Goal: Information Seeking & Learning: Learn about a topic

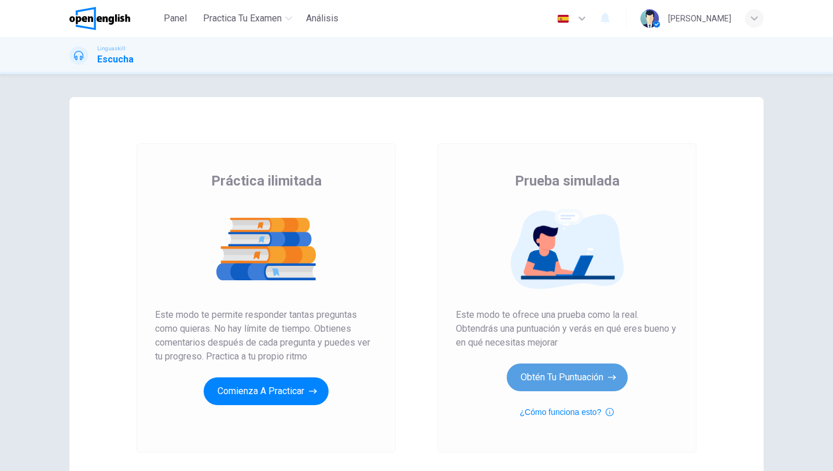
click at [569, 375] on button "Obtén tu puntuación" at bounding box center [567, 378] width 121 height 28
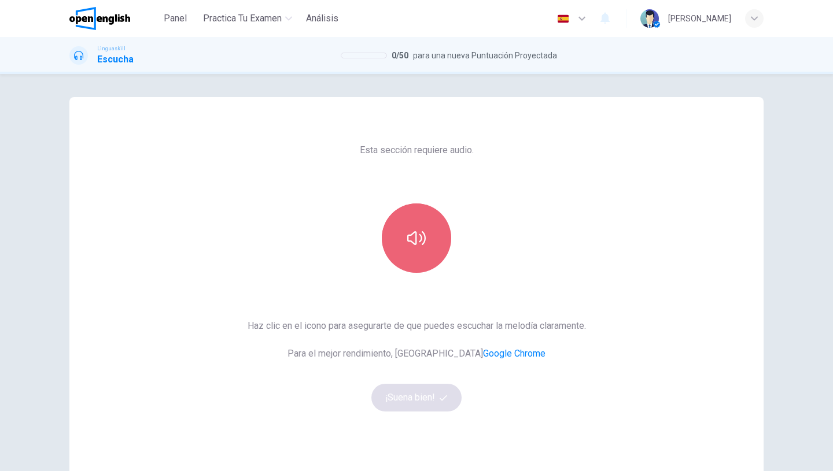
click at [414, 248] on button "button" at bounding box center [416, 238] width 69 height 69
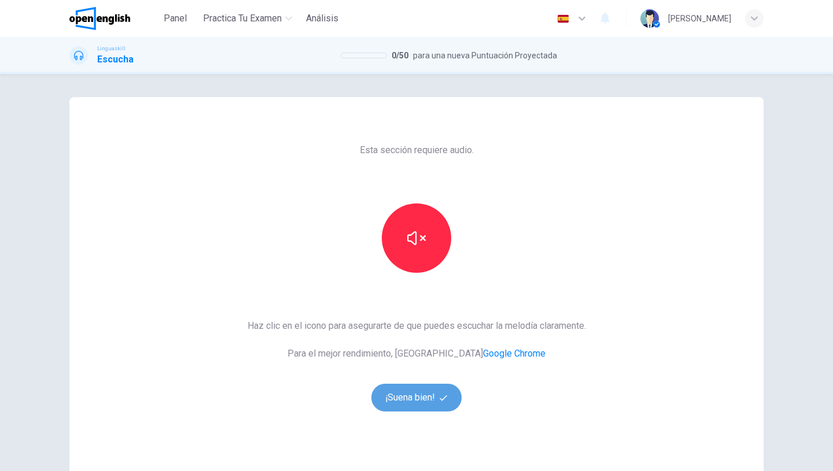
click at [404, 400] on button "¡Suena bien!" at bounding box center [416, 398] width 90 height 28
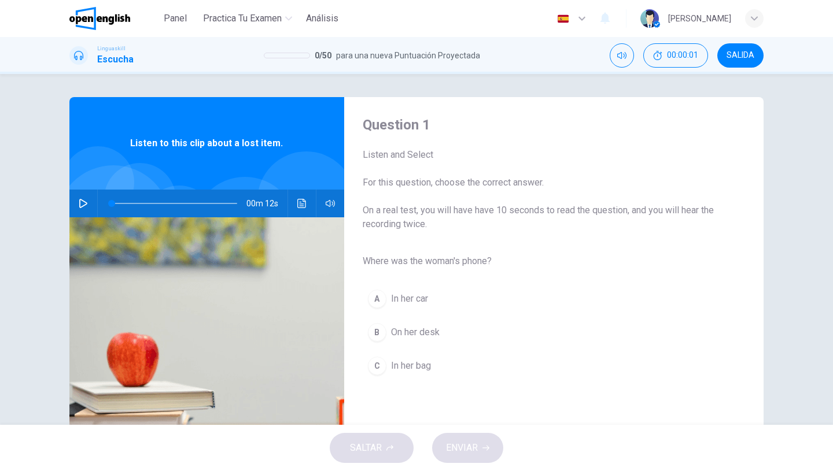
click at [80, 204] on icon "button" at bounding box center [83, 203] width 8 height 9
click at [85, 205] on icon "button" at bounding box center [83, 203] width 8 height 9
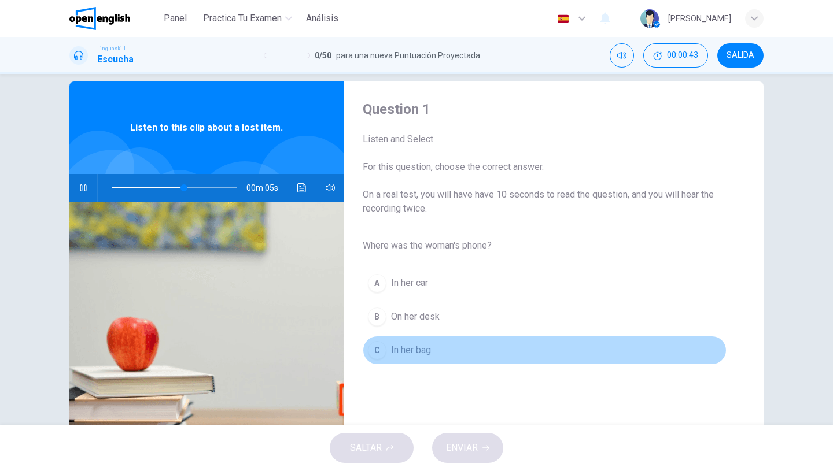
click at [426, 344] on span "In her bag" at bounding box center [411, 351] width 40 height 14
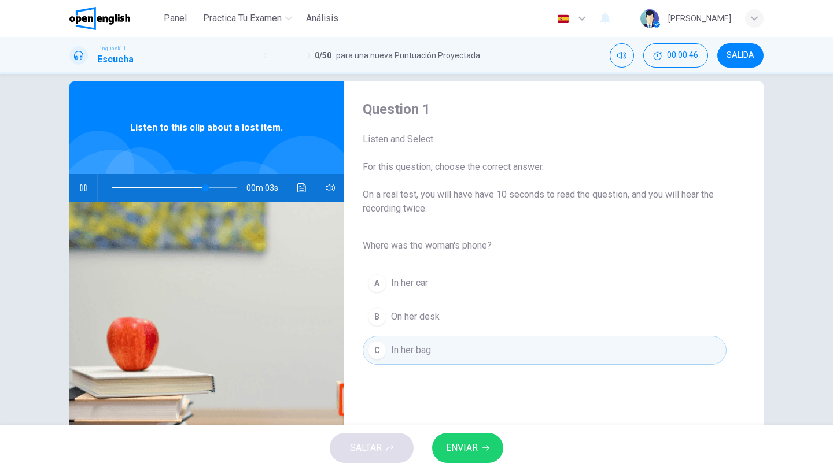
click at [473, 442] on span "ENVIAR" at bounding box center [462, 448] width 32 height 16
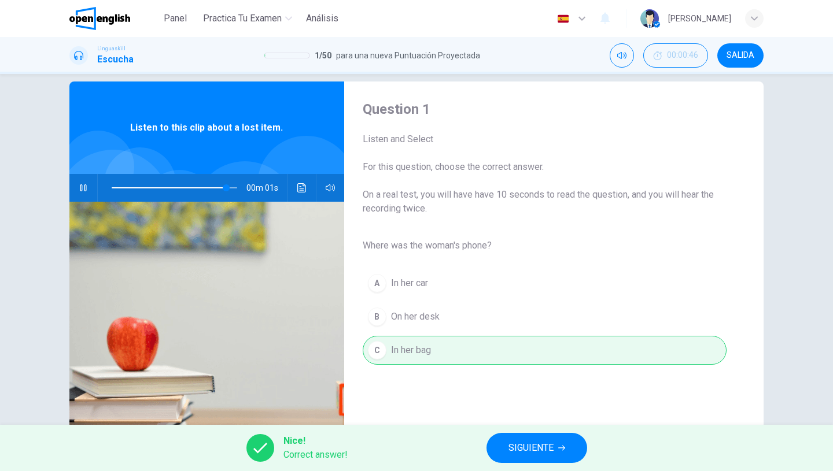
type input "*"
click at [529, 446] on span "SIGUIENTE" at bounding box center [530, 448] width 45 height 16
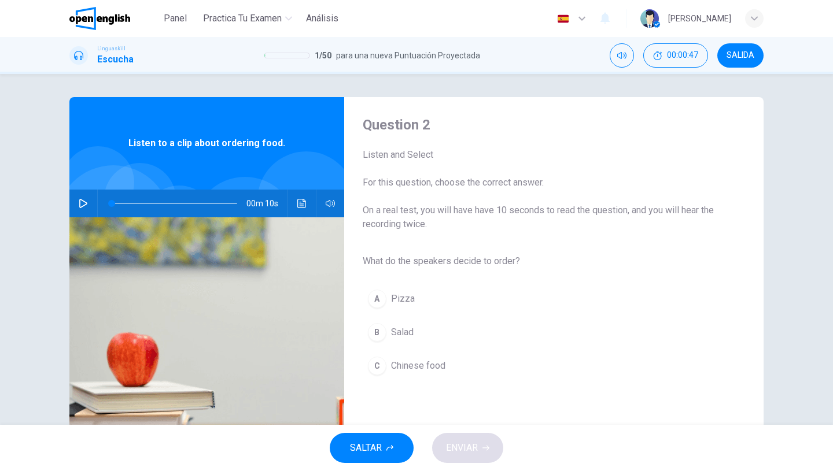
click at [84, 204] on icon "button" at bounding box center [83, 203] width 9 height 9
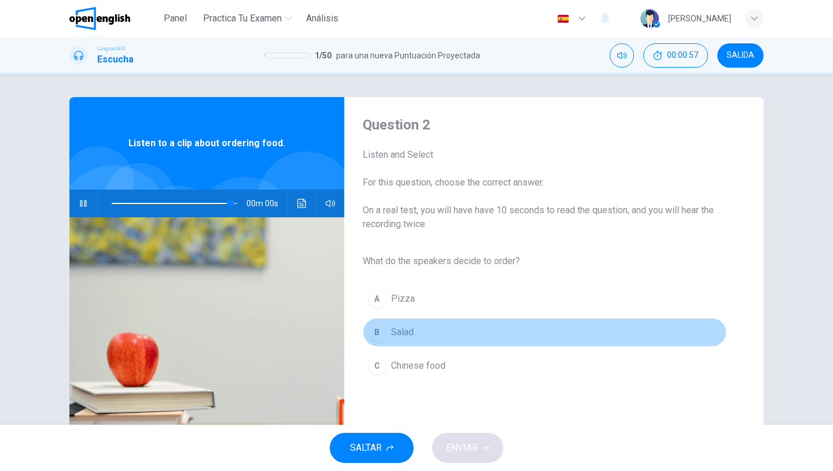
click at [398, 334] on span "Salad" at bounding box center [402, 333] width 23 height 14
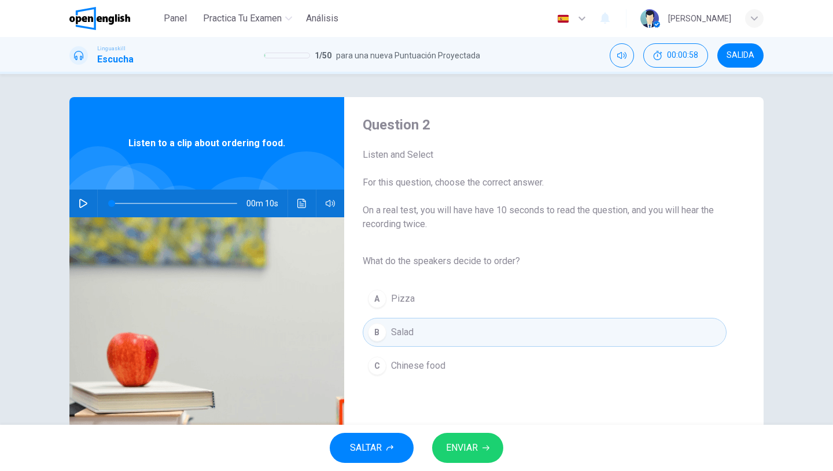
type input "*"
click at [479, 446] on button "ENVIAR" at bounding box center [467, 448] width 71 height 30
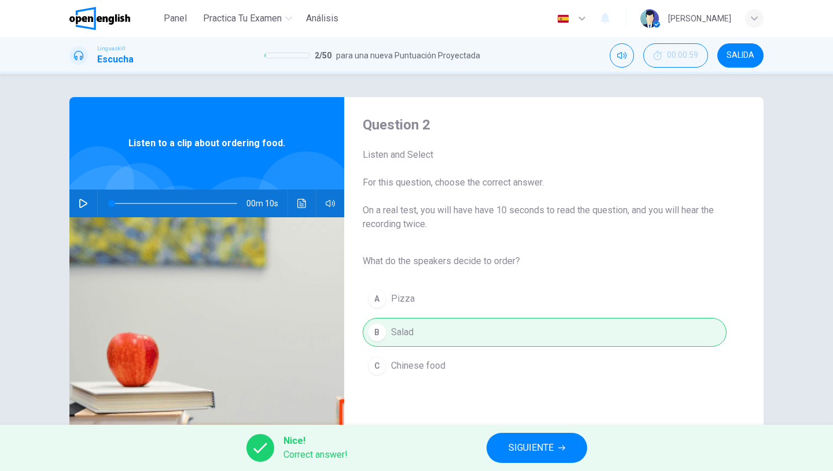
click at [535, 449] on span "SIGUIENTE" at bounding box center [530, 448] width 45 height 16
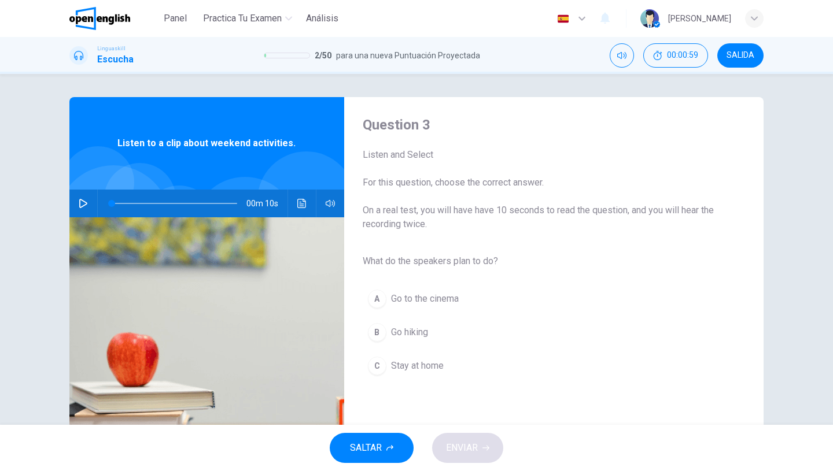
click at [83, 201] on icon "button" at bounding box center [83, 203] width 8 height 9
type input "*"
click at [422, 330] on span "Go hiking" at bounding box center [409, 333] width 37 height 14
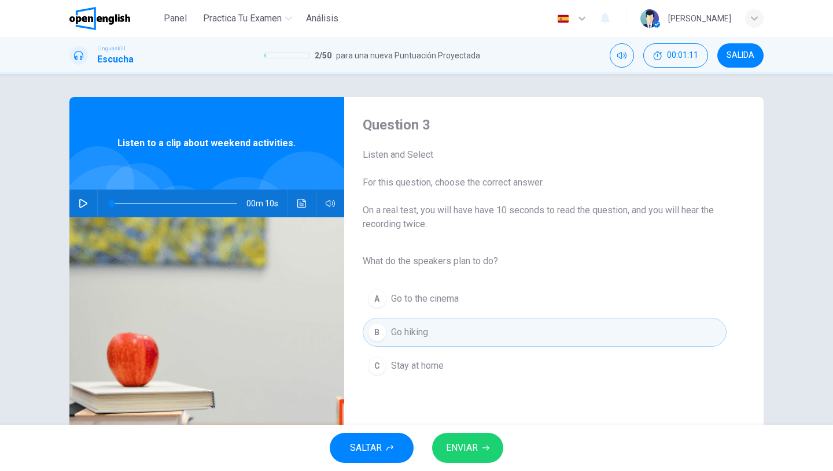
click at [471, 438] on button "ENVIAR" at bounding box center [467, 448] width 71 height 30
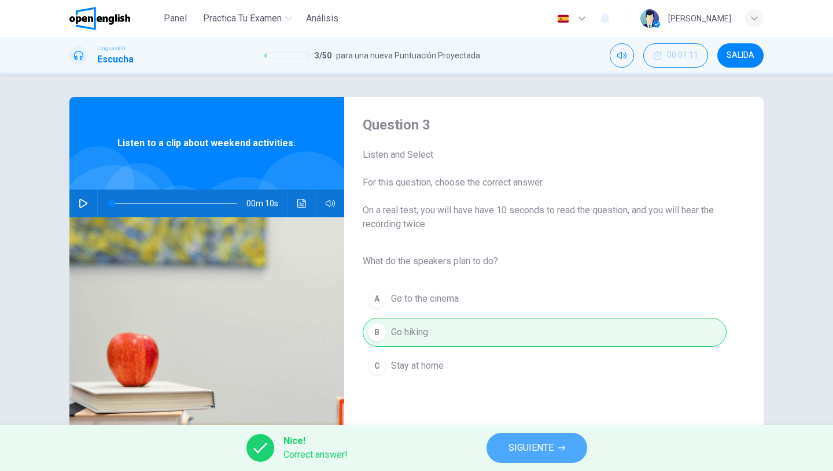
click at [522, 455] on span "SIGUIENTE" at bounding box center [530, 448] width 45 height 16
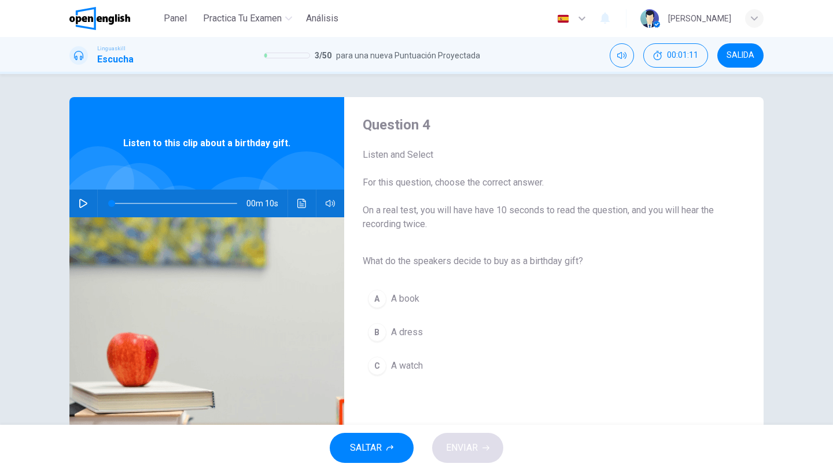
click at [89, 202] on button "button" at bounding box center [83, 204] width 19 height 28
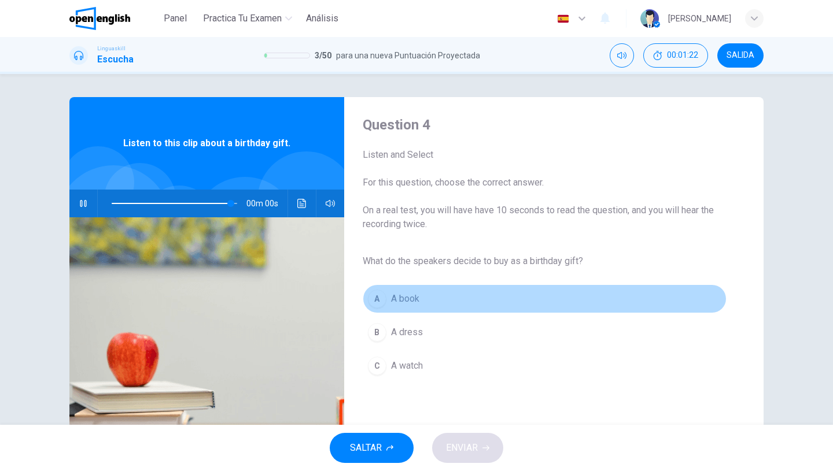
click at [402, 298] on span "A book" at bounding box center [405, 299] width 28 height 14
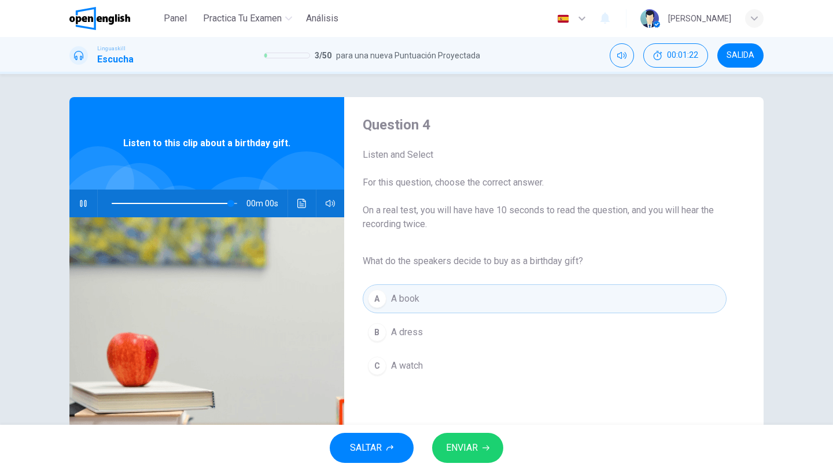
type input "*"
click at [470, 448] on span "ENVIAR" at bounding box center [462, 448] width 32 height 16
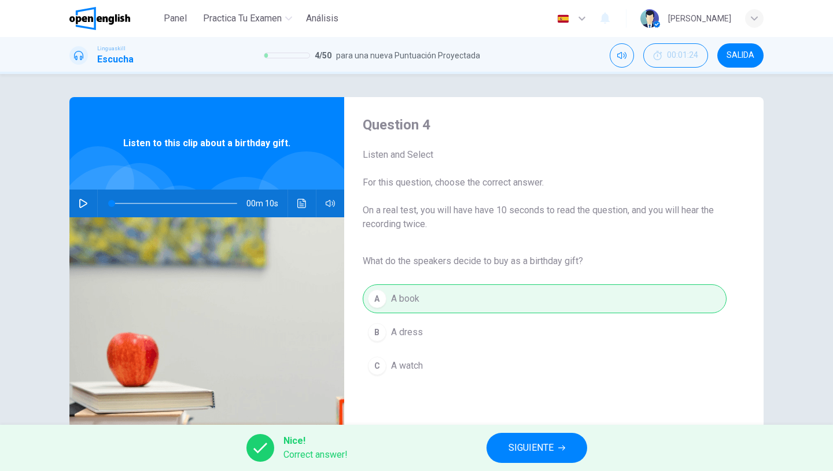
click at [551, 446] on span "SIGUIENTE" at bounding box center [530, 448] width 45 height 16
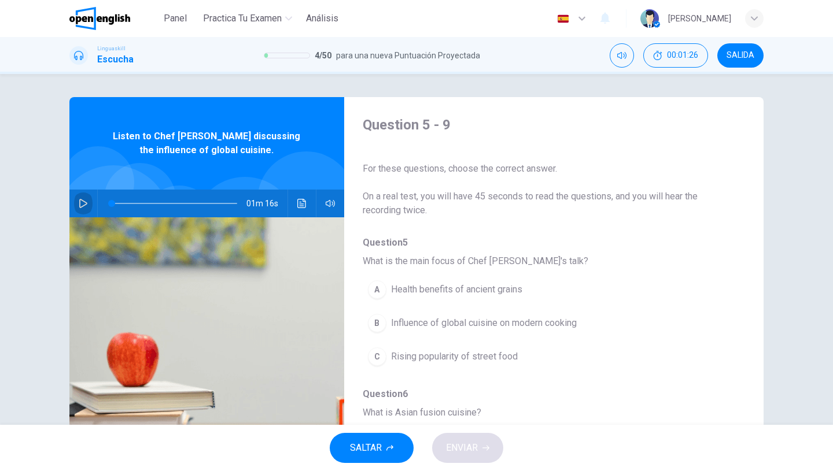
click at [82, 202] on icon "button" at bounding box center [83, 203] width 9 height 9
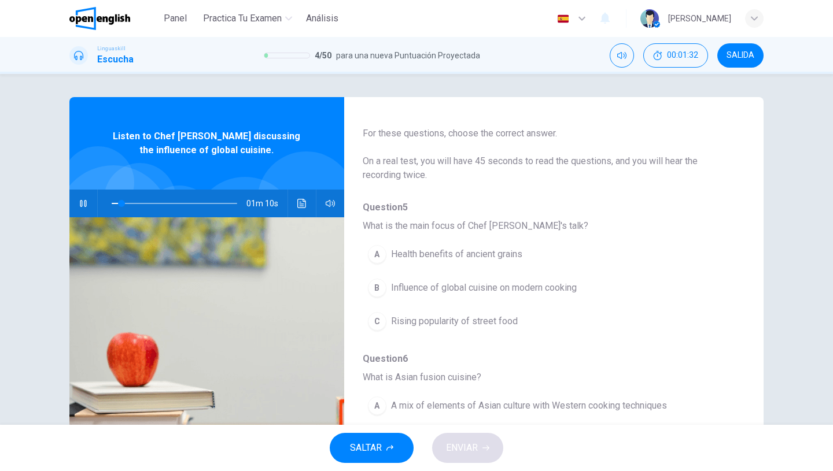
scroll to position [34, 0]
drag, startPoint x: 192, startPoint y: 202, endPoint x: 86, endPoint y: 204, distance: 105.9
click at [85, 203] on div "01m 16s" at bounding box center [206, 204] width 275 height 28
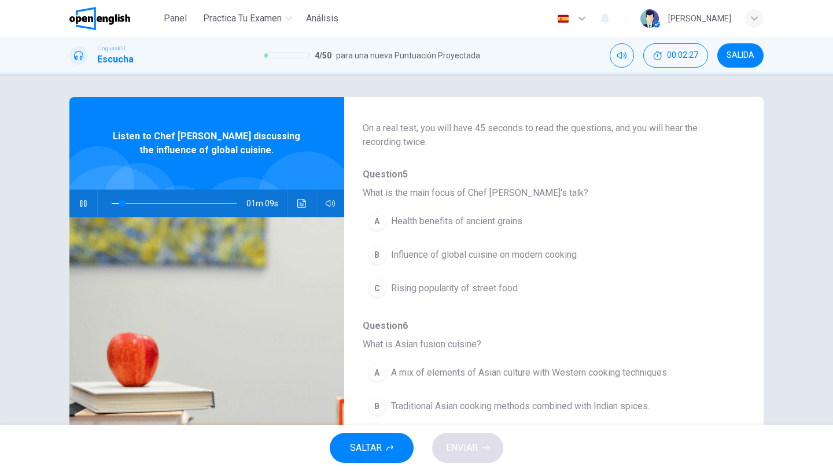
scroll to position [78, 0]
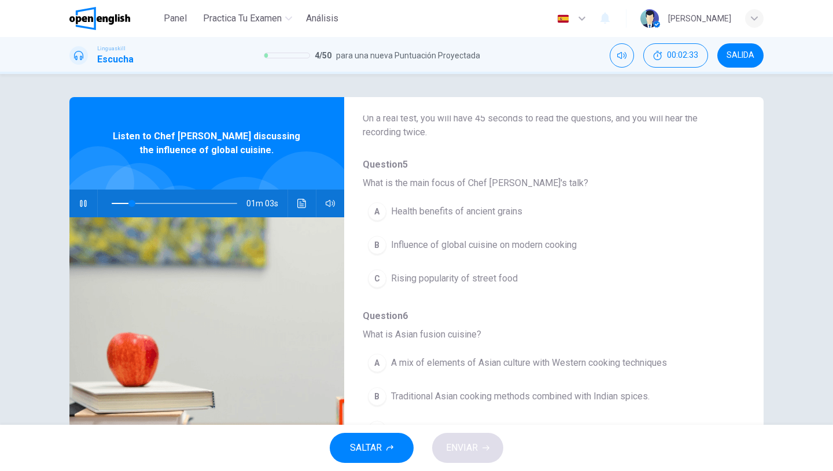
click at [450, 251] on span "Influence of global cuisine on modern cooking" at bounding box center [484, 245] width 186 height 14
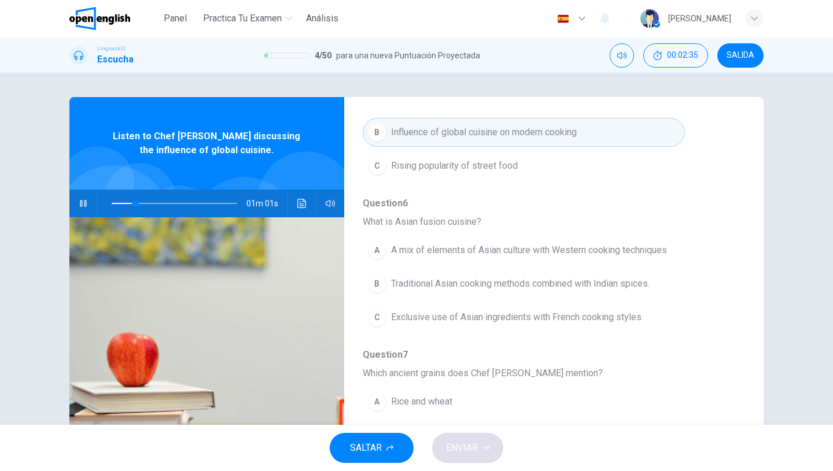
scroll to position [209, 0]
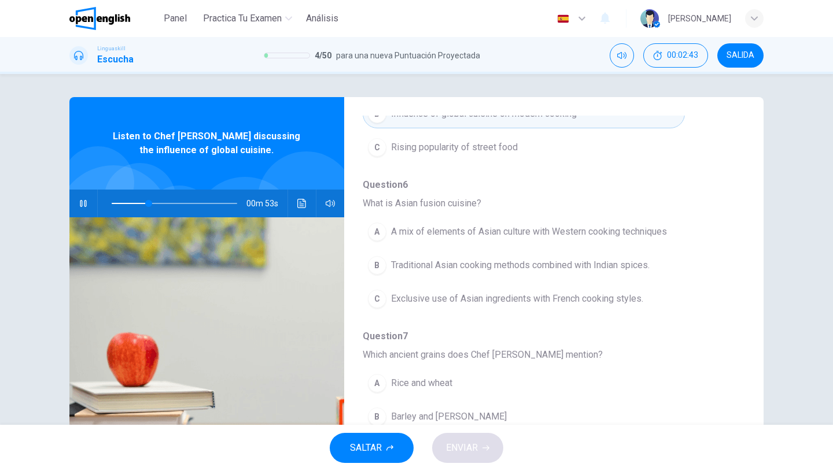
click at [483, 238] on span "A mix of elements of Asian culture with Western cooking techniques" at bounding box center [529, 232] width 276 height 14
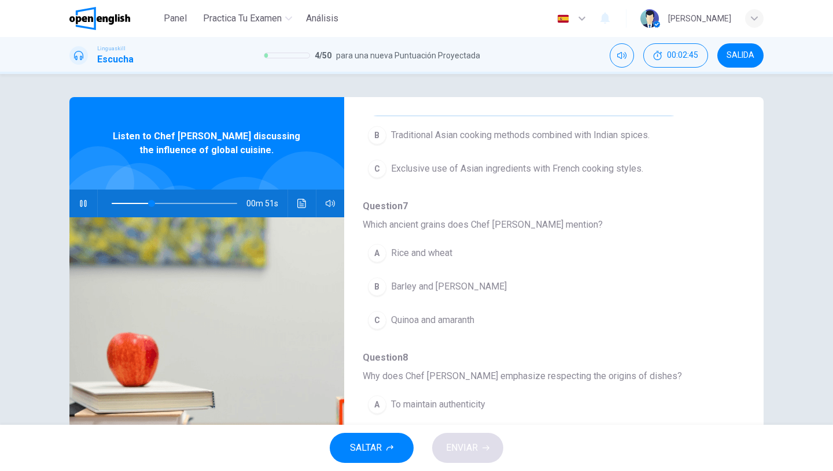
scroll to position [368, 0]
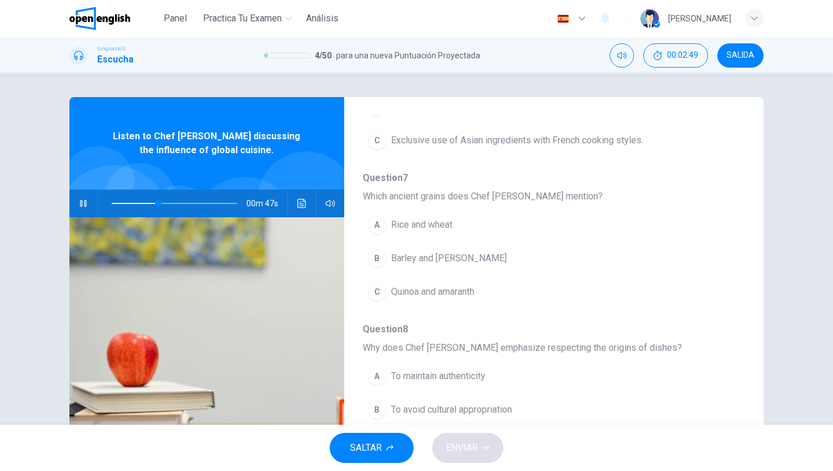
click at [423, 294] on span "Quinoa and amaranth" at bounding box center [432, 292] width 83 height 14
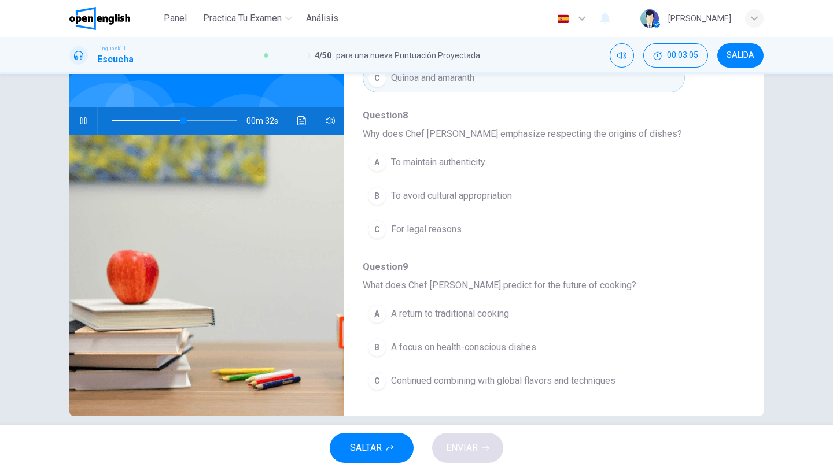
scroll to position [87, 0]
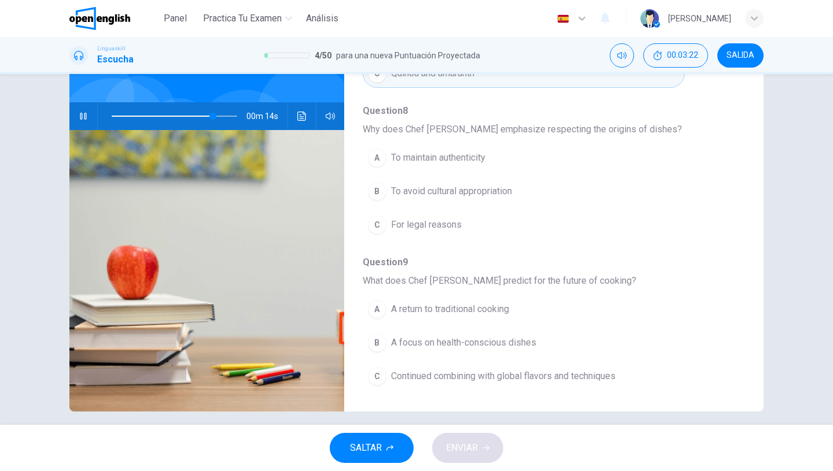
click at [481, 165] on button "A To maintain authenticity" at bounding box center [524, 157] width 322 height 29
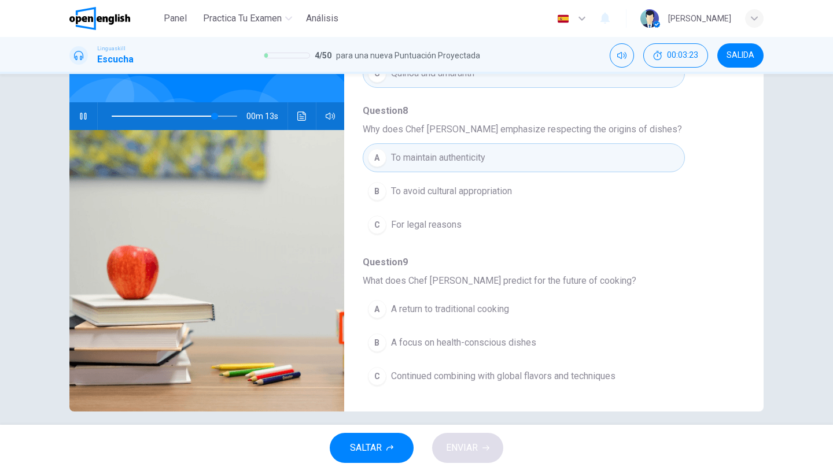
scroll to position [97, 0]
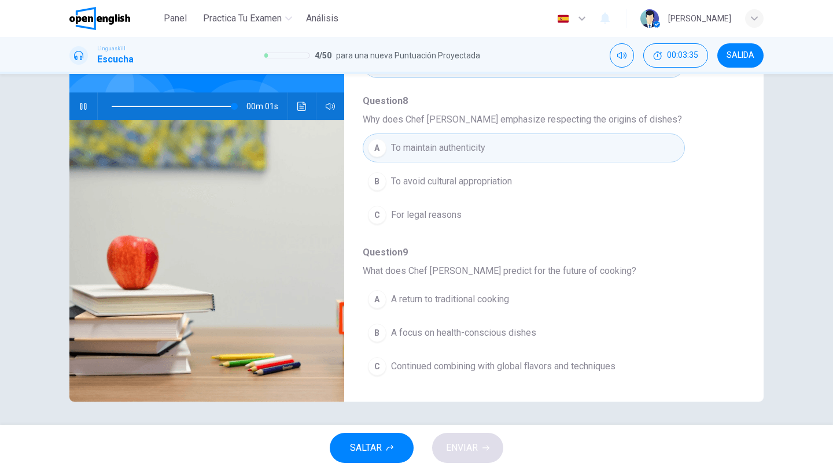
click at [521, 362] on span "Continued combining with global flavors and techniques" at bounding box center [503, 367] width 224 height 14
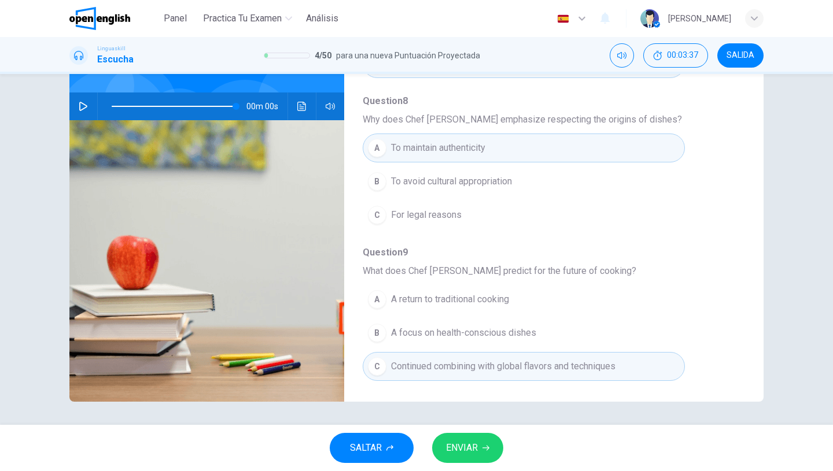
type input "*"
click at [443, 457] on button "ENVIAR" at bounding box center [467, 448] width 71 height 30
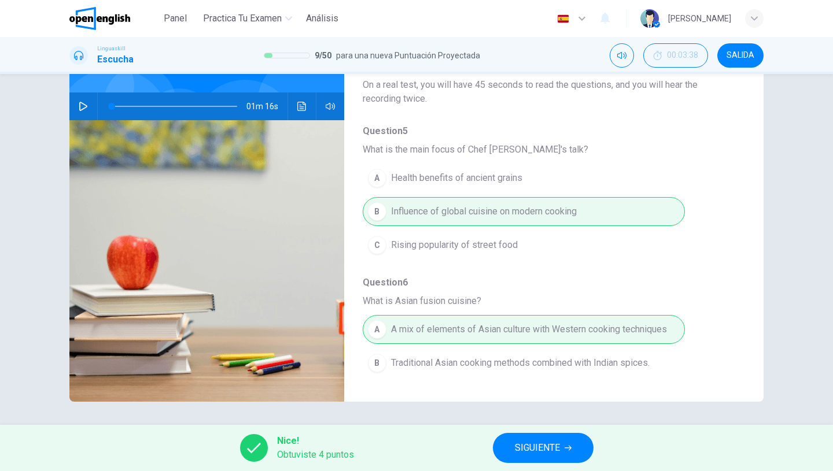
scroll to position [0, 0]
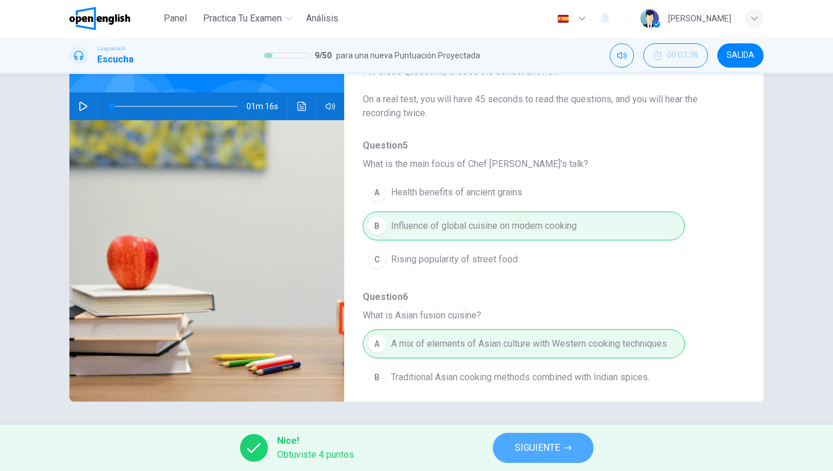
click at [534, 449] on span "SIGUIENTE" at bounding box center [537, 448] width 45 height 16
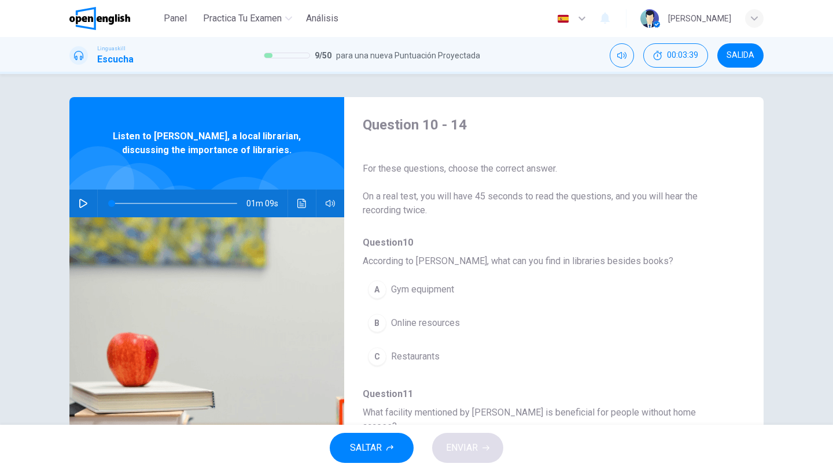
click at [83, 210] on button "button" at bounding box center [83, 204] width 19 height 28
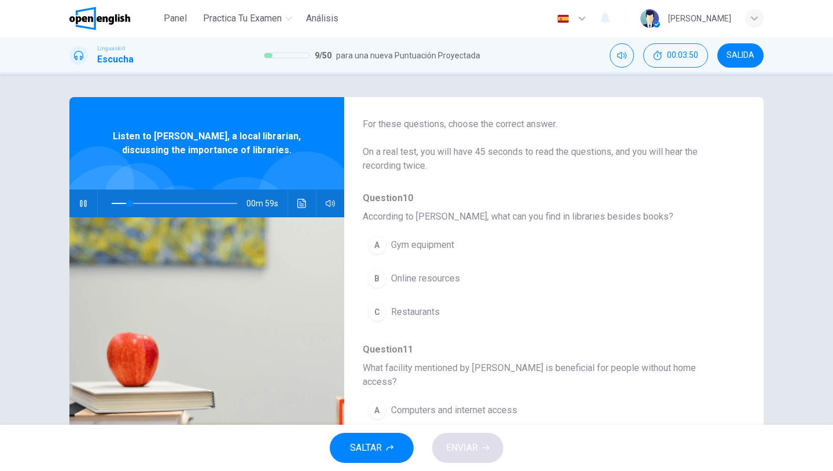
scroll to position [47, 0]
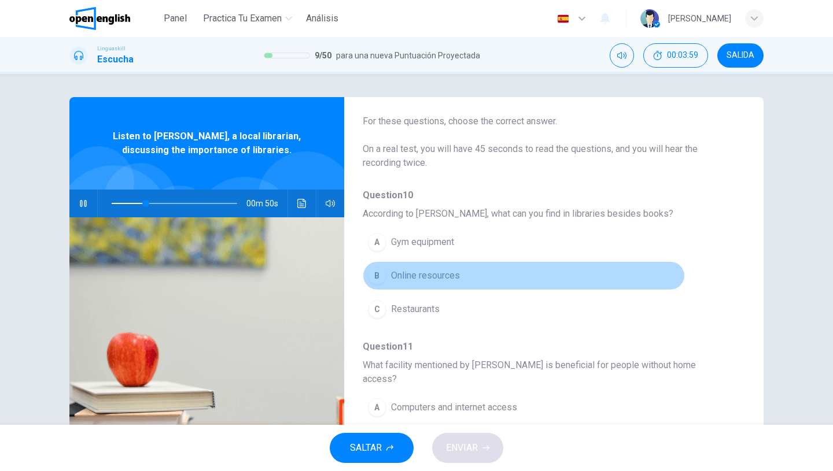
click at [435, 278] on span "Online resources" at bounding box center [425, 276] width 69 height 14
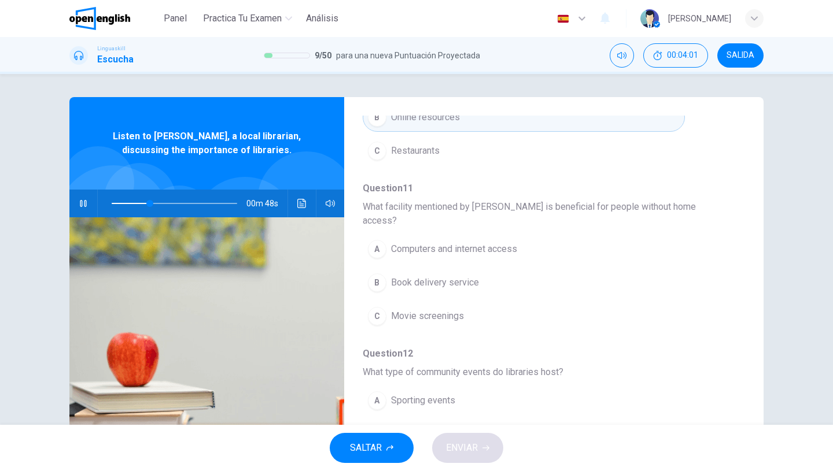
scroll to position [206, 0]
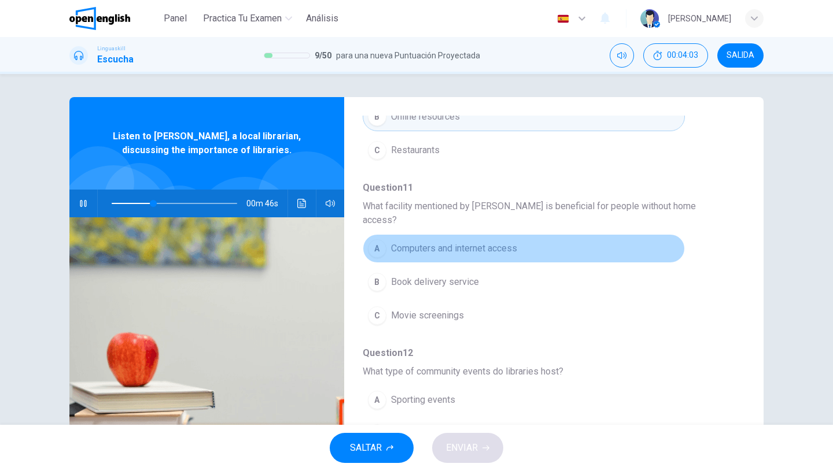
click at [434, 242] on span "Computers and internet access" at bounding box center [454, 249] width 126 height 14
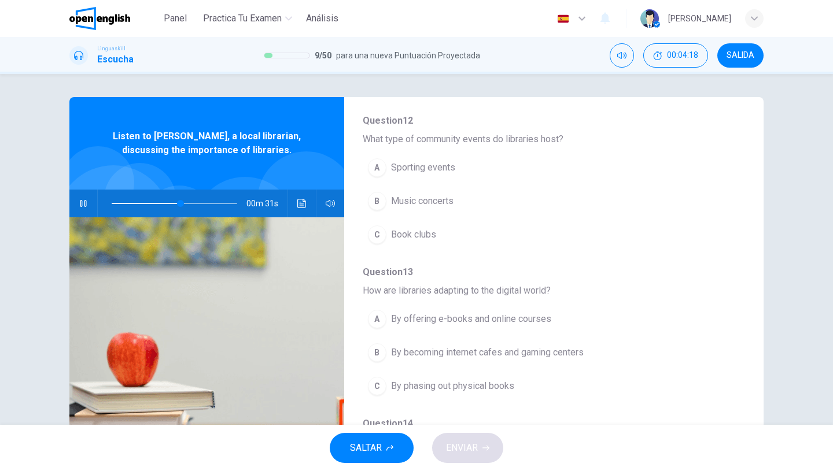
scroll to position [434, 0]
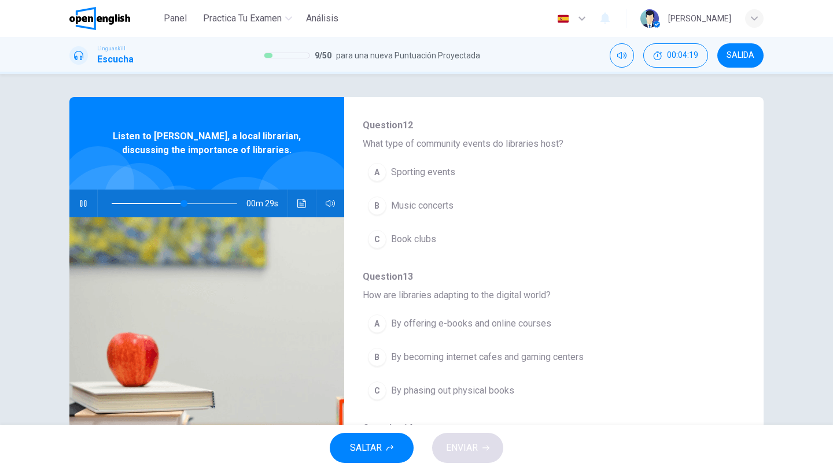
click at [426, 232] on span "Book clubs" at bounding box center [413, 239] width 45 height 14
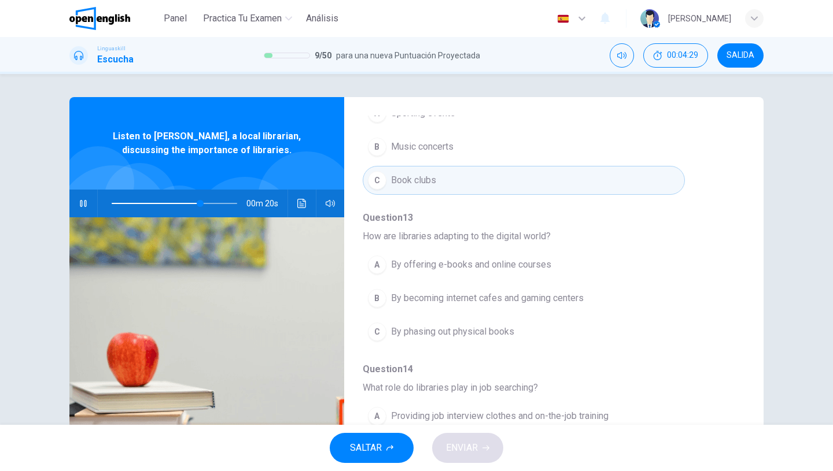
scroll to position [492, 0]
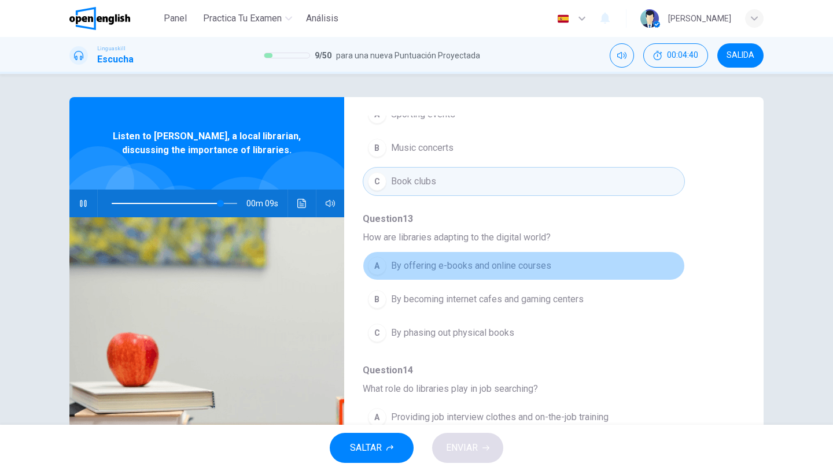
click at [479, 259] on span "By offering e-books and online courses" at bounding box center [471, 266] width 160 height 14
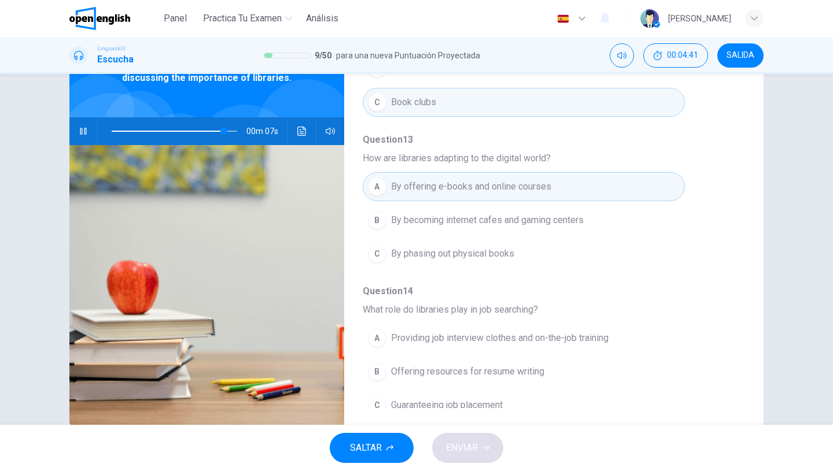
scroll to position [97, 0]
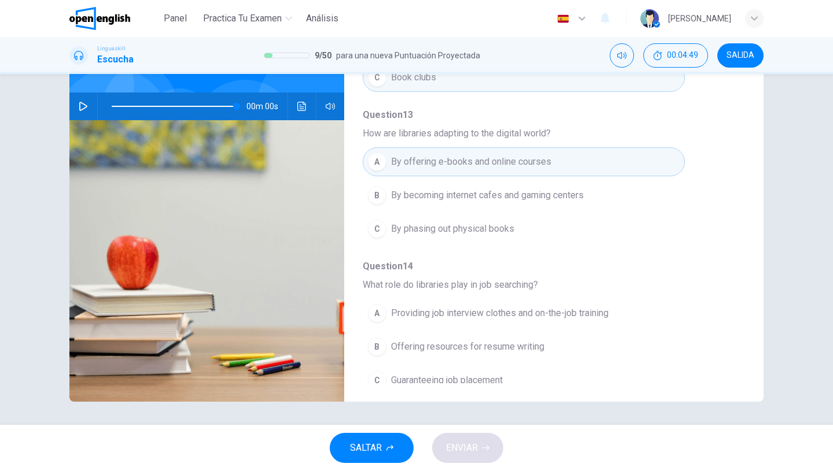
type input "*"
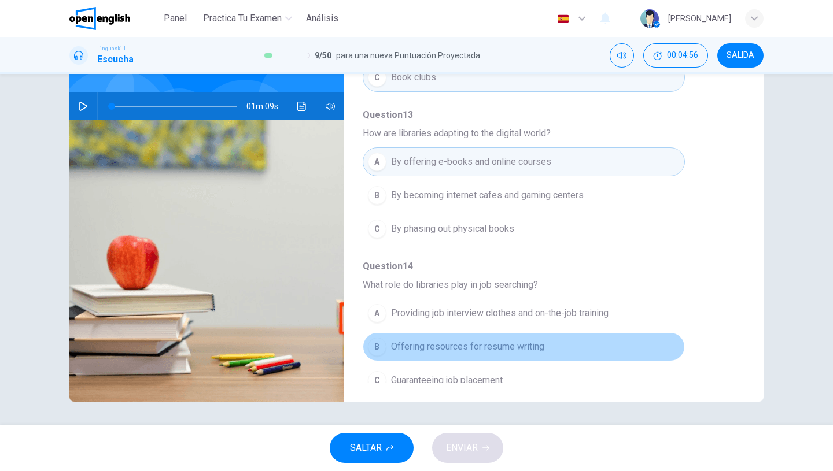
click at [463, 340] on span "Offering resources for resume writing" at bounding box center [467, 347] width 153 height 14
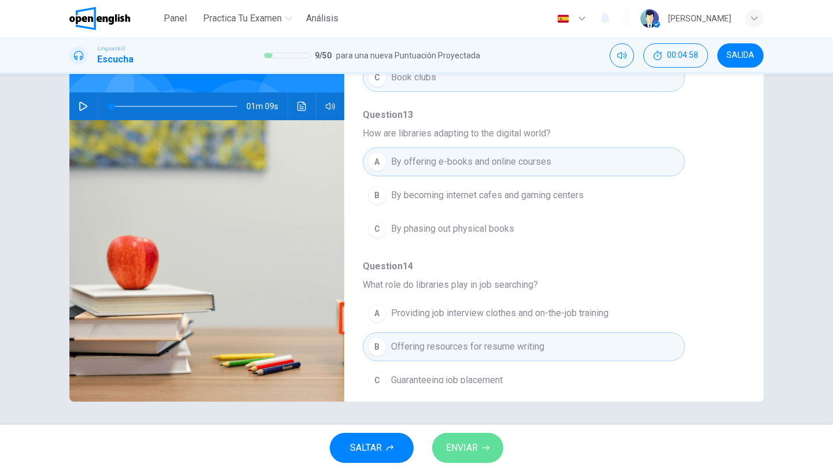
click at [474, 445] on span "ENVIAR" at bounding box center [462, 448] width 32 height 16
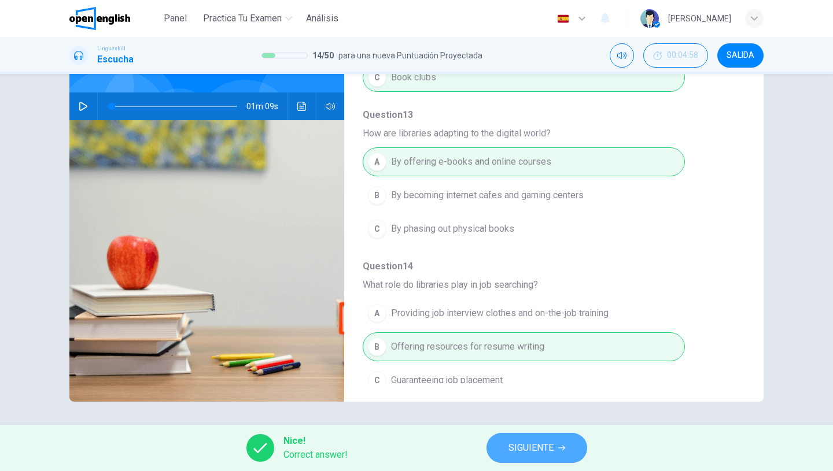
click at [509, 452] on span "SIGUIENTE" at bounding box center [530, 448] width 45 height 16
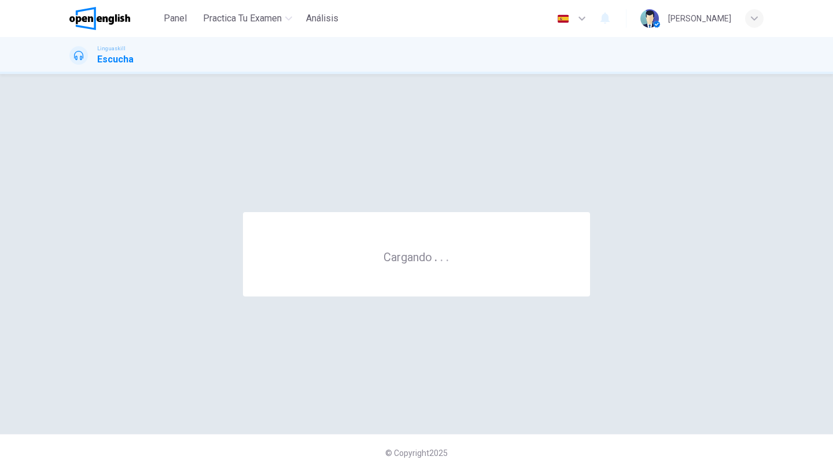
scroll to position [0, 0]
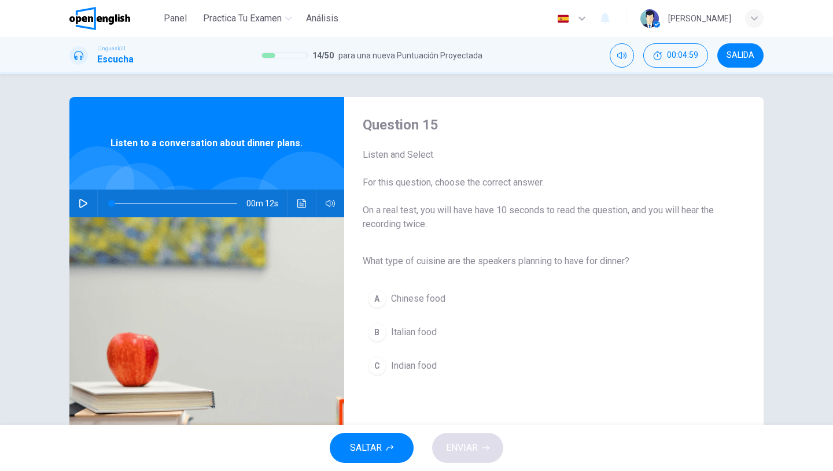
click at [80, 203] on icon "button" at bounding box center [83, 203] width 9 height 9
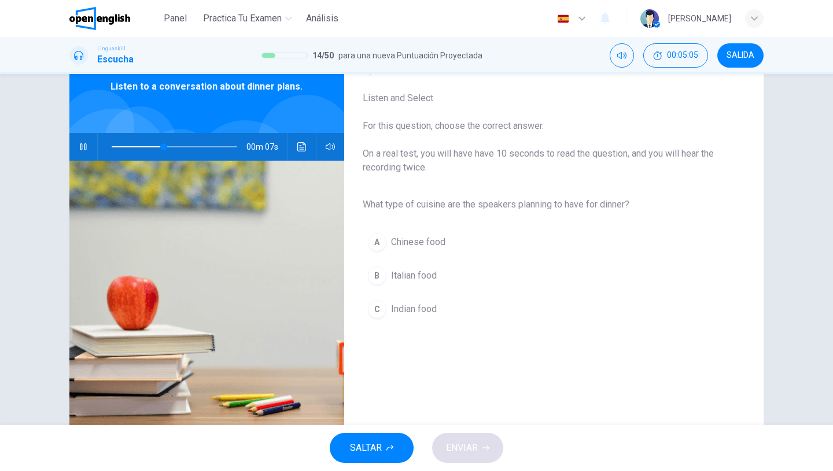
click at [424, 278] on span "Italian food" at bounding box center [414, 276] width 46 height 14
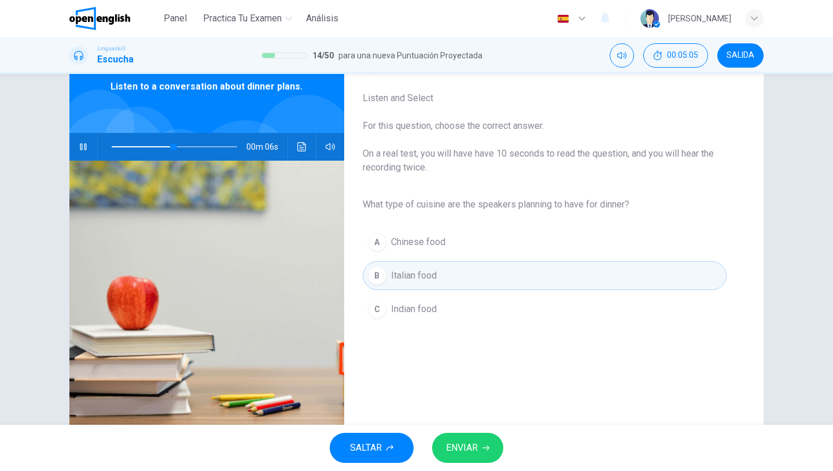
scroll to position [97, 0]
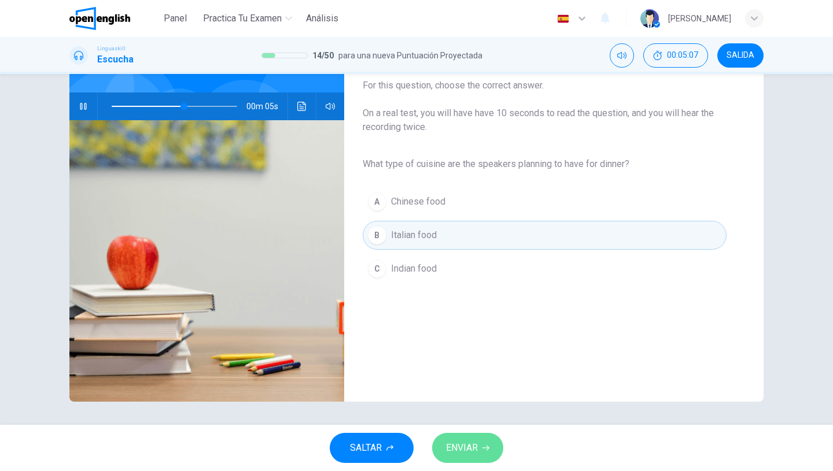
click at [470, 449] on span "ENVIAR" at bounding box center [462, 448] width 32 height 16
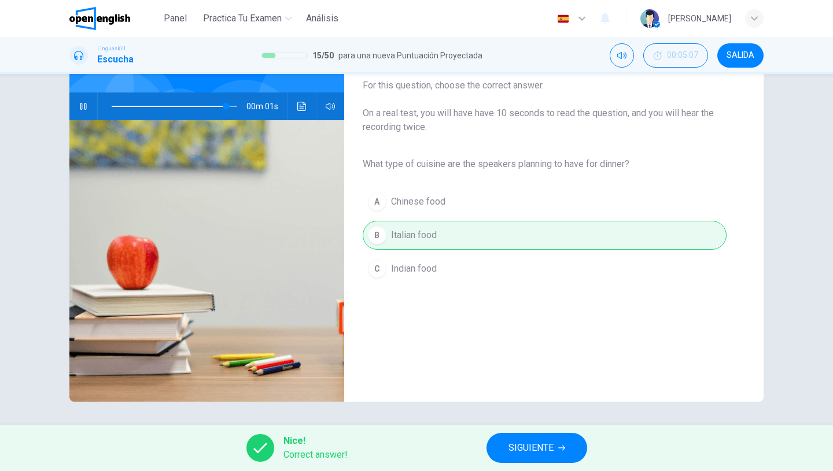
type input "*"
click at [540, 446] on span "SIGUIENTE" at bounding box center [530, 448] width 45 height 16
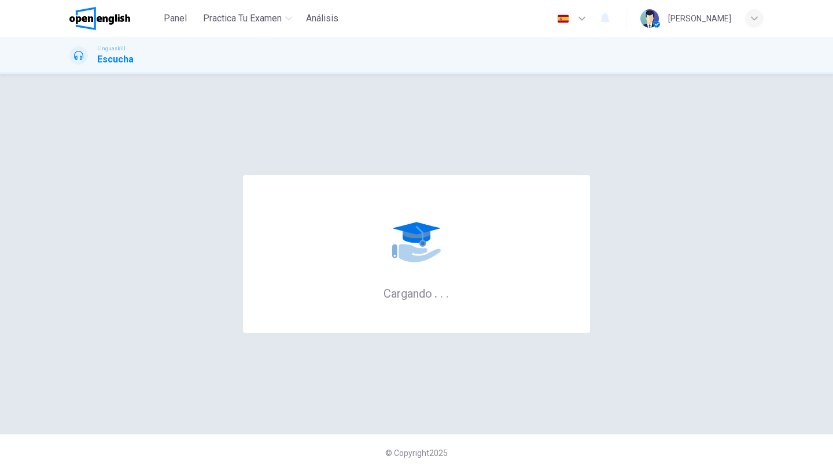
scroll to position [0, 0]
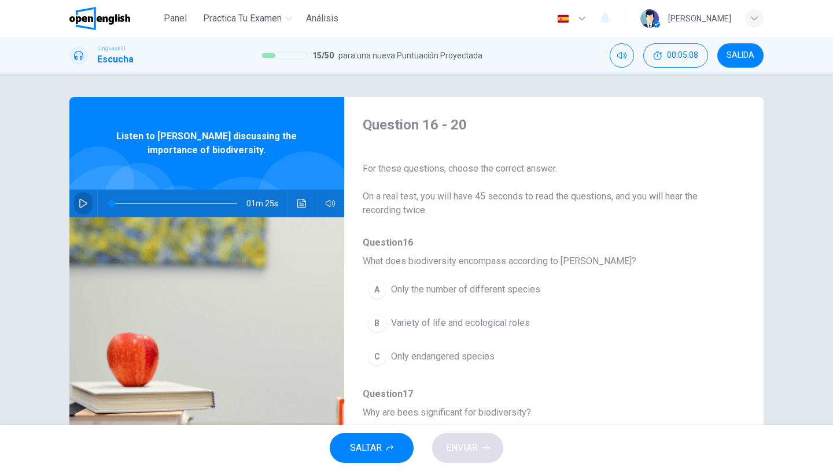
click at [82, 203] on icon "button" at bounding box center [83, 203] width 9 height 9
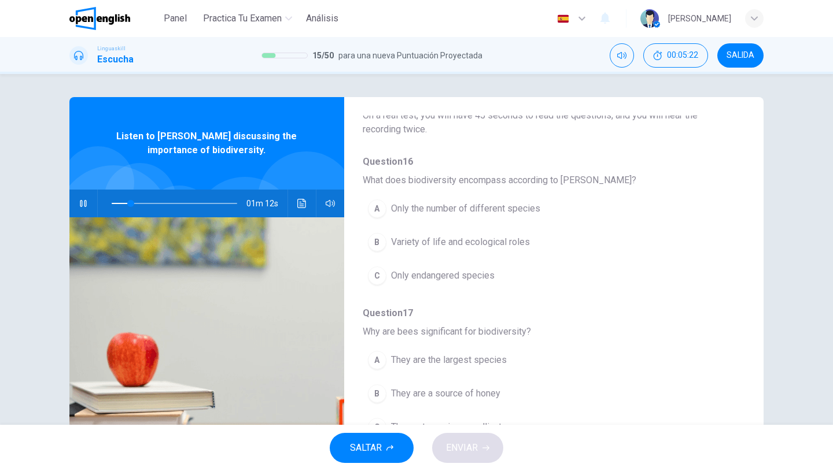
scroll to position [83, 0]
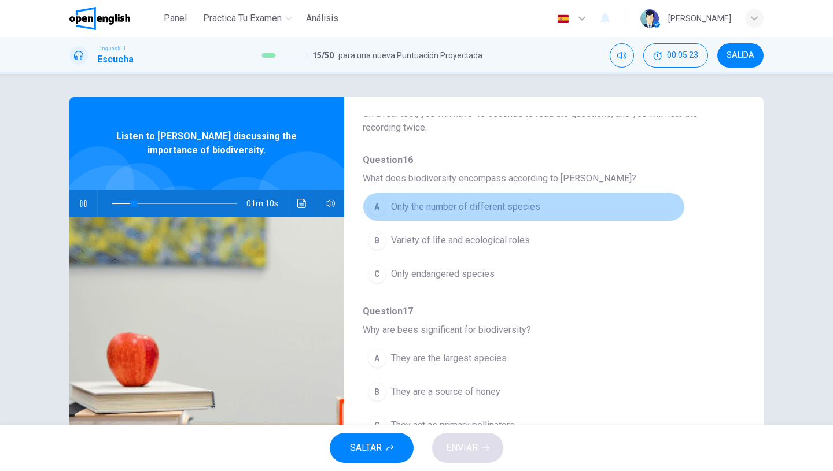
click at [478, 206] on span "Only the number of different species" at bounding box center [465, 207] width 149 height 14
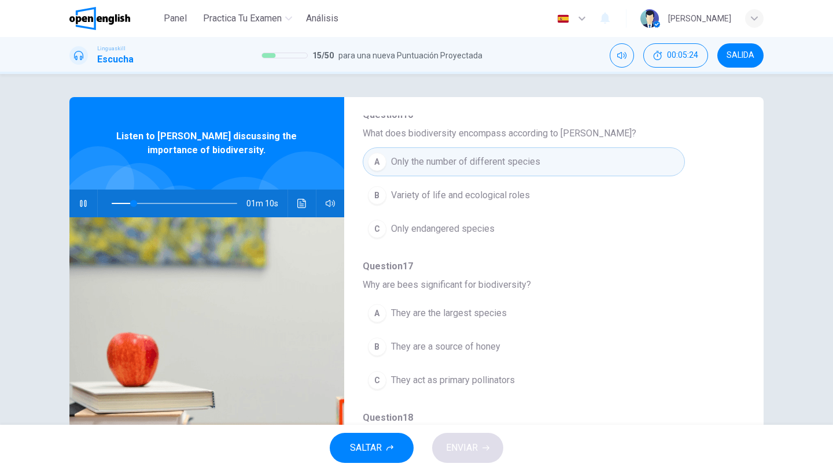
scroll to position [175, 0]
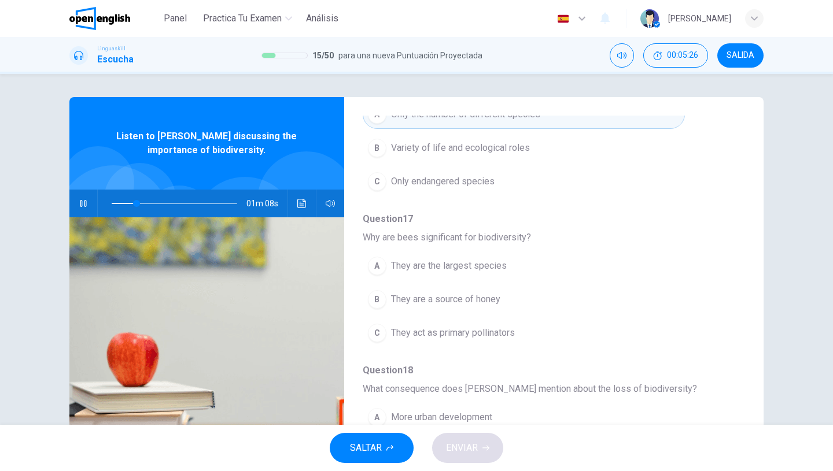
click at [468, 263] on span "They are the largest species" at bounding box center [449, 266] width 116 height 14
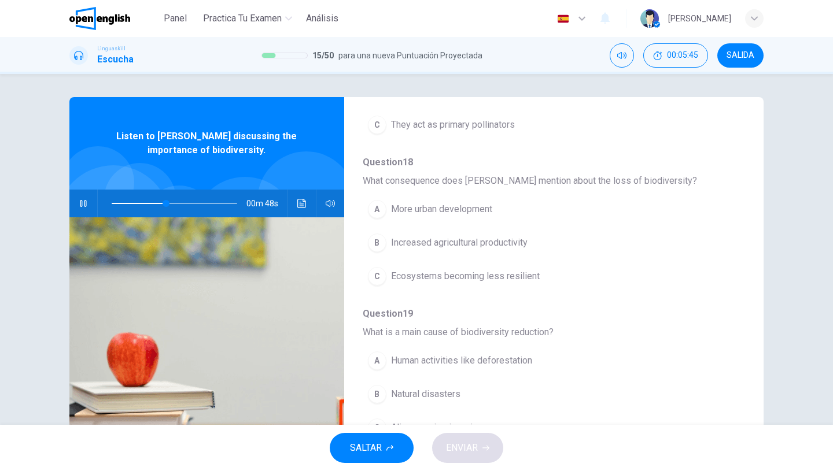
scroll to position [400, 0]
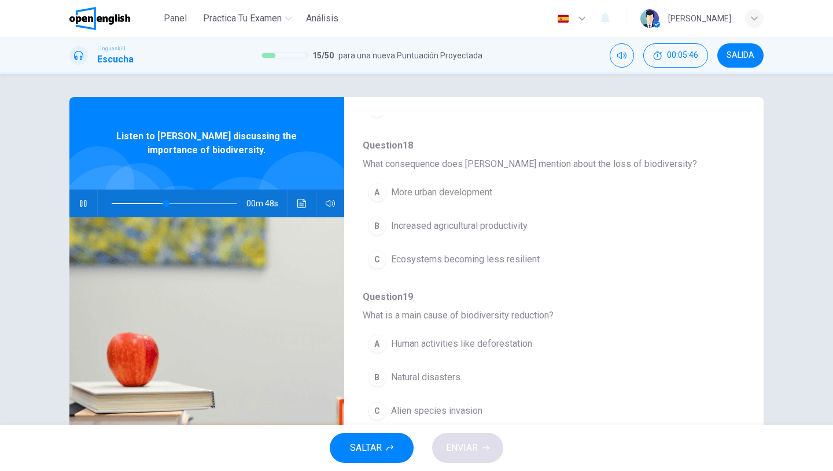
click at [451, 260] on span "Ecosystems becoming less resilient" at bounding box center [465, 260] width 149 height 14
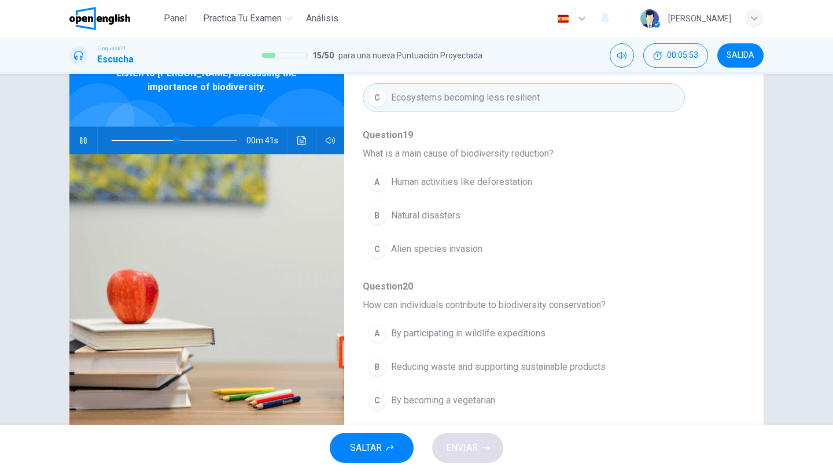
scroll to position [73, 0]
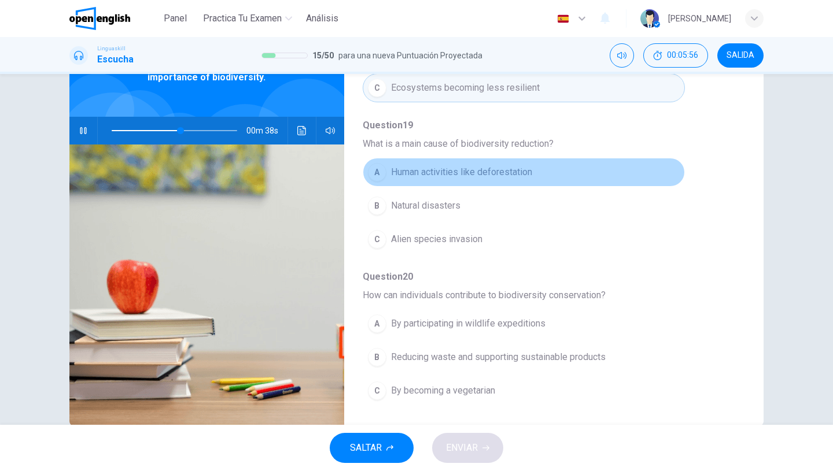
click at [457, 175] on span "Human activities like deforestation" at bounding box center [461, 172] width 141 height 14
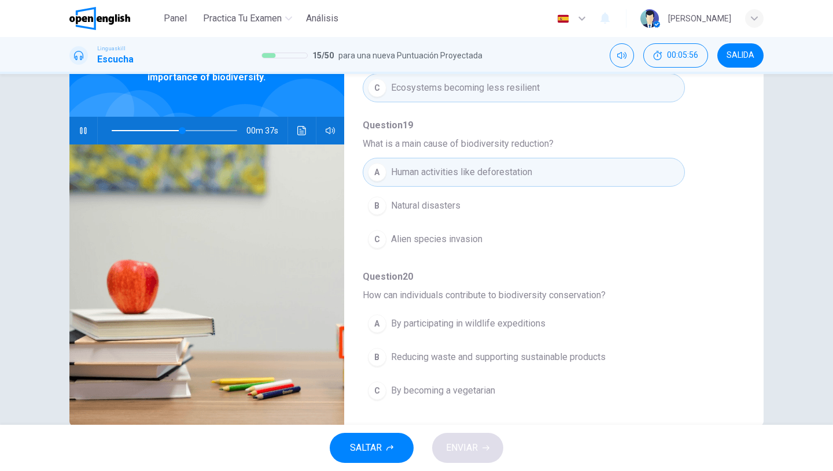
scroll to position [97, 0]
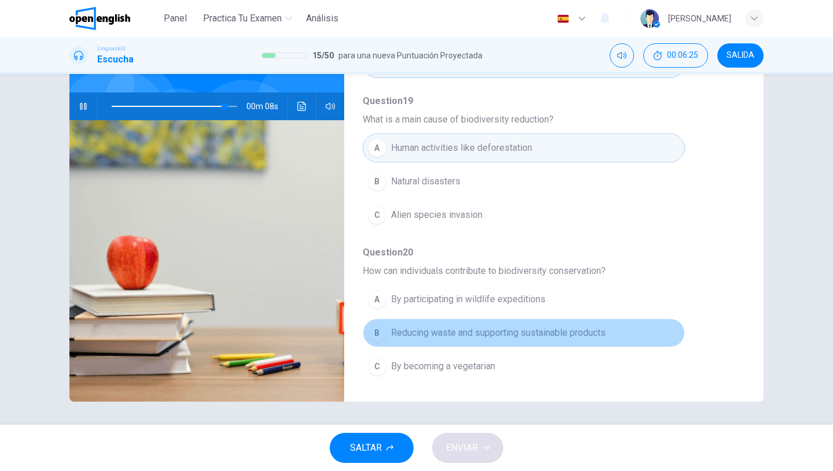
click at [494, 337] on span "Reducing waste and supporting sustainable products" at bounding box center [498, 333] width 215 height 14
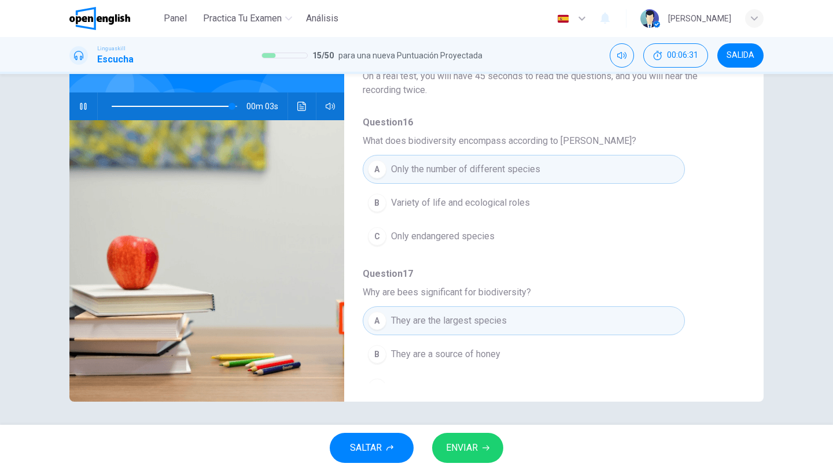
scroll to position [0, 0]
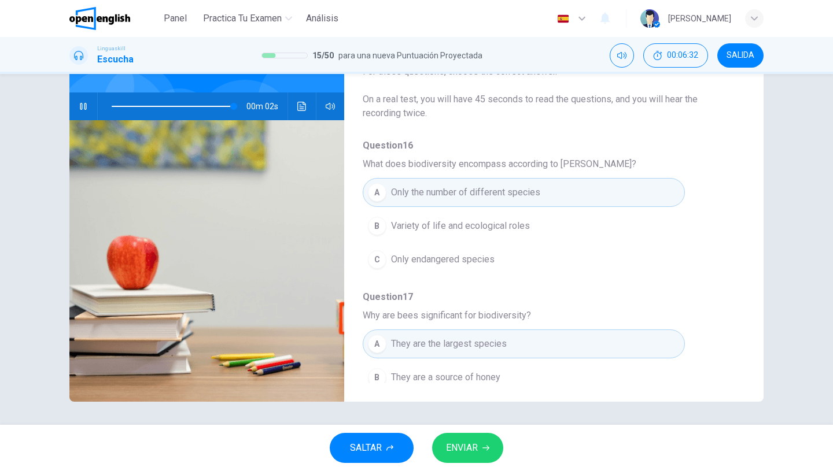
click at [478, 446] on button "ENVIAR" at bounding box center [467, 448] width 71 height 30
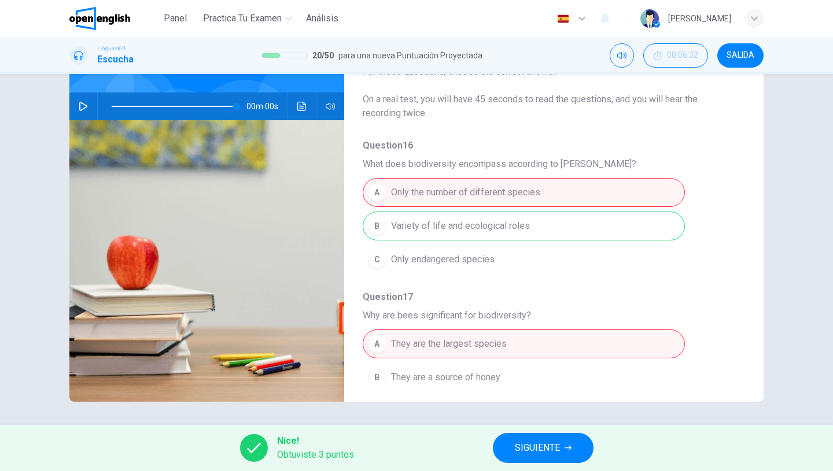
type input "*"
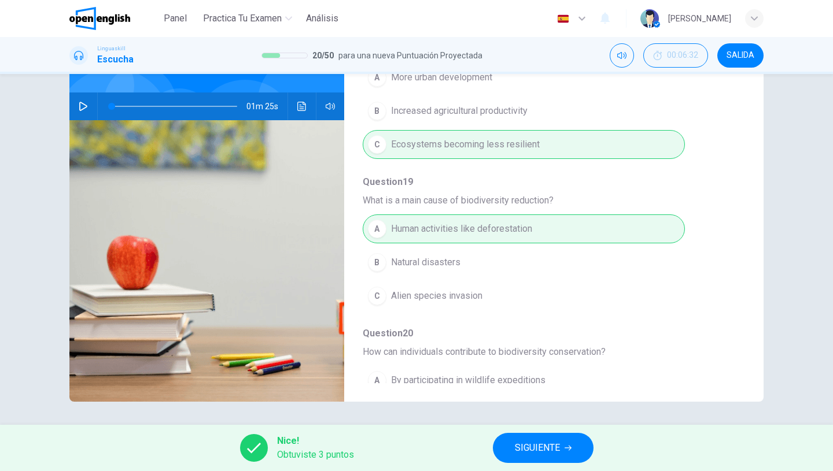
scroll to position [499, 0]
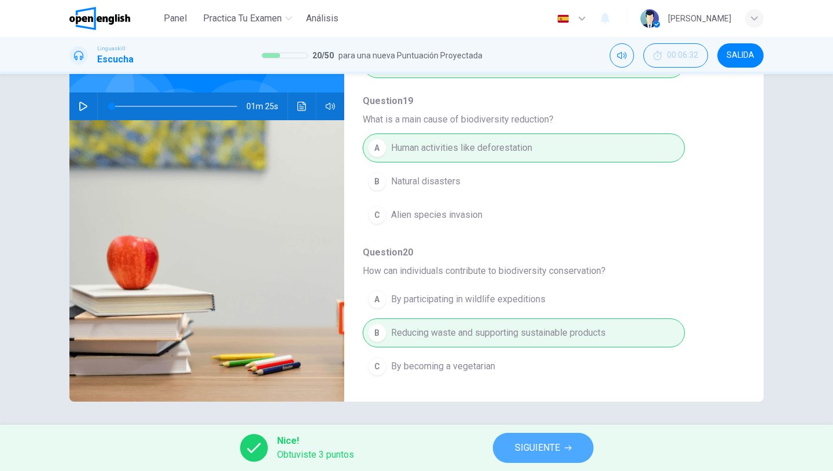
click at [536, 449] on span "SIGUIENTE" at bounding box center [537, 448] width 45 height 16
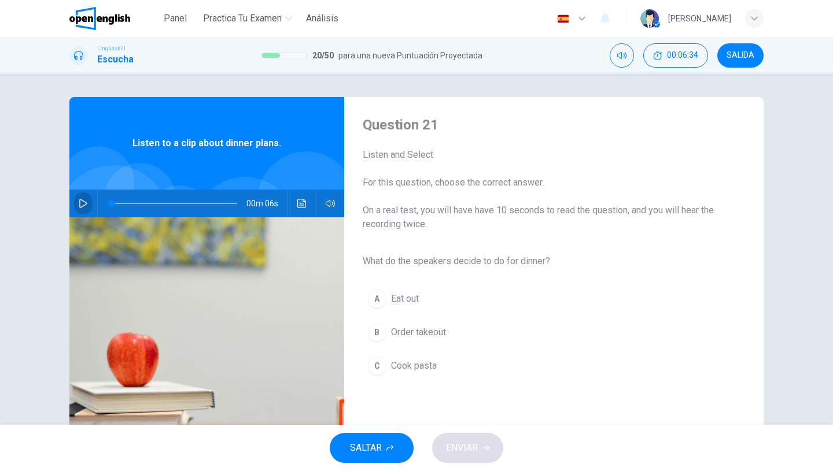
click at [76, 208] on button "button" at bounding box center [83, 204] width 19 height 28
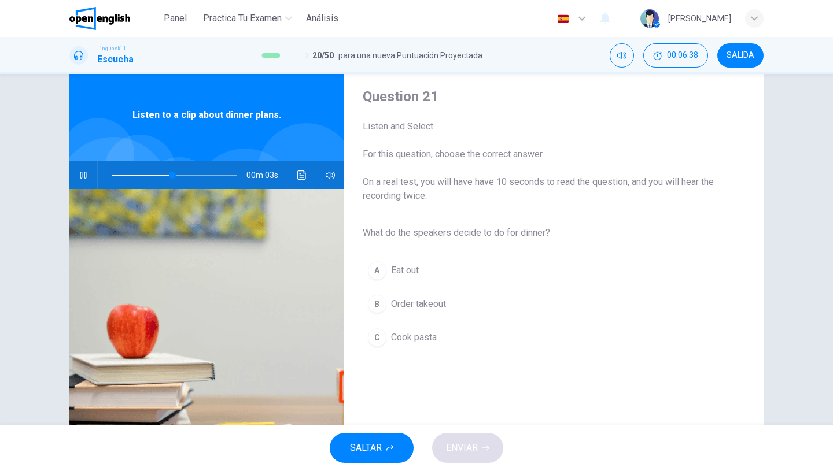
scroll to position [34, 0]
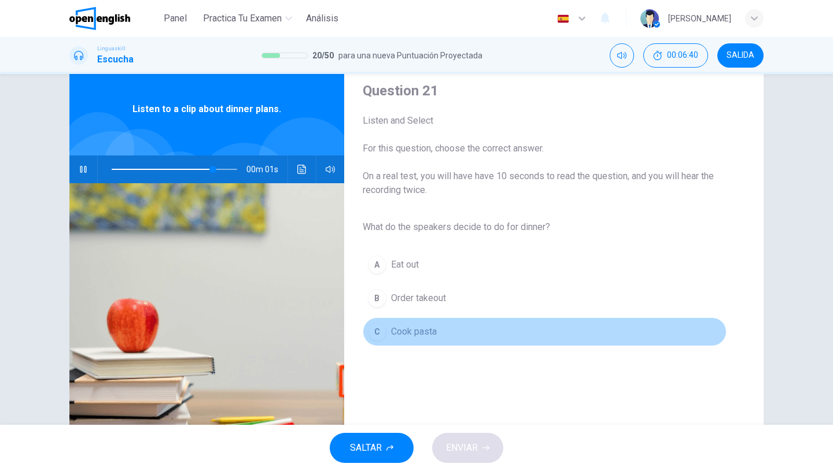
click at [427, 335] on span "Cook pasta" at bounding box center [414, 332] width 46 height 14
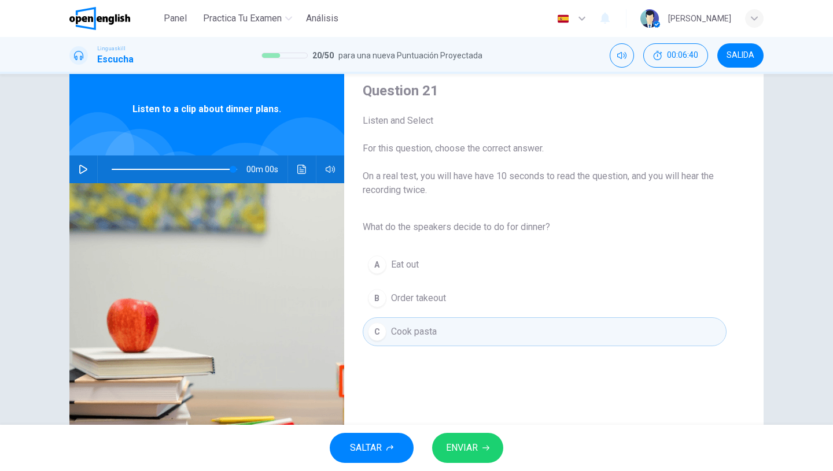
type input "*"
click at [474, 452] on span "ENVIAR" at bounding box center [462, 448] width 32 height 16
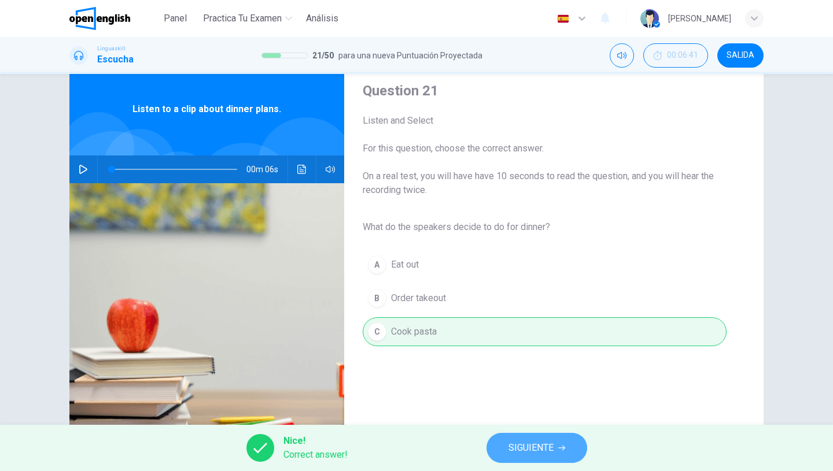
click at [517, 445] on span "SIGUIENTE" at bounding box center [530, 448] width 45 height 16
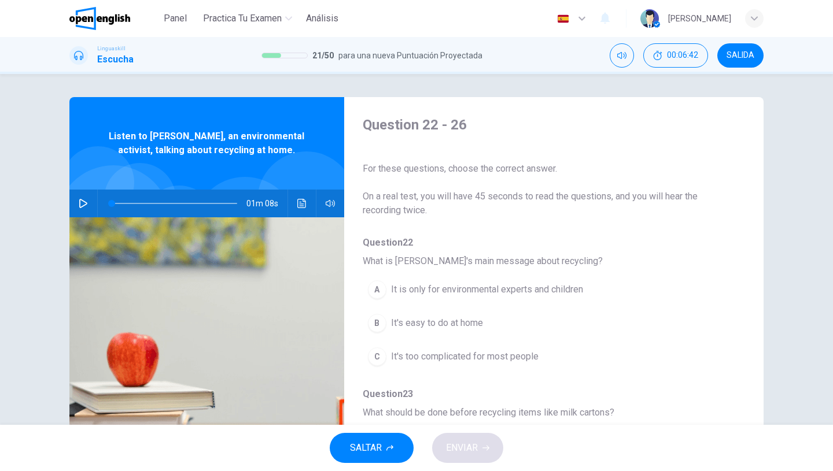
click at [79, 199] on icon "button" at bounding box center [83, 203] width 9 height 9
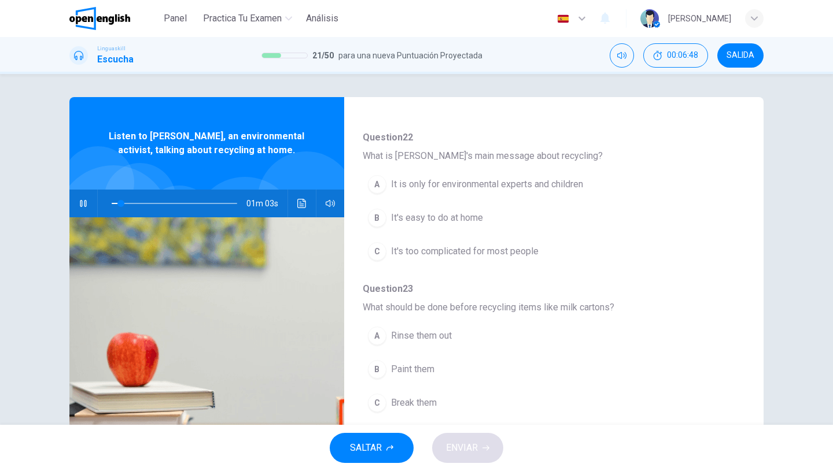
scroll to position [106, 0]
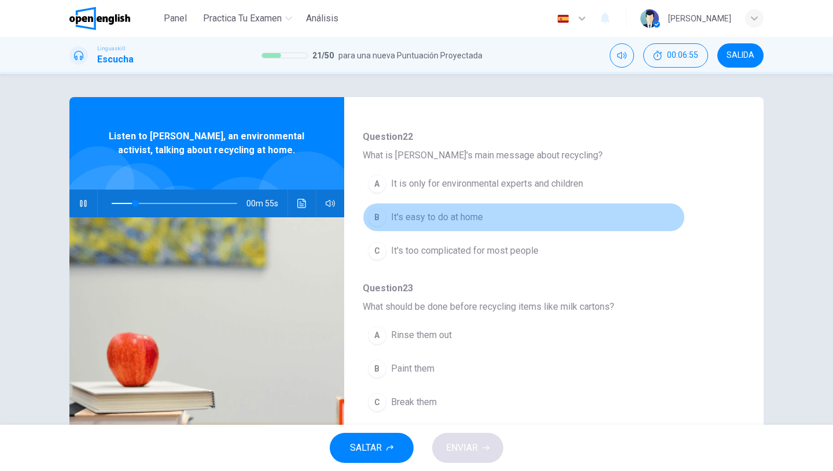
click at [486, 223] on button "B It's easy to do at home" at bounding box center [524, 217] width 322 height 29
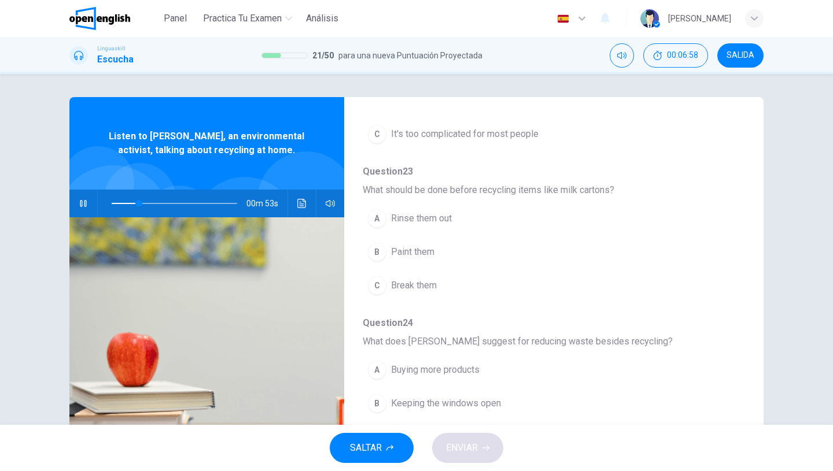
scroll to position [225, 0]
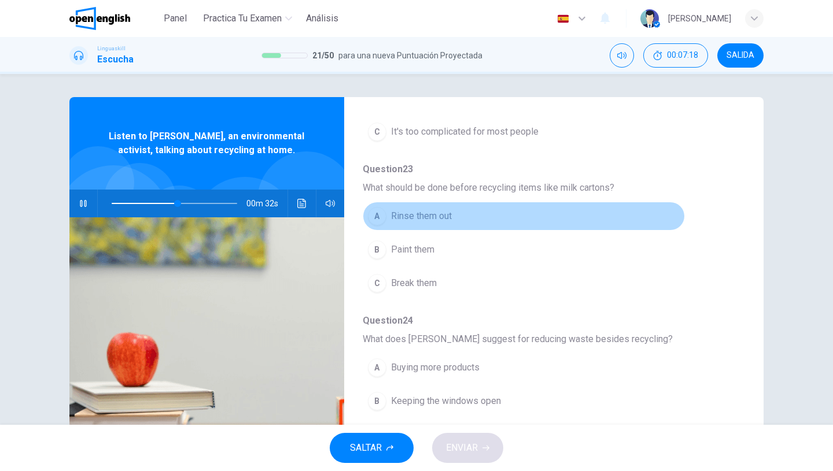
click at [442, 220] on span "Rinse them out" at bounding box center [421, 216] width 61 height 14
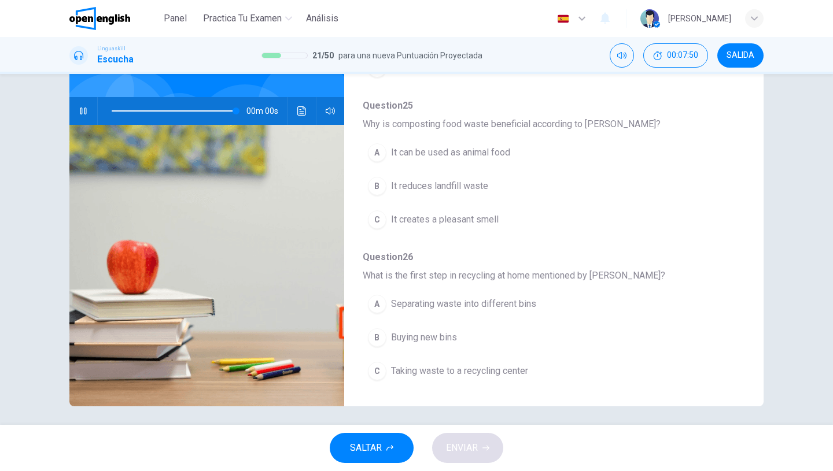
scroll to position [97, 0]
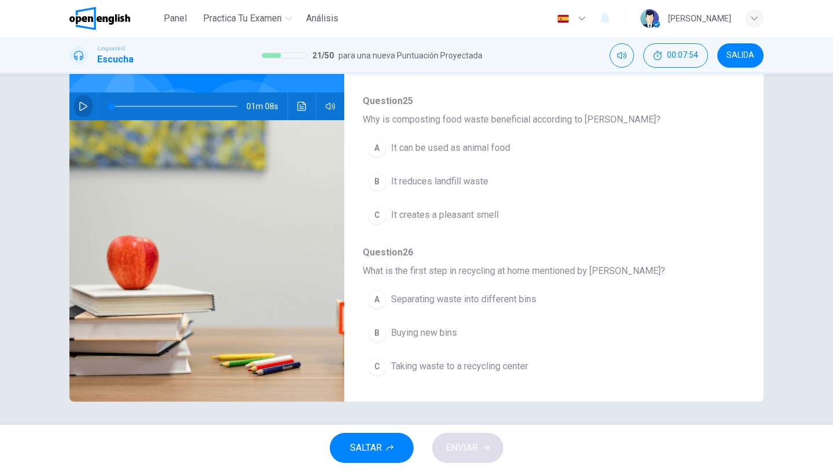
click at [77, 111] on button "button" at bounding box center [83, 107] width 19 height 28
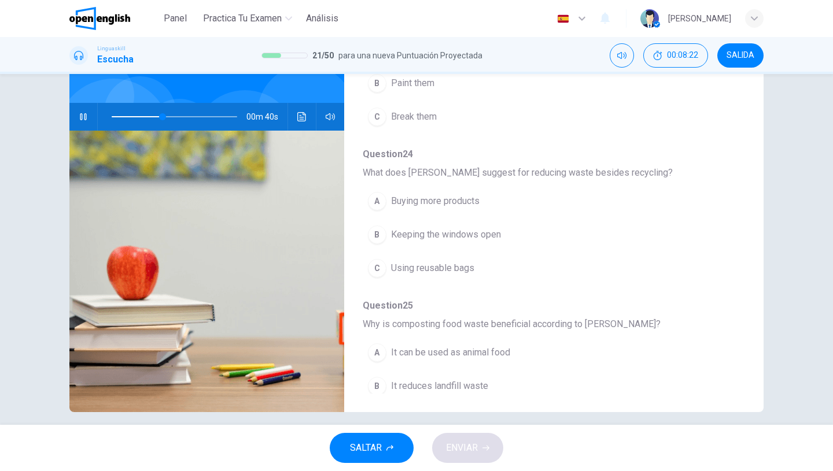
scroll to position [307, 0]
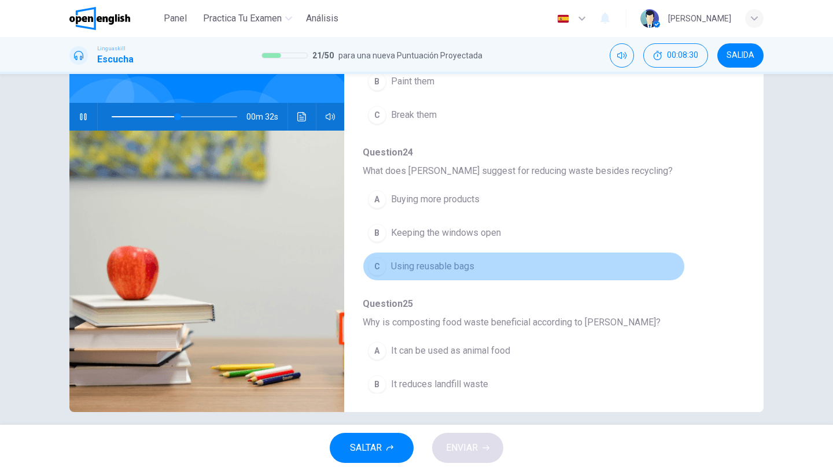
click at [437, 271] on span "Using reusable bags" at bounding box center [432, 267] width 83 height 14
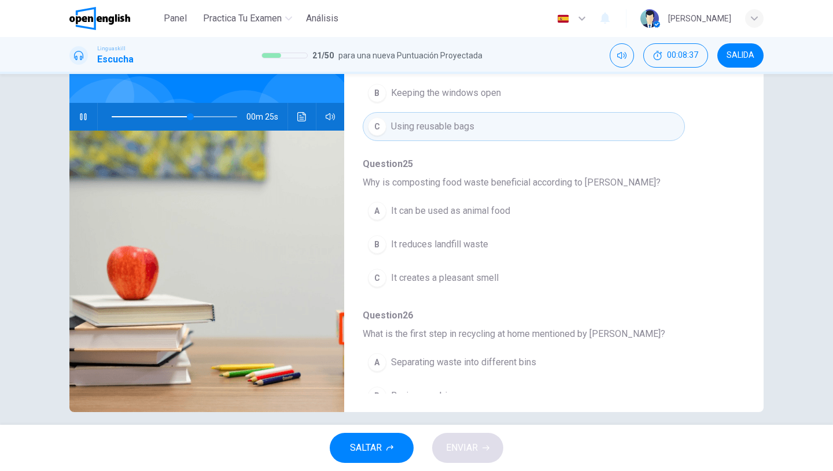
scroll to position [451, 0]
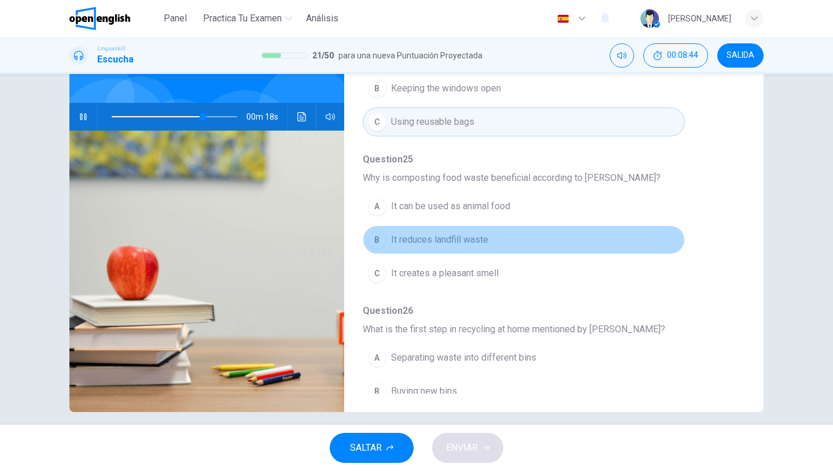
click at [462, 245] on span "It reduces landfill waste" at bounding box center [439, 240] width 97 height 14
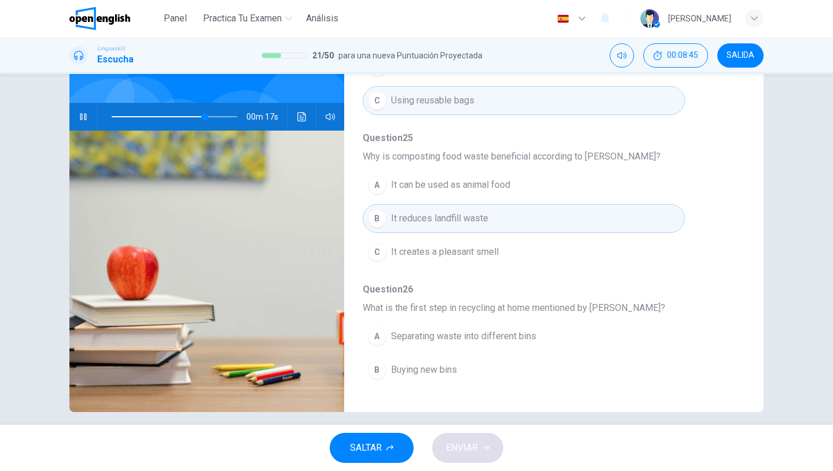
scroll to position [499, 0]
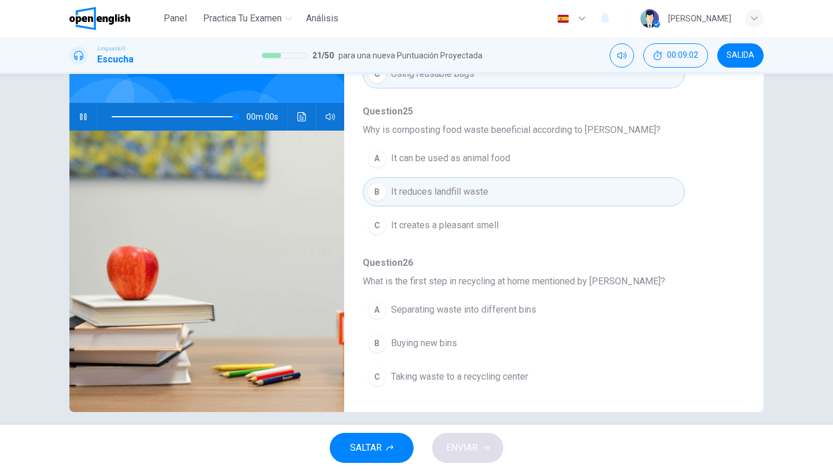
type input "*"
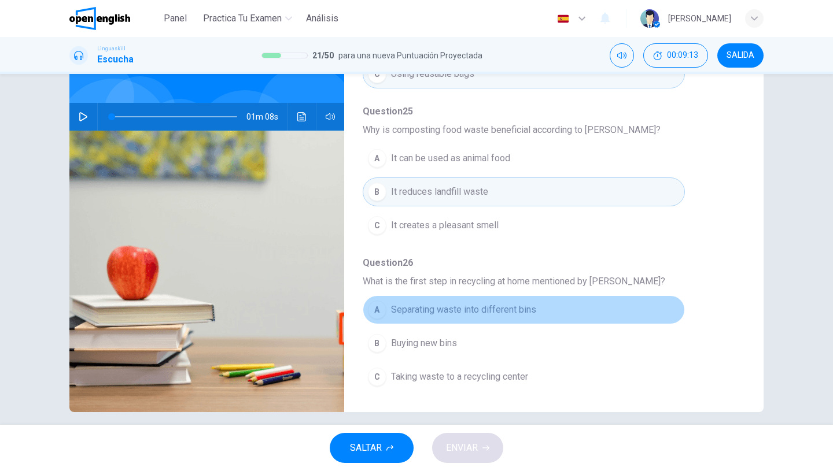
click at [468, 316] on span "Separating waste into different bins" at bounding box center [463, 310] width 145 height 14
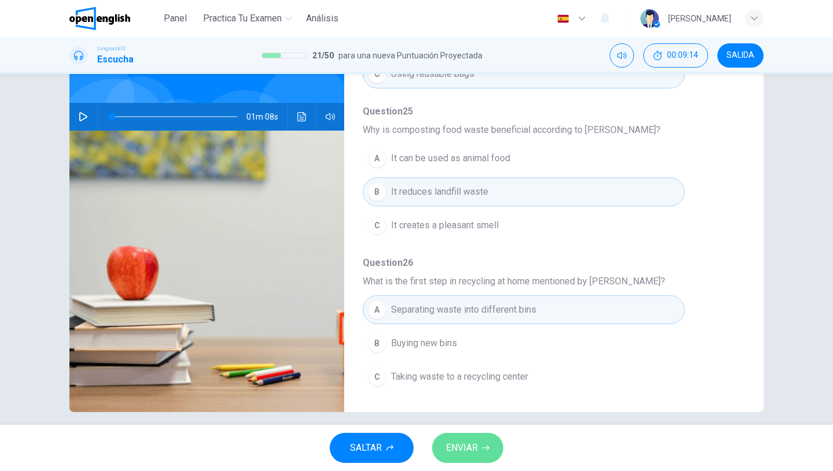
click at [479, 449] on button "ENVIAR" at bounding box center [467, 448] width 71 height 30
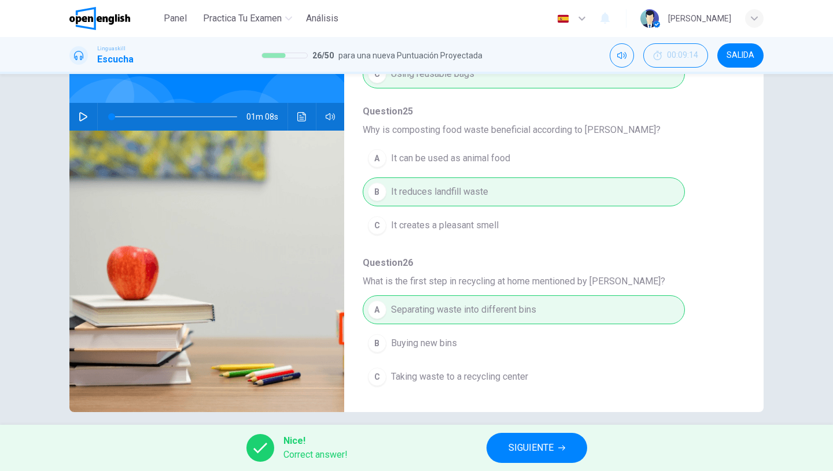
click at [507, 441] on button "SIGUIENTE" at bounding box center [536, 448] width 101 height 30
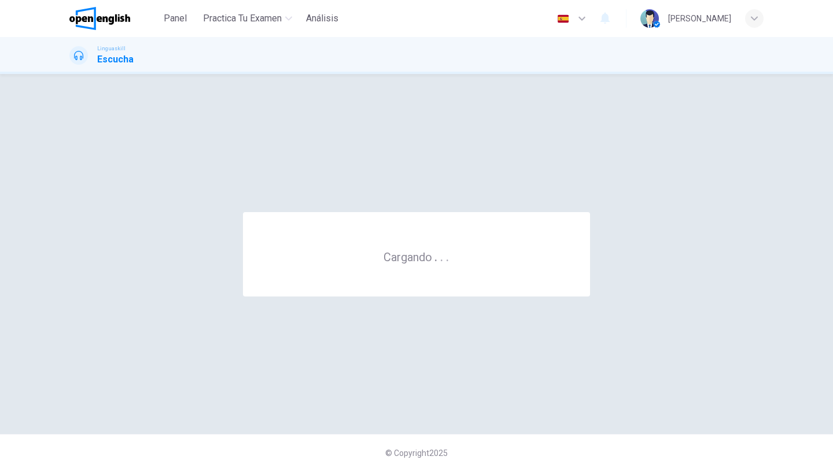
scroll to position [0, 0]
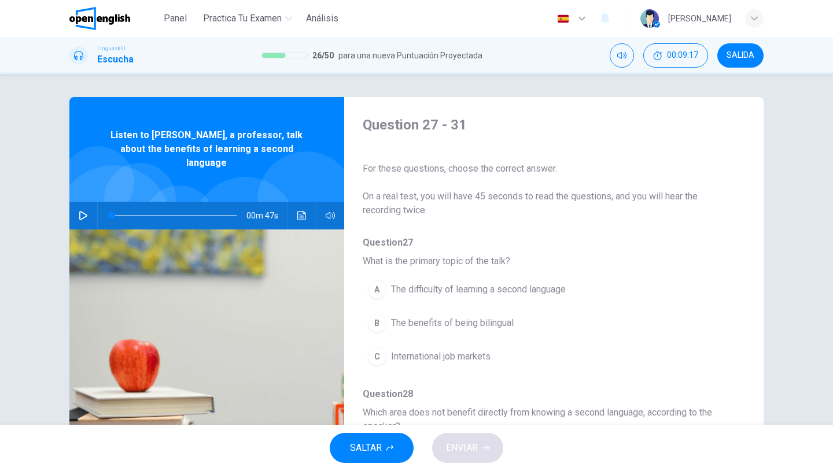
click at [82, 209] on button "button" at bounding box center [83, 216] width 19 height 28
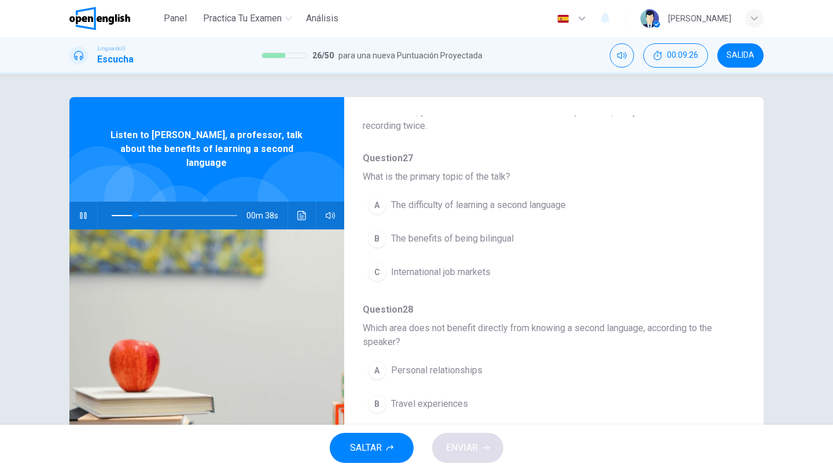
scroll to position [97, 0]
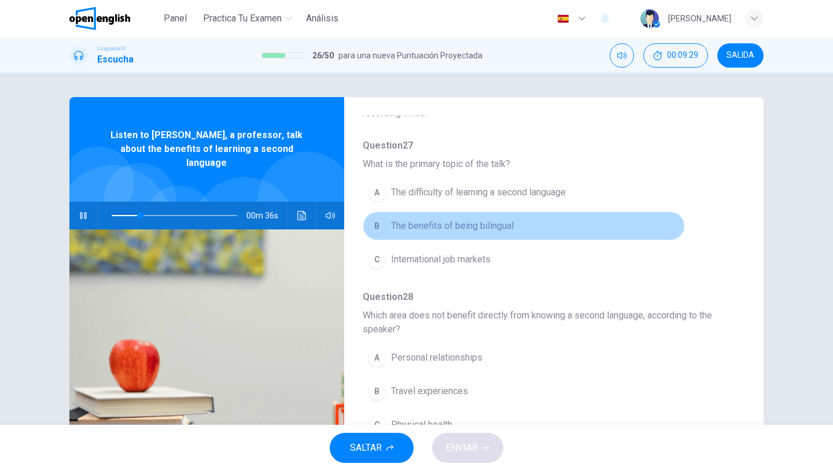
click at [498, 231] on span "The benefits of being bilingual" at bounding box center [452, 226] width 123 height 14
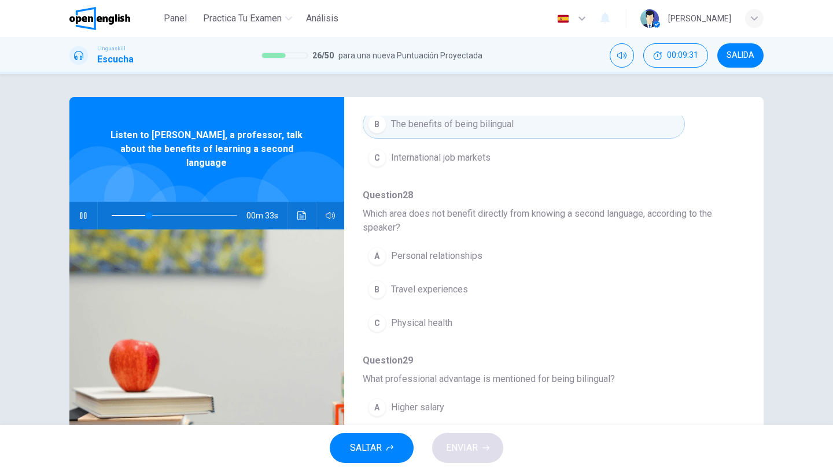
scroll to position [201, 0]
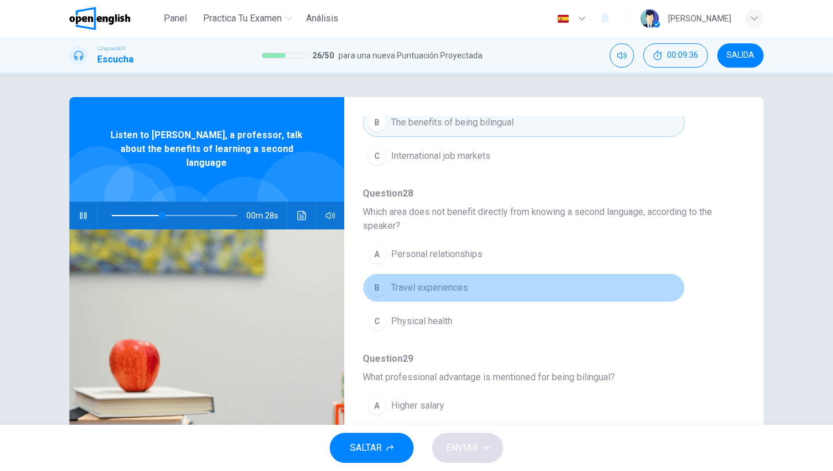
click at [450, 288] on span "Travel experiences" at bounding box center [429, 288] width 77 height 14
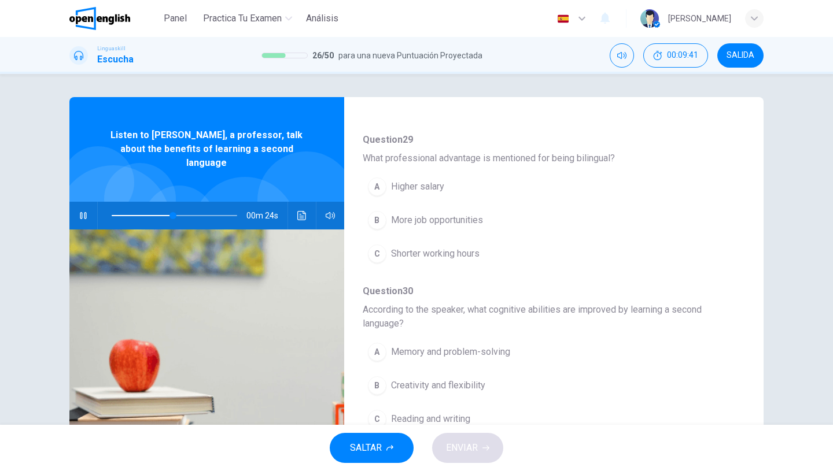
scroll to position [423, 0]
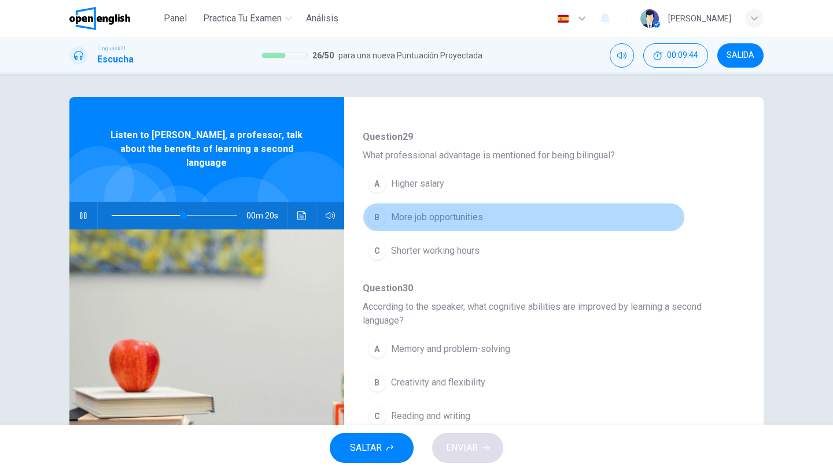
click at [458, 222] on span "More job opportunities" at bounding box center [437, 218] width 92 height 14
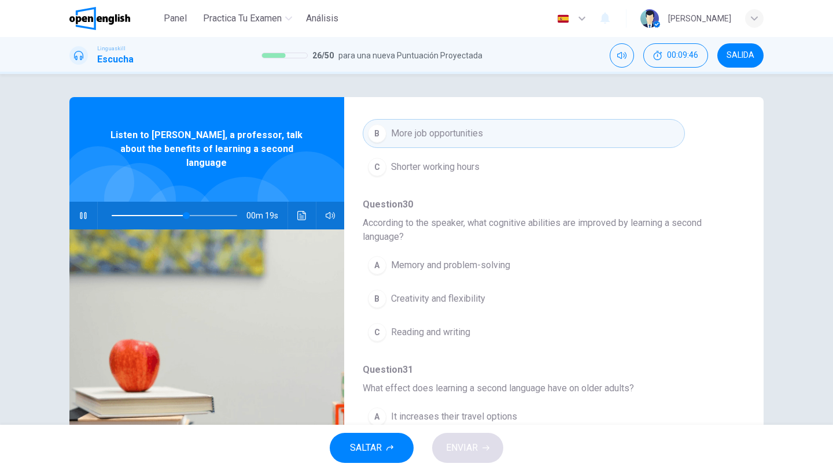
scroll to position [508, 0]
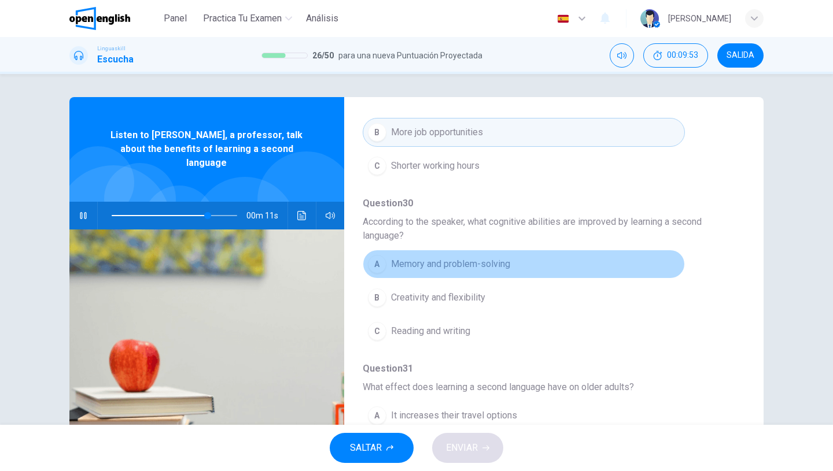
click at [473, 271] on span "Memory and problem-solving" at bounding box center [450, 264] width 119 height 14
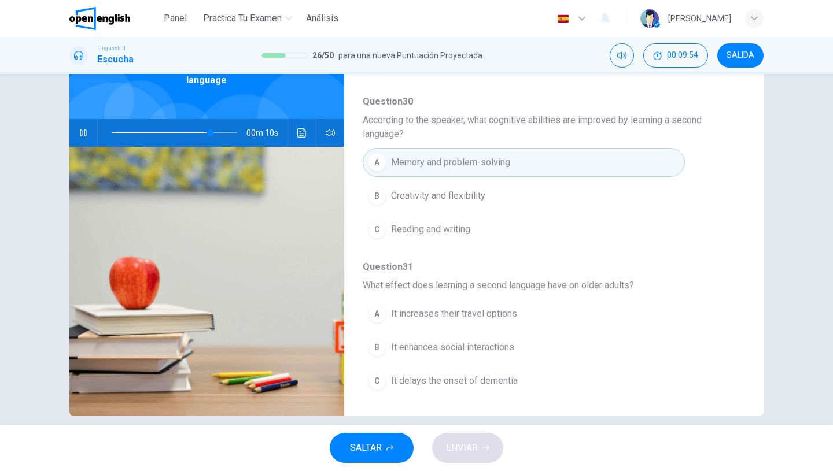
scroll to position [97, 0]
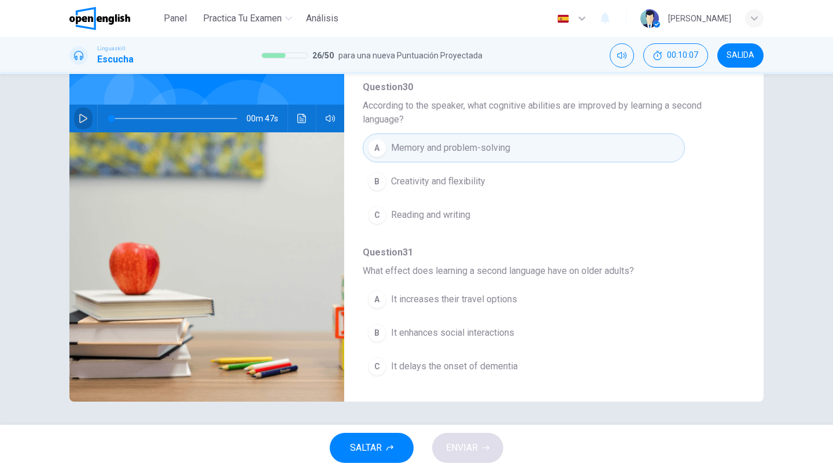
click at [84, 114] on icon "button" at bounding box center [83, 118] width 9 height 9
type input "*"
click at [475, 334] on span "It enhances social interactions" at bounding box center [452, 333] width 123 height 14
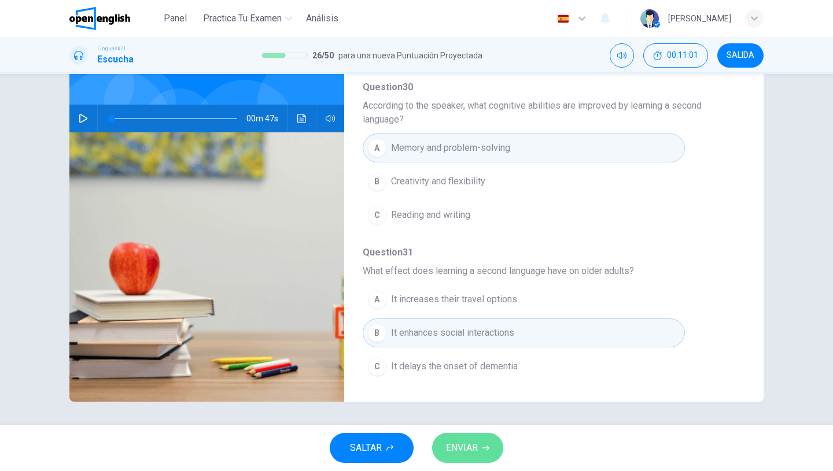
click at [481, 444] on button "ENVIAR" at bounding box center [467, 448] width 71 height 30
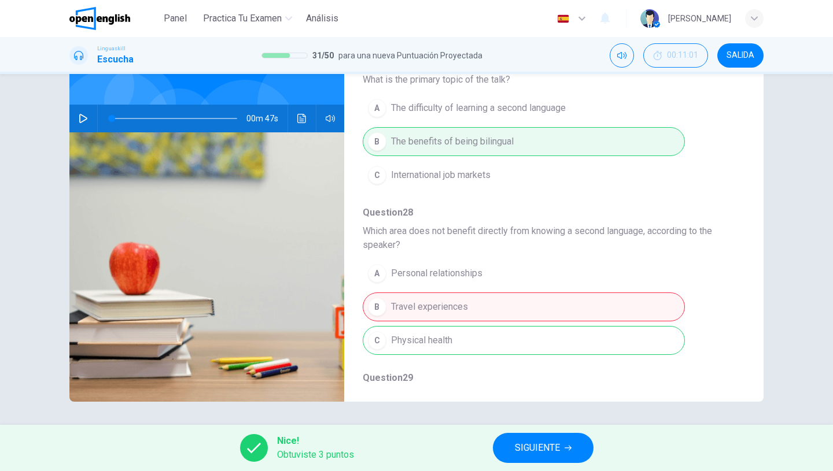
scroll to position [0, 0]
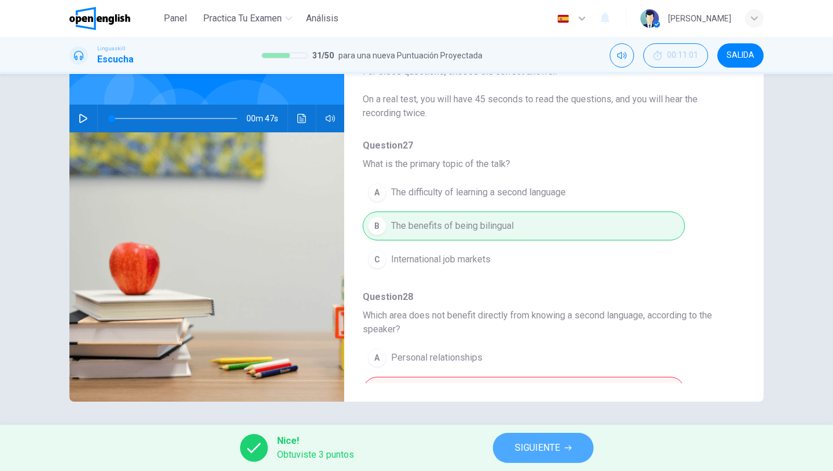
click at [535, 460] on button "SIGUIENTE" at bounding box center [543, 448] width 101 height 30
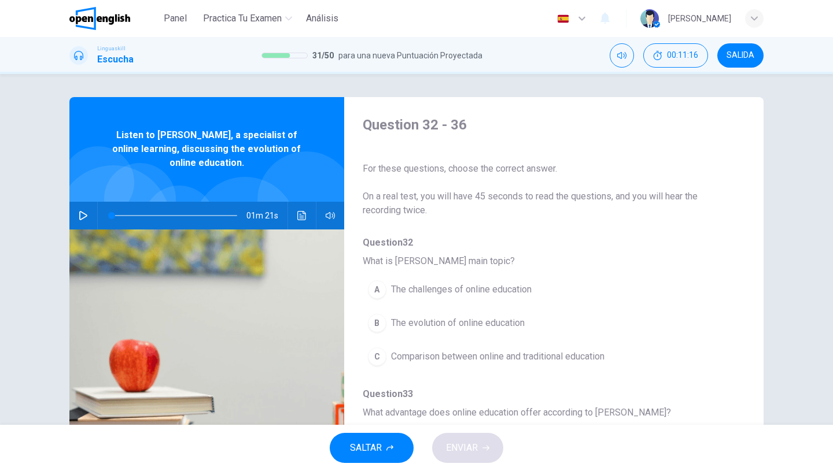
click at [82, 220] on icon "button" at bounding box center [83, 215] width 9 height 9
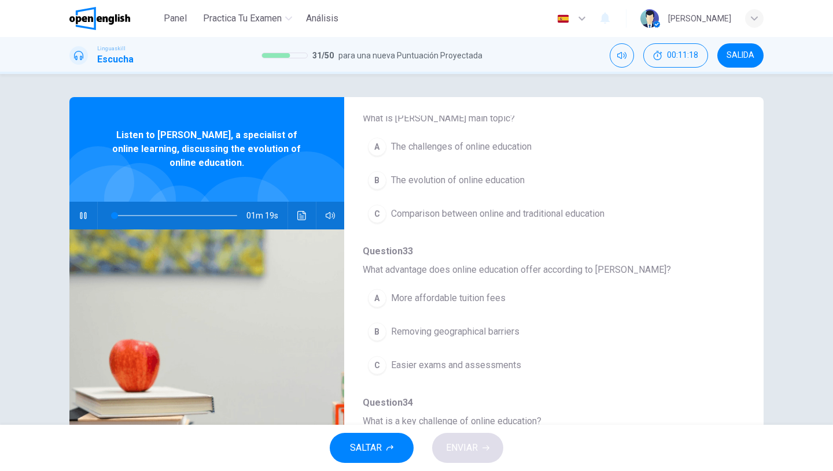
scroll to position [141, 0]
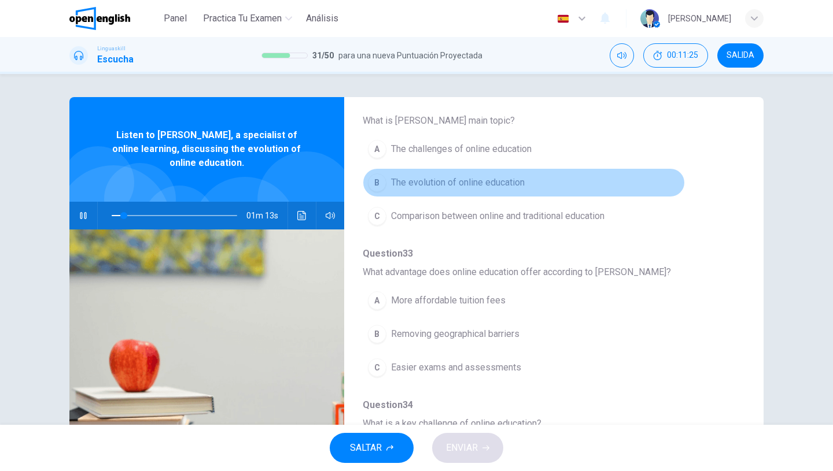
click at [459, 182] on span "The evolution of online education" at bounding box center [458, 183] width 134 height 14
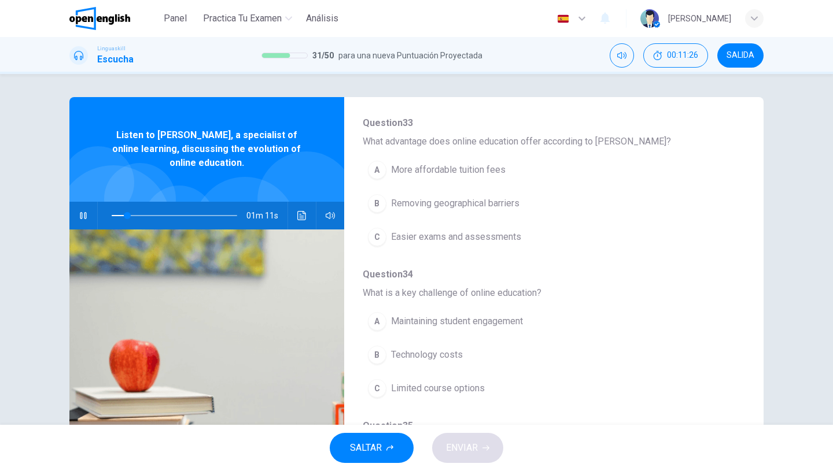
scroll to position [264, 0]
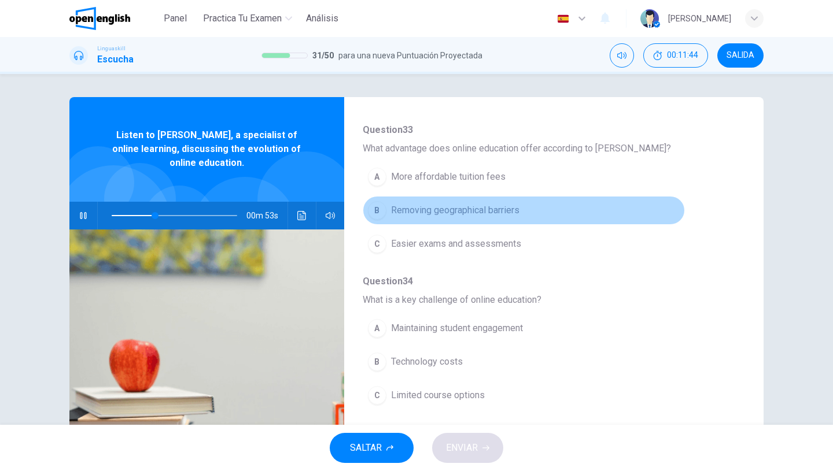
click at [466, 222] on button "B Removing geographical barriers" at bounding box center [524, 210] width 322 height 29
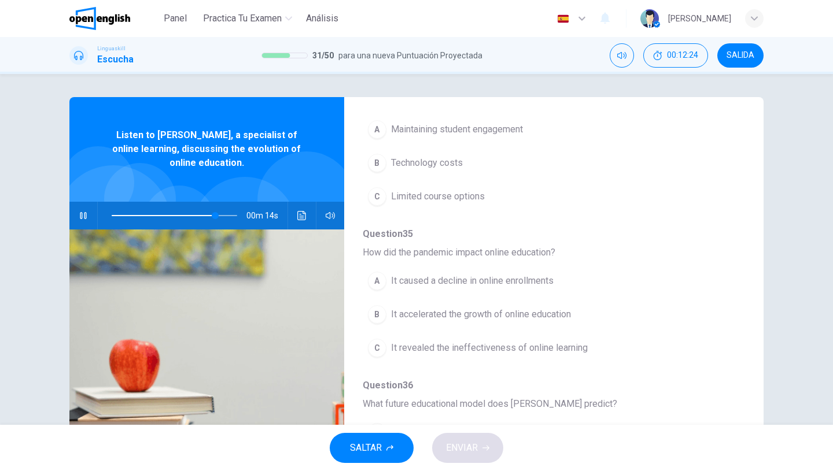
scroll to position [499, 0]
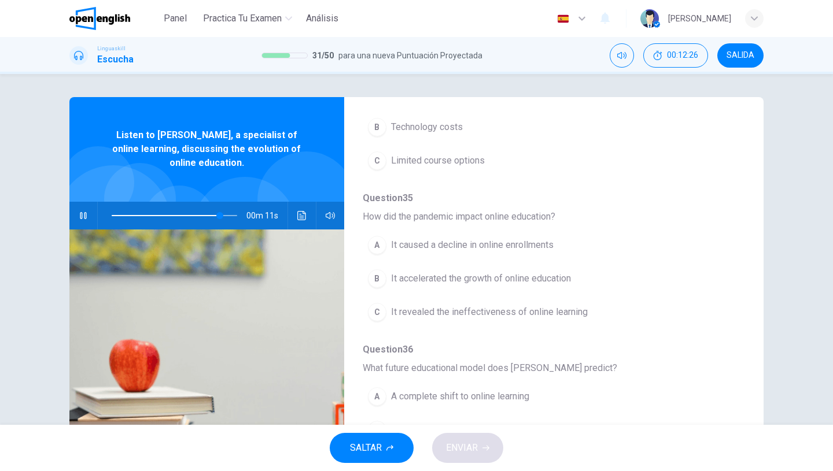
click at [459, 278] on span "It accelerated the growth of online education" at bounding box center [481, 279] width 180 height 14
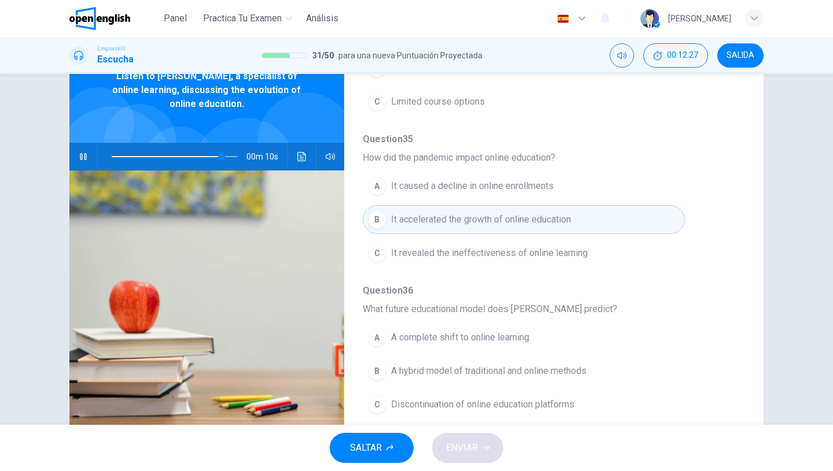
scroll to position [97, 0]
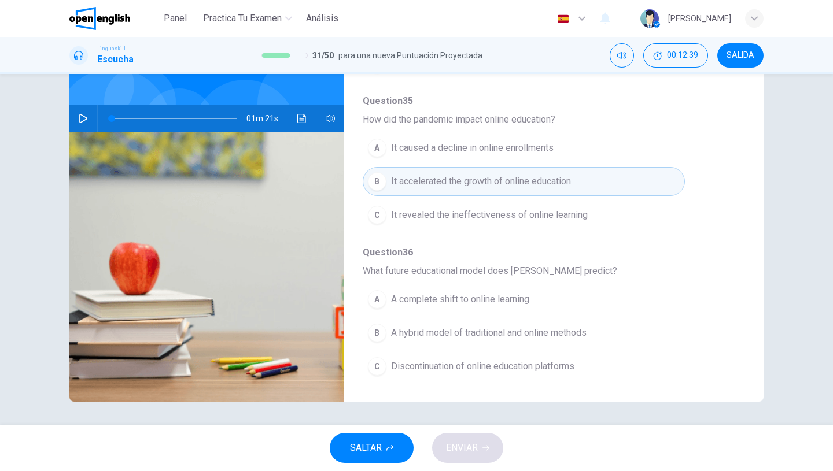
click at [84, 117] on icon "button" at bounding box center [83, 118] width 8 height 9
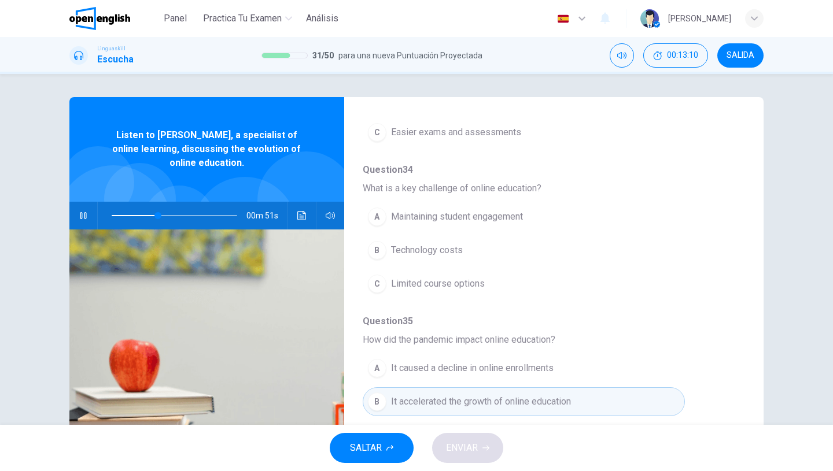
scroll to position [385, 0]
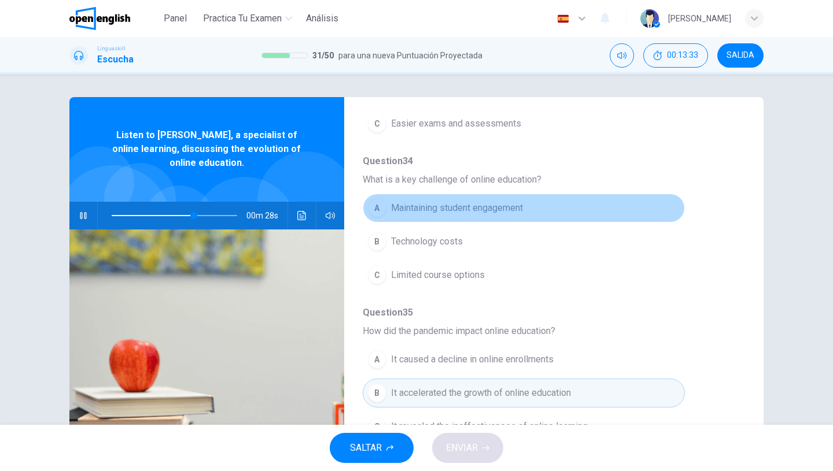
click at [448, 211] on span "Maintaining student engagement" at bounding box center [457, 208] width 132 height 14
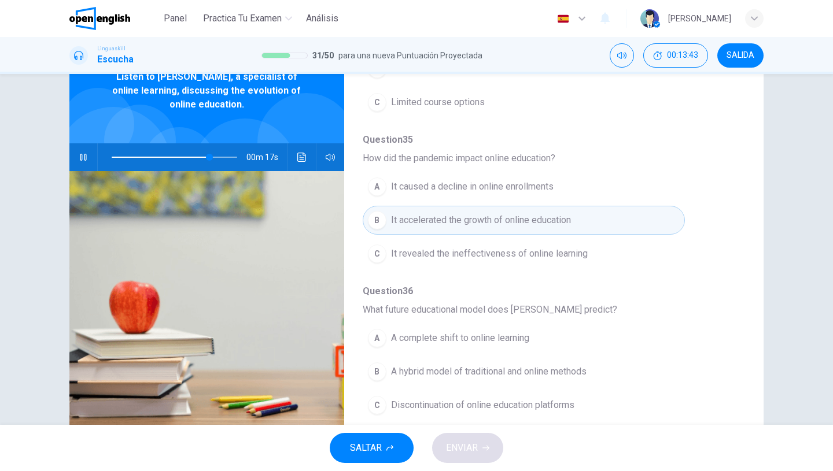
scroll to position [97, 0]
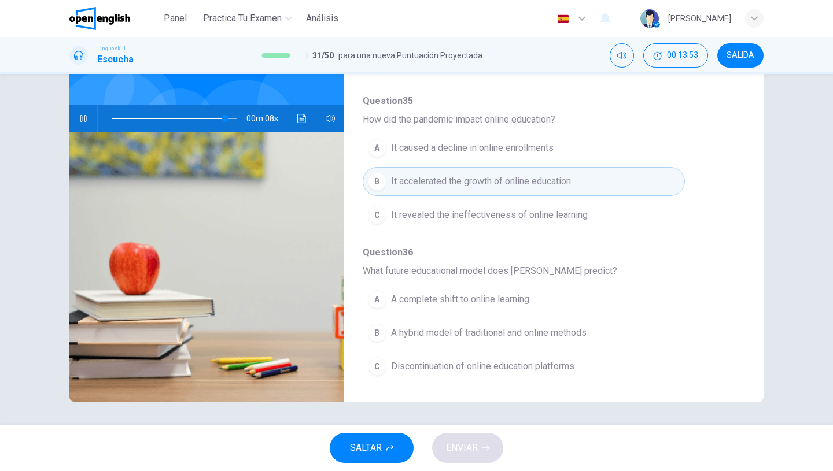
click at [530, 339] on span "A hybrid model of traditional and online methods" at bounding box center [488, 333] width 195 height 14
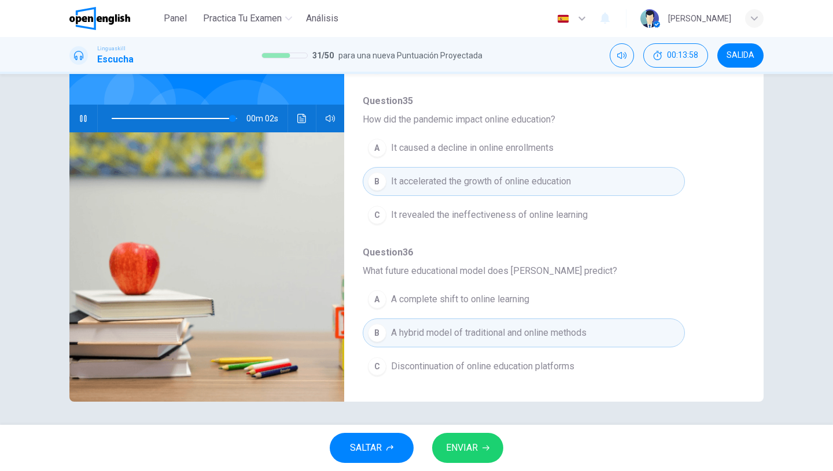
click at [480, 450] on button "ENVIAR" at bounding box center [467, 448] width 71 height 30
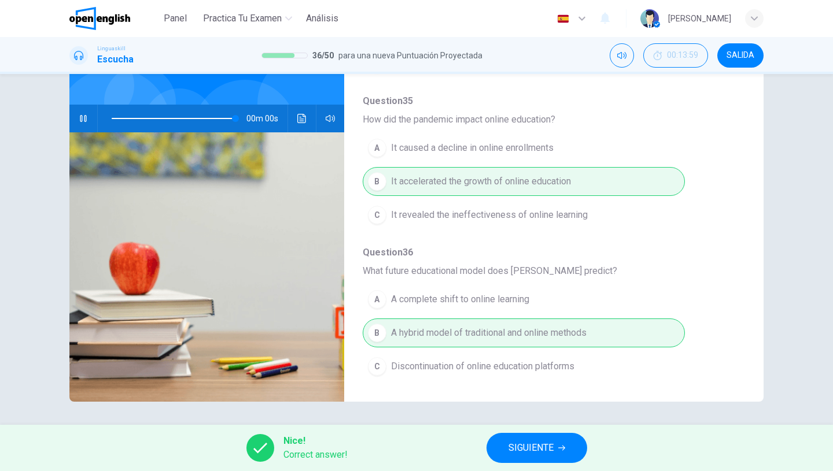
type input "*"
click at [540, 450] on span "SIGUIENTE" at bounding box center [530, 448] width 45 height 16
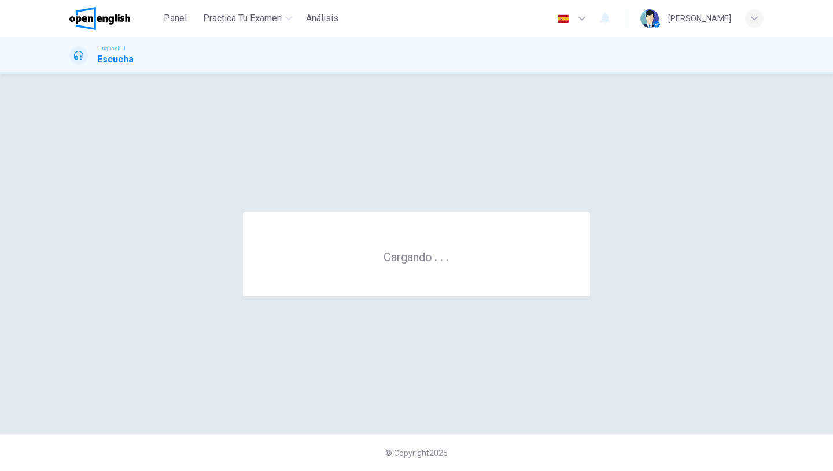
scroll to position [0, 0]
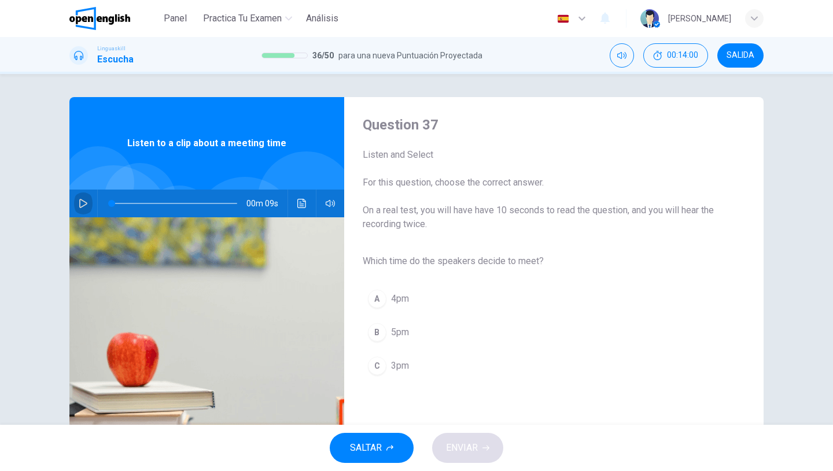
click at [80, 202] on icon "button" at bounding box center [83, 203] width 9 height 9
click at [78, 206] on button "button" at bounding box center [83, 204] width 19 height 28
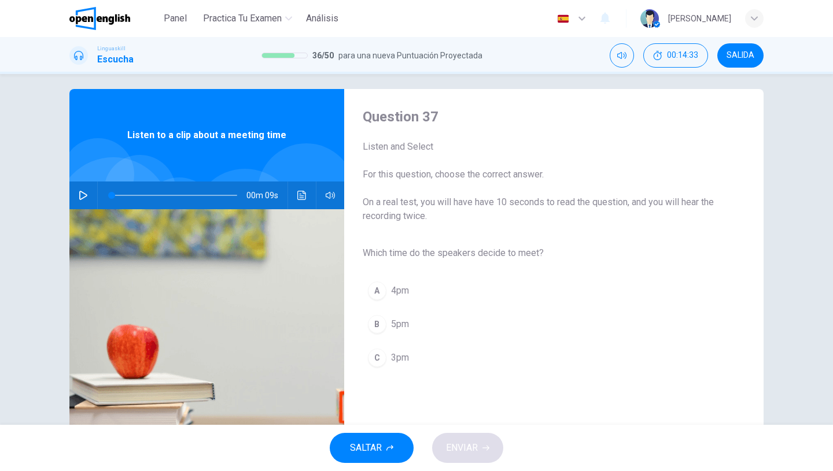
scroll to position [7, 0]
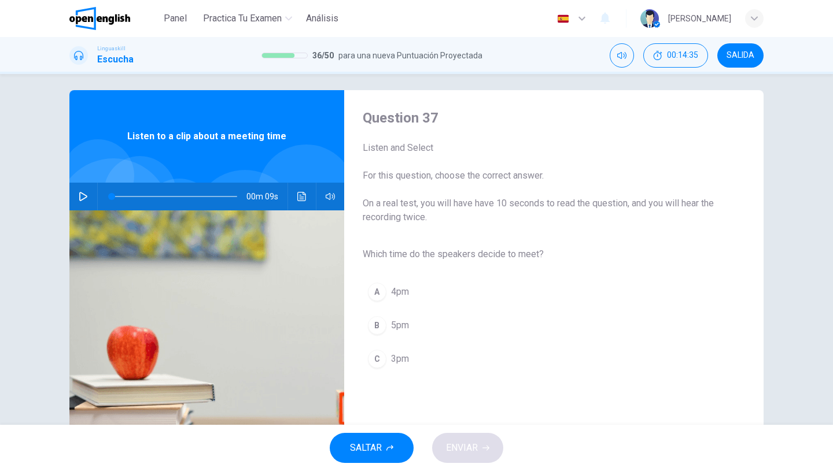
click at [87, 196] on icon "button" at bounding box center [83, 196] width 9 height 9
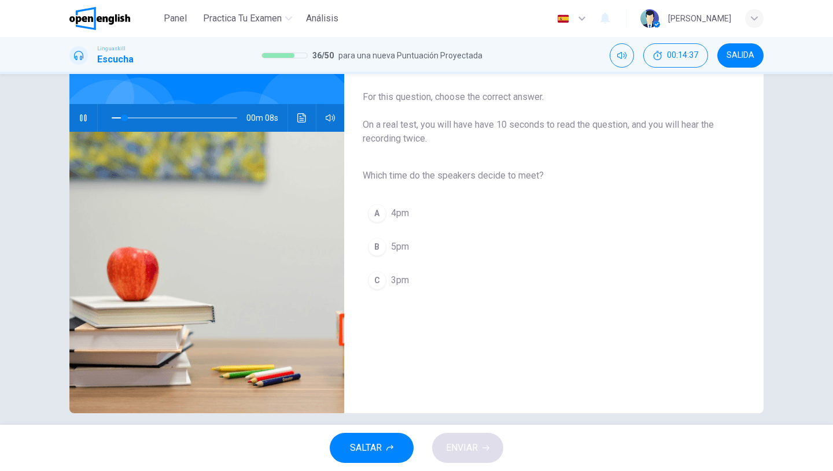
scroll to position [87, 0]
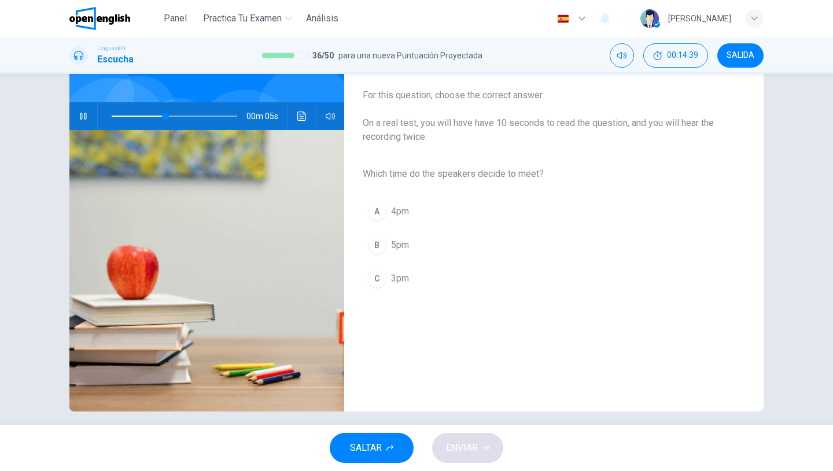
click at [383, 279] on div "C" at bounding box center [377, 279] width 19 height 19
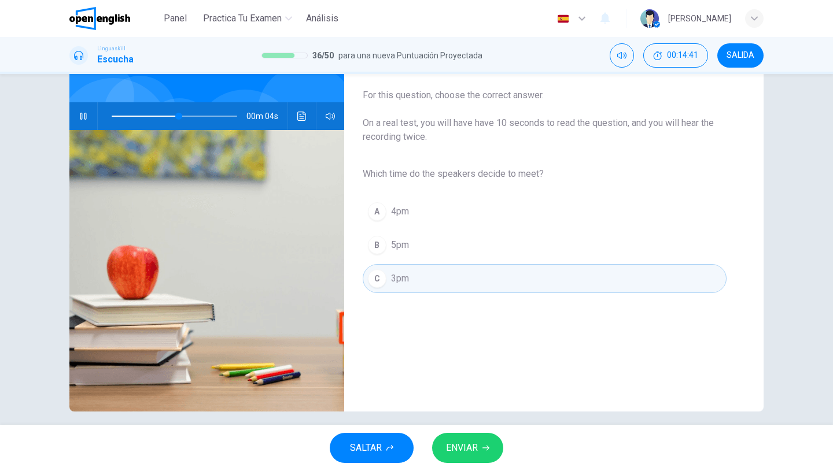
click at [474, 457] on button "ENVIAR" at bounding box center [467, 448] width 71 height 30
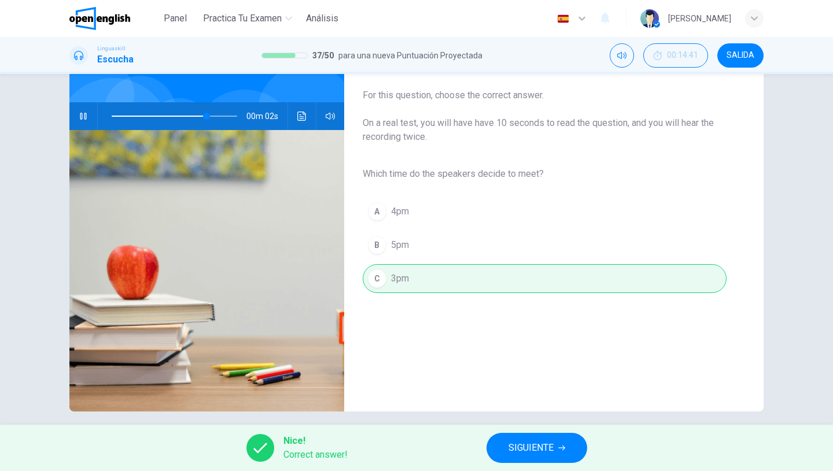
click at [514, 449] on span "SIGUIENTE" at bounding box center [530, 448] width 45 height 16
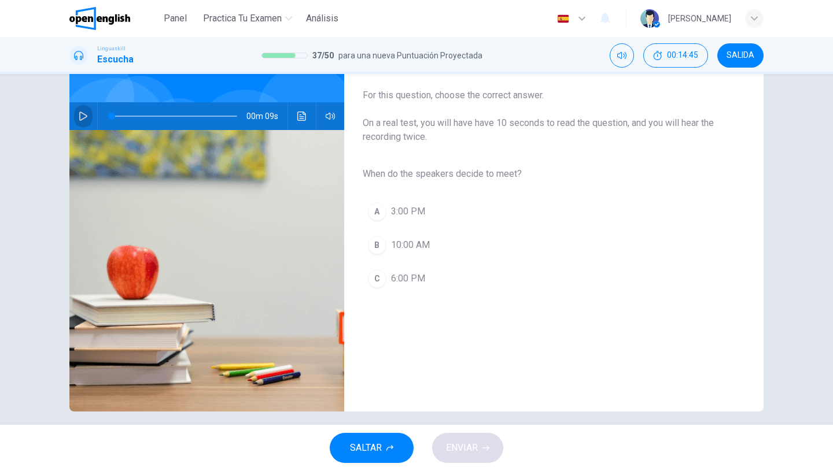
click at [84, 114] on icon "button" at bounding box center [83, 116] width 8 height 9
click at [390, 213] on button "A 3:00 PM" at bounding box center [545, 211] width 364 height 29
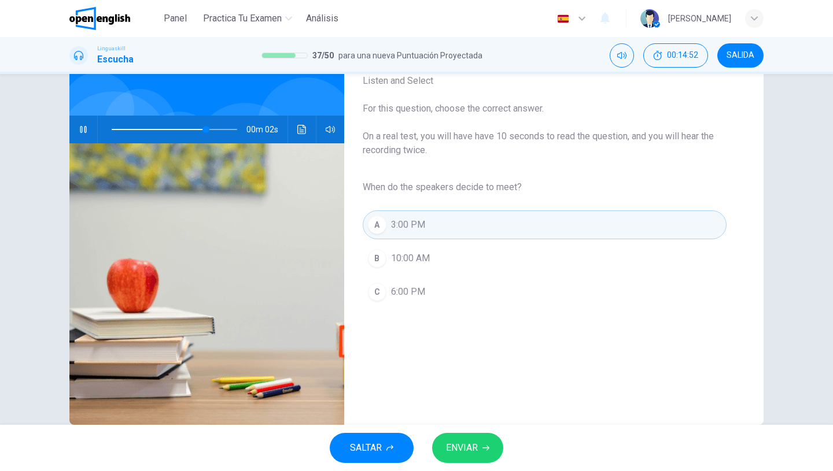
scroll to position [97, 0]
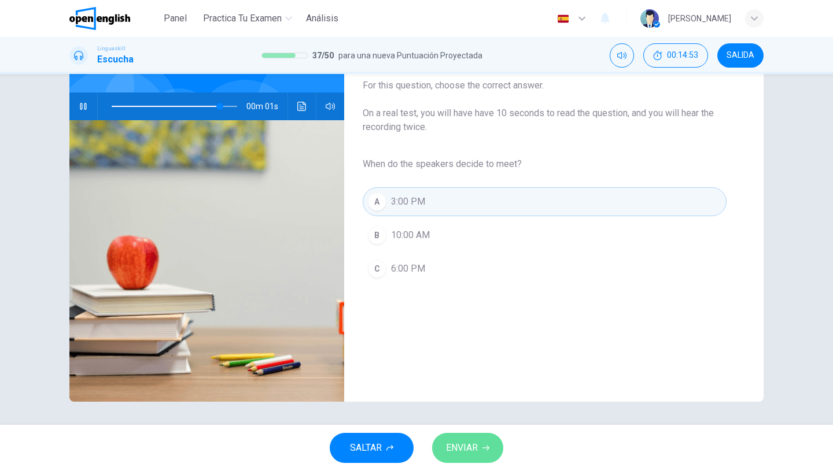
click at [464, 449] on span "ENVIAR" at bounding box center [462, 448] width 32 height 16
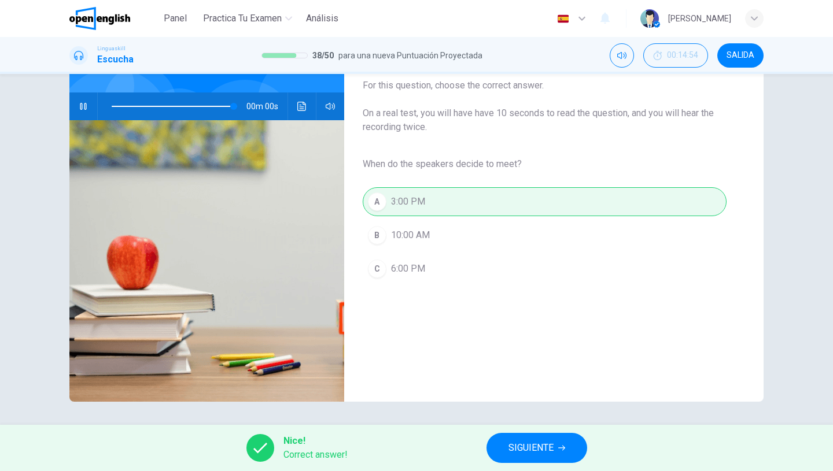
type input "*"
click at [523, 442] on span "SIGUIENTE" at bounding box center [530, 448] width 45 height 16
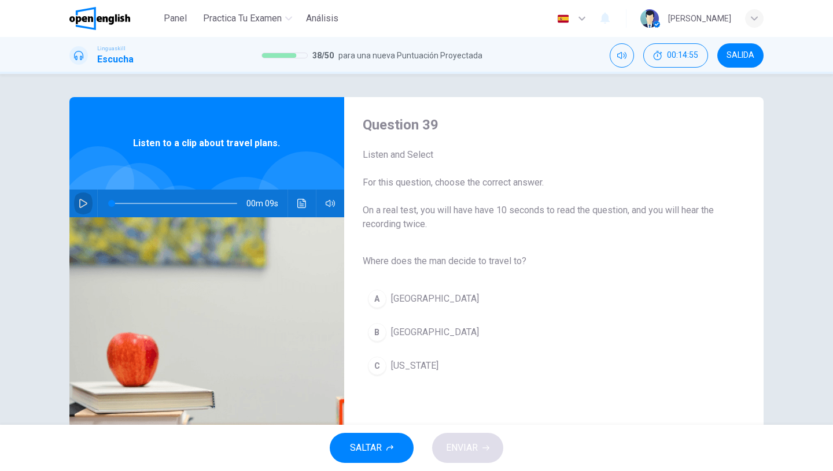
click at [89, 205] on button "button" at bounding box center [83, 204] width 19 height 28
type input "*"
click at [403, 334] on span "Rome" at bounding box center [435, 333] width 88 height 14
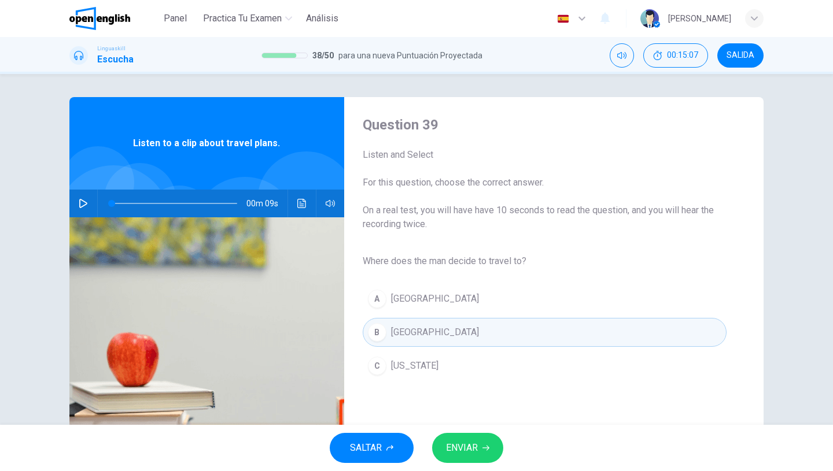
click at [453, 449] on span "ENVIAR" at bounding box center [462, 448] width 32 height 16
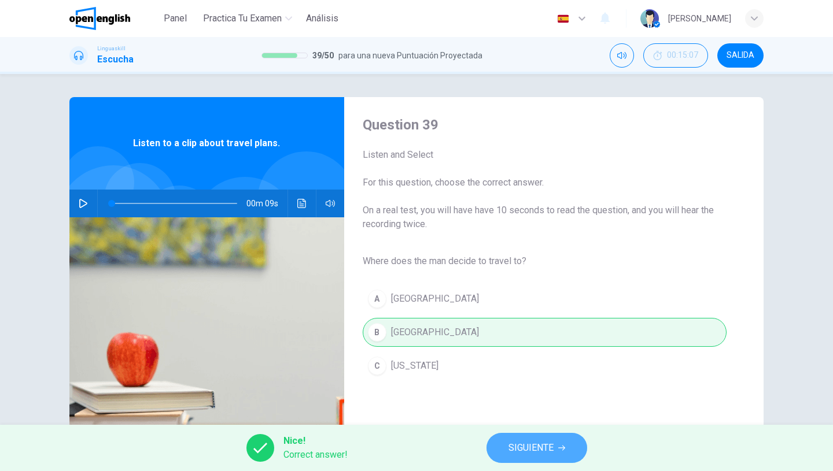
click at [511, 453] on span "SIGUIENTE" at bounding box center [530, 448] width 45 height 16
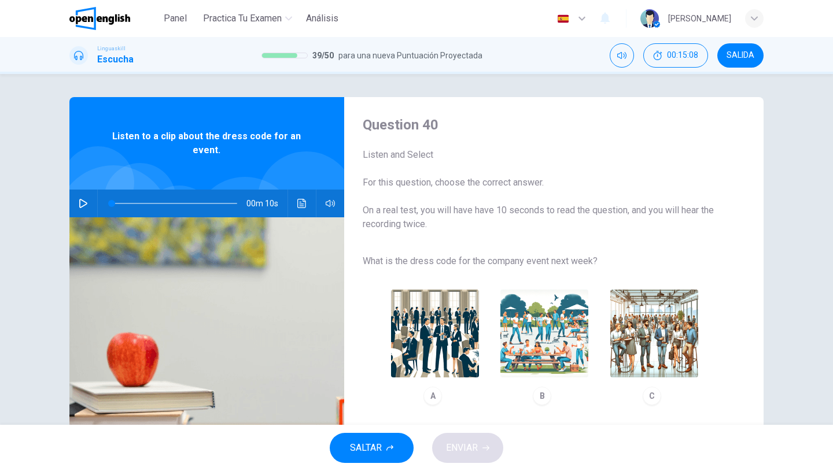
click at [84, 201] on icon "button" at bounding box center [83, 203] width 9 height 9
click at [650, 318] on img "button" at bounding box center [654, 334] width 88 height 88
click at [470, 448] on span "ENVIAR" at bounding box center [462, 448] width 32 height 16
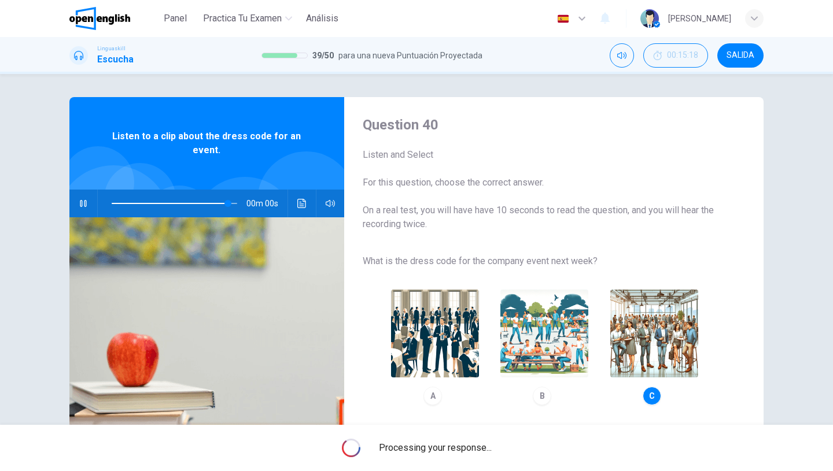
type input "*"
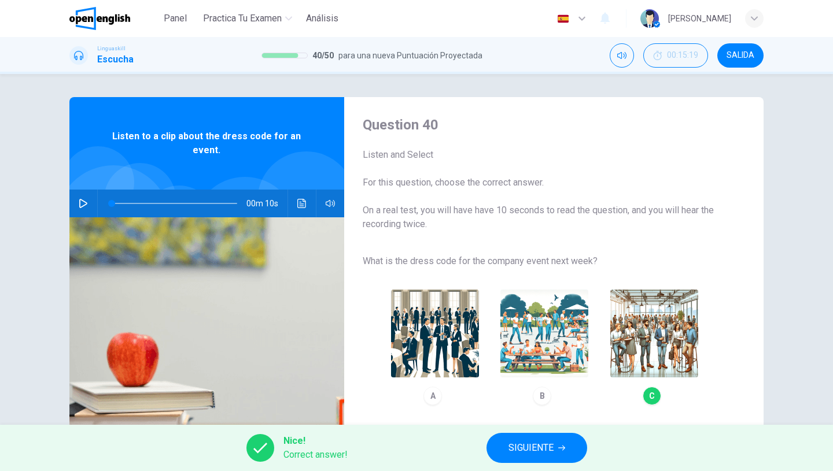
click at [524, 442] on span "SIGUIENTE" at bounding box center [530, 448] width 45 height 16
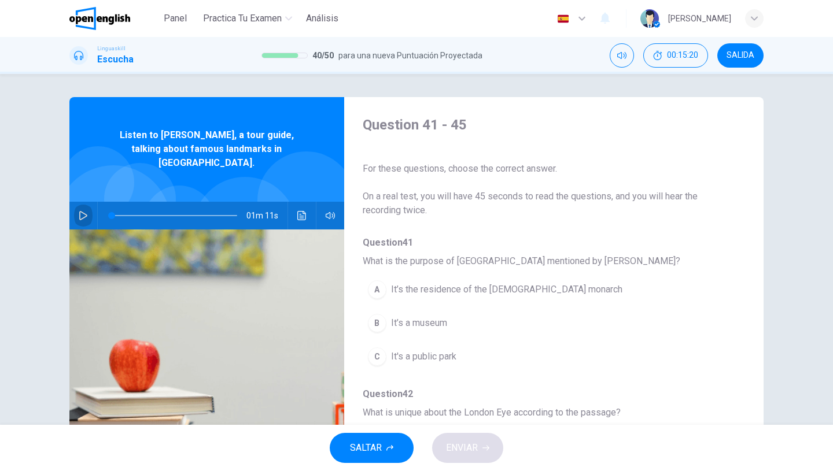
click at [77, 206] on button "button" at bounding box center [83, 216] width 19 height 28
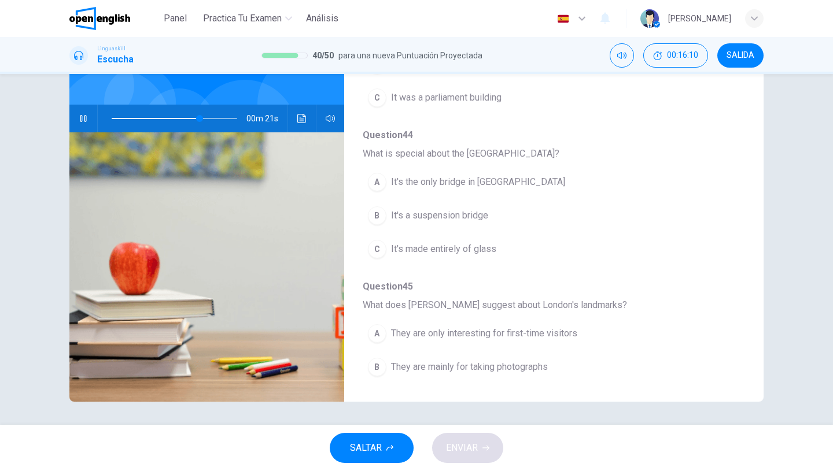
scroll to position [499, 0]
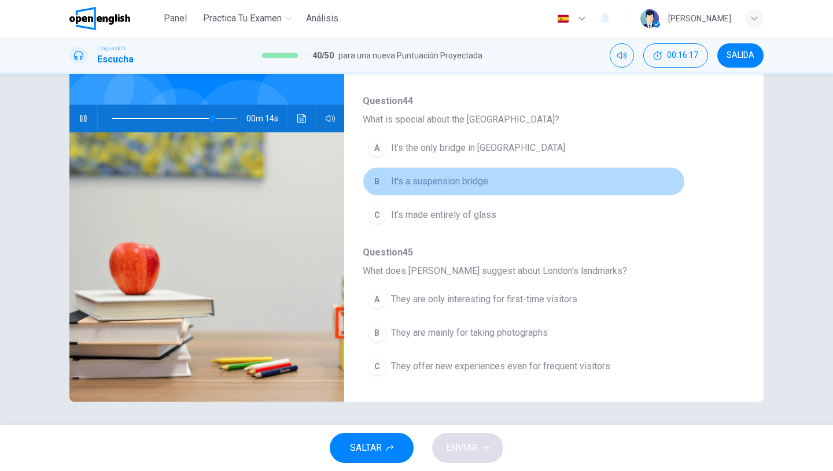
click at [480, 183] on span "It's a suspension bridge" at bounding box center [439, 182] width 97 height 14
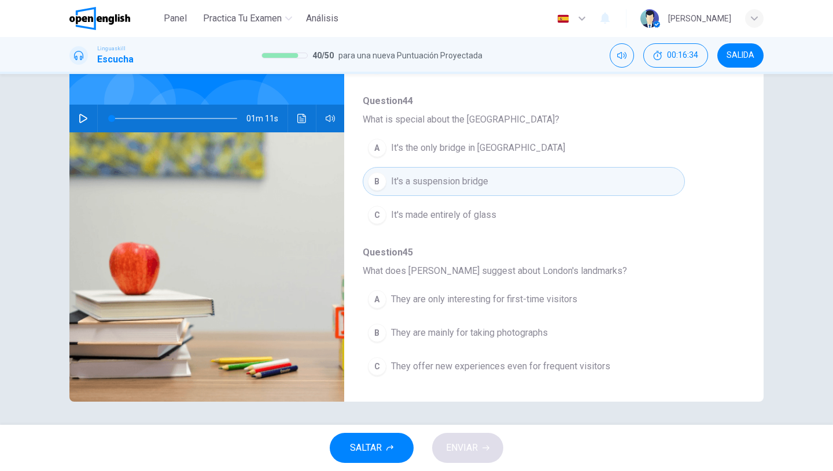
click at [81, 114] on icon "button" at bounding box center [83, 118] width 9 height 9
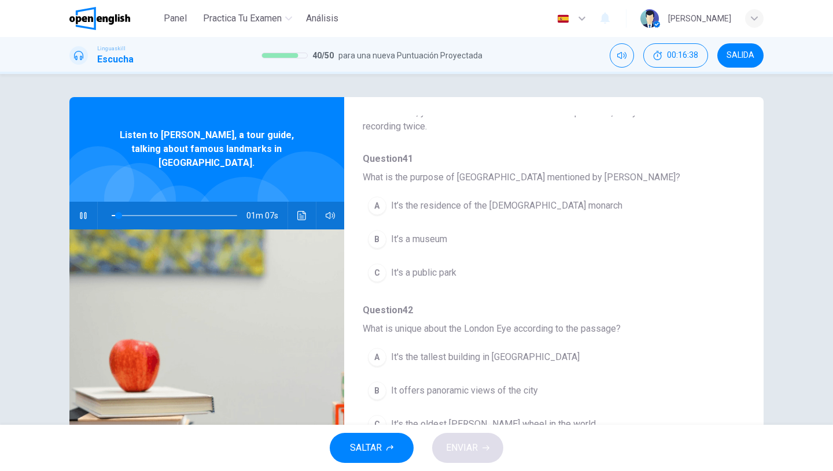
scroll to position [86, 0]
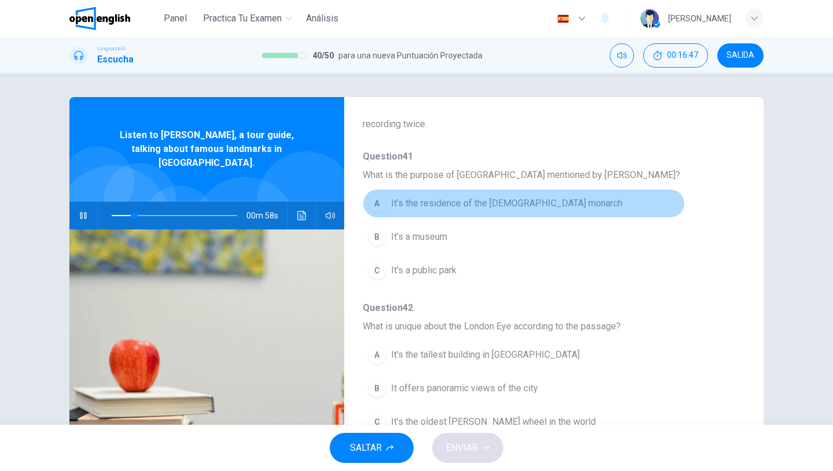
click at [503, 209] on span "It’s the residence of the British monarch" at bounding box center [506, 204] width 231 height 14
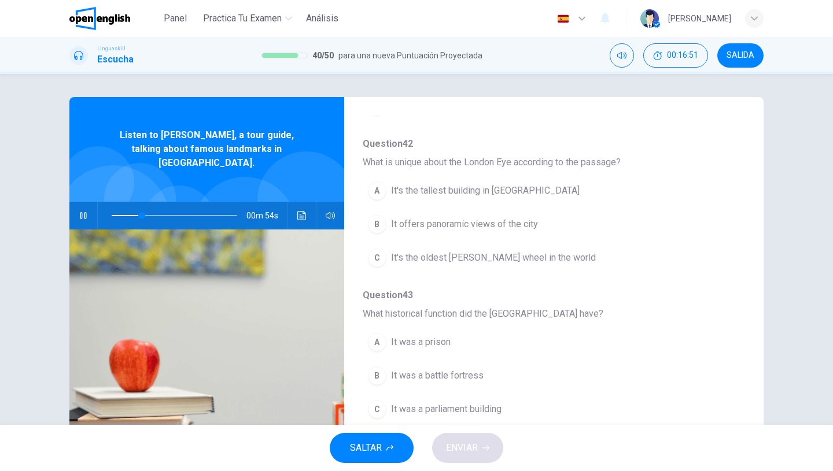
scroll to position [270, 0]
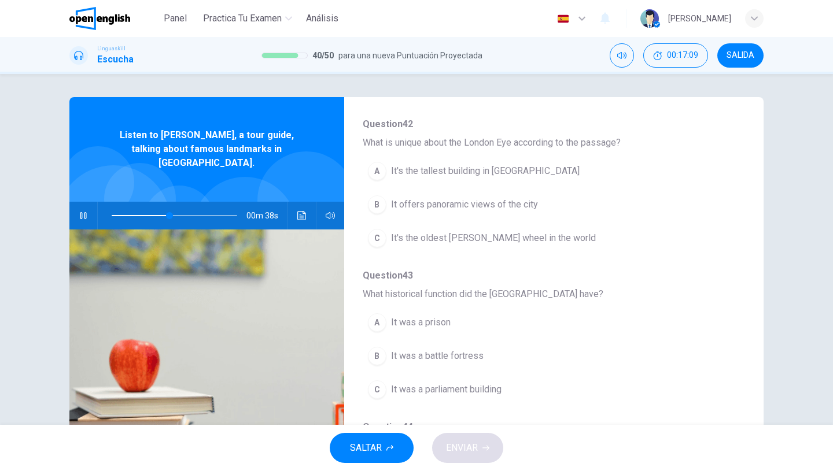
click at [490, 206] on span "It offers panoramic views of the city" at bounding box center [464, 205] width 147 height 14
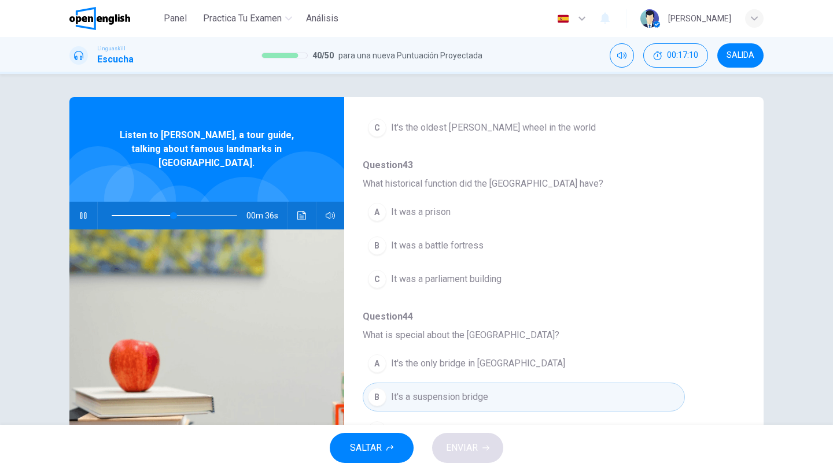
scroll to position [387, 0]
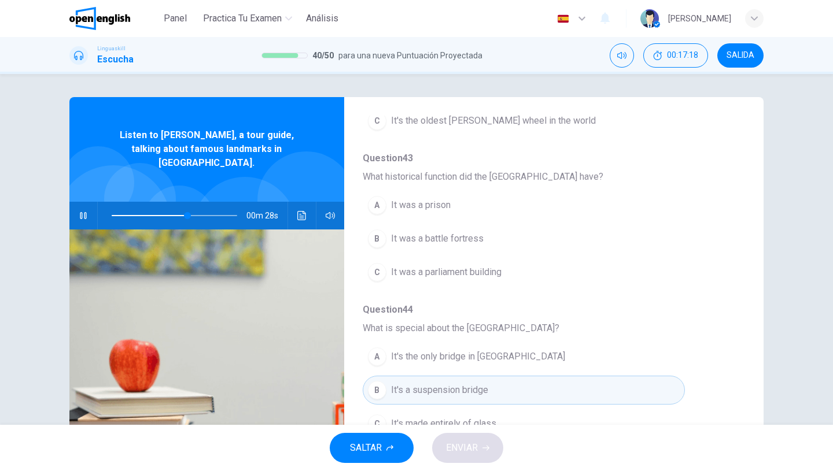
click at [435, 208] on span "It was a prison" at bounding box center [421, 205] width 60 height 14
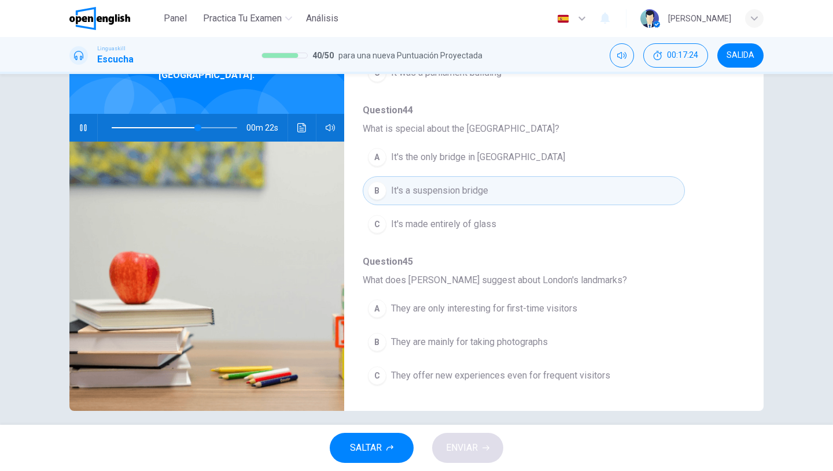
scroll to position [97, 0]
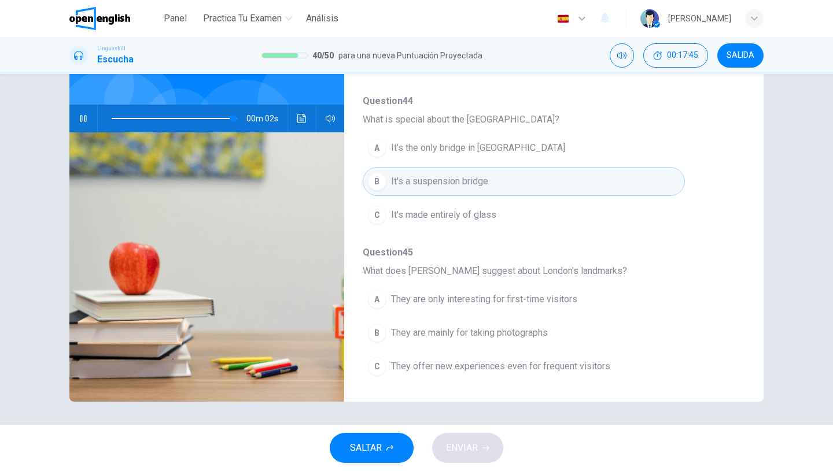
click at [553, 362] on span "They offer new experiences even for frequent visitors" at bounding box center [500, 367] width 219 height 14
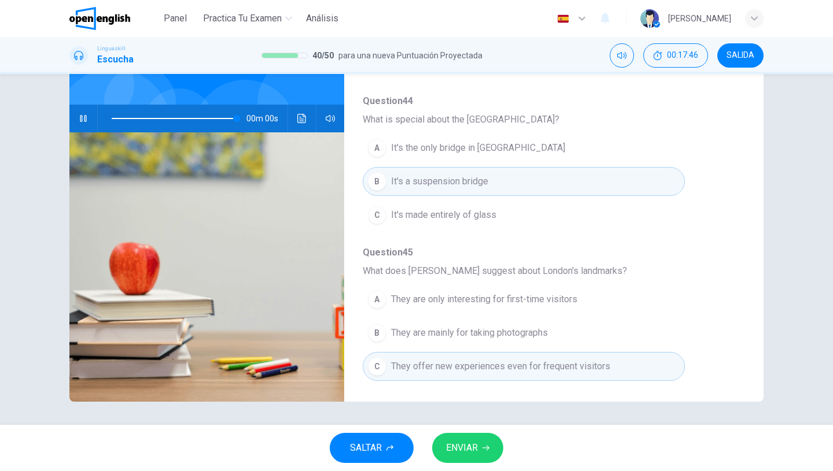
type input "*"
click at [474, 446] on span "ENVIAR" at bounding box center [462, 448] width 32 height 16
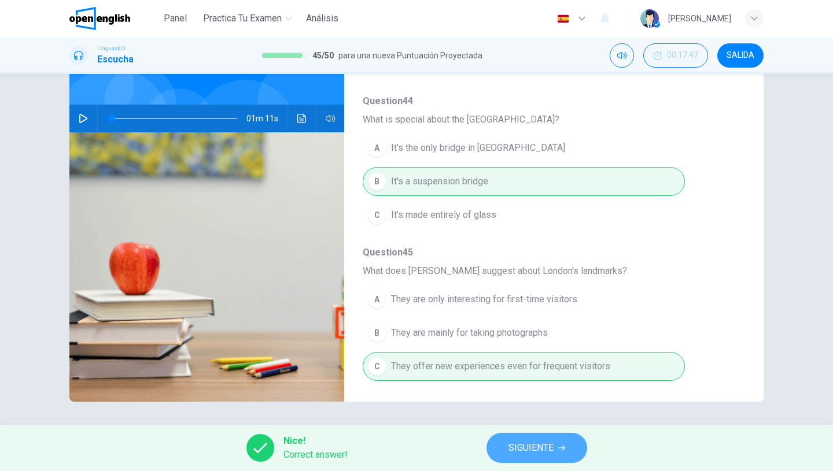
click at [516, 442] on span "SIGUIENTE" at bounding box center [530, 448] width 45 height 16
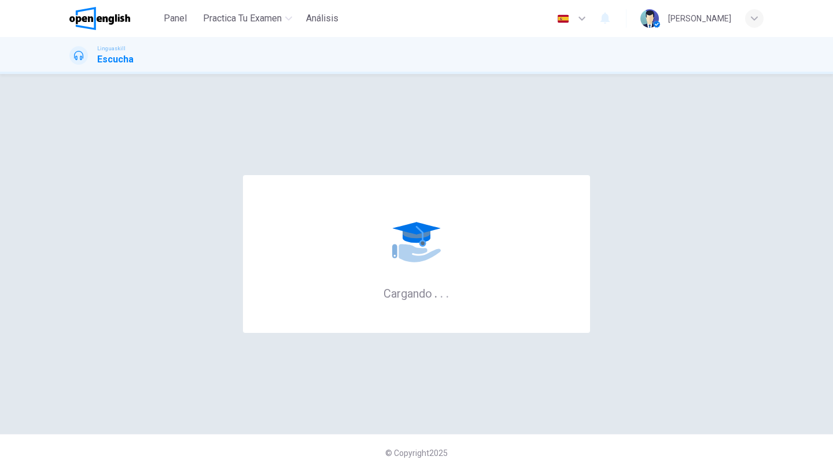
scroll to position [0, 0]
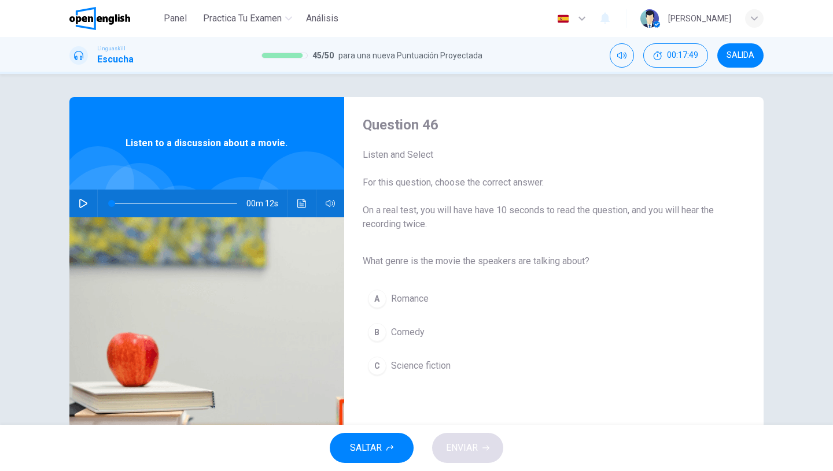
click at [84, 204] on icon "button" at bounding box center [83, 203] width 9 height 9
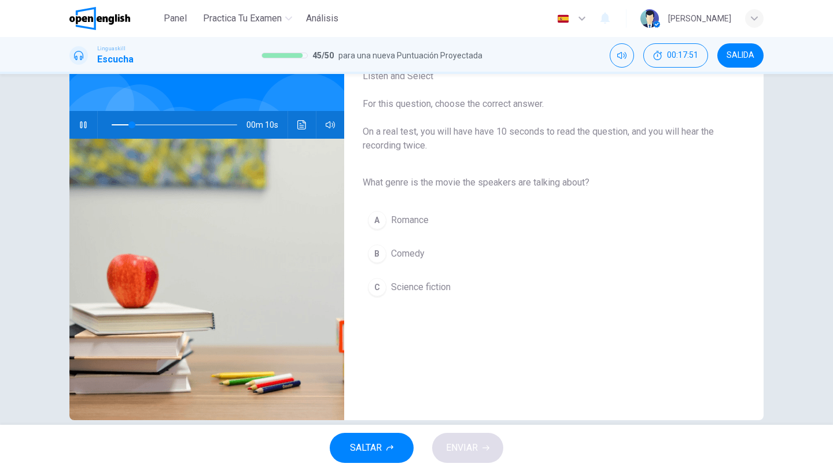
scroll to position [97, 0]
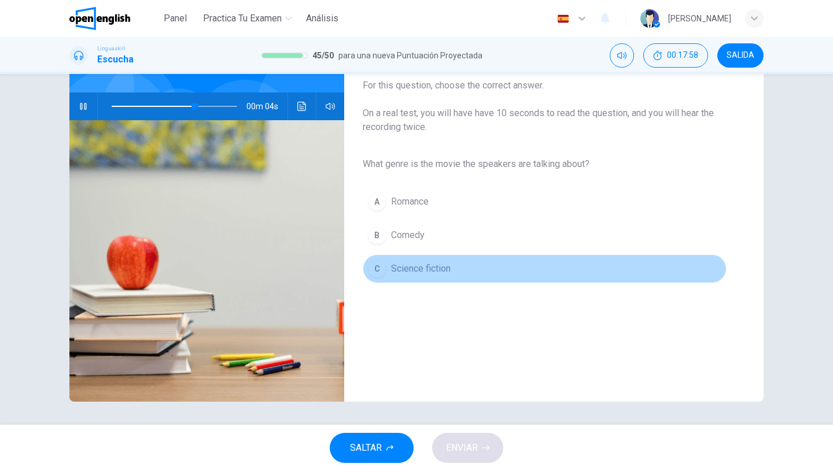
click at [418, 268] on span "Science fiction" at bounding box center [421, 269] width 60 height 14
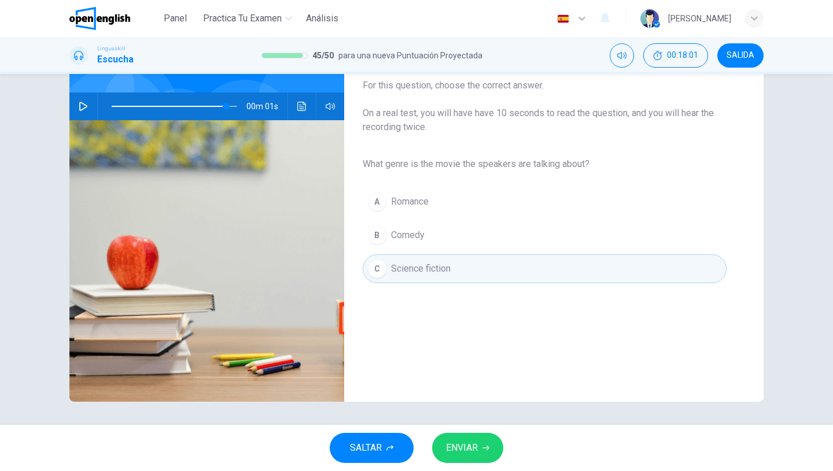
type input "*"
click at [476, 449] on span "ENVIAR" at bounding box center [462, 448] width 32 height 16
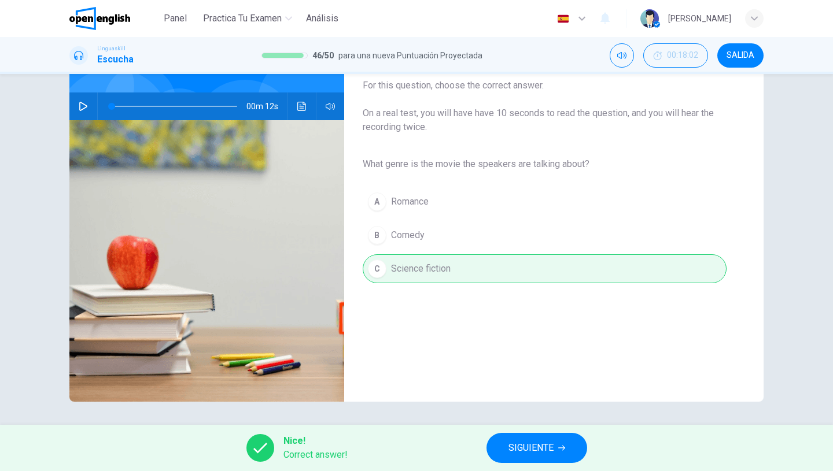
click at [533, 448] on span "SIGUIENTE" at bounding box center [530, 448] width 45 height 16
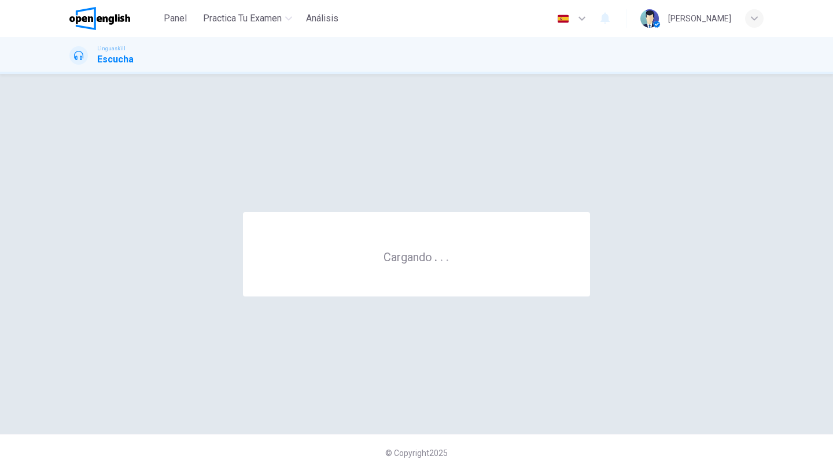
scroll to position [0, 0]
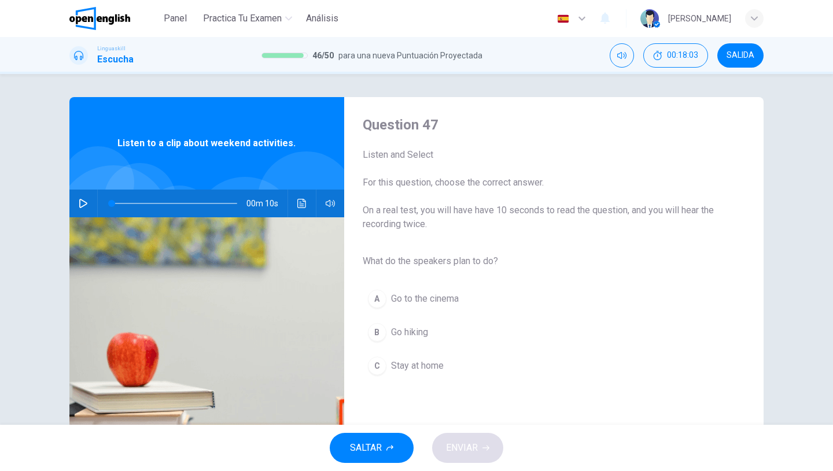
click at [82, 202] on icon "button" at bounding box center [83, 203] width 9 height 9
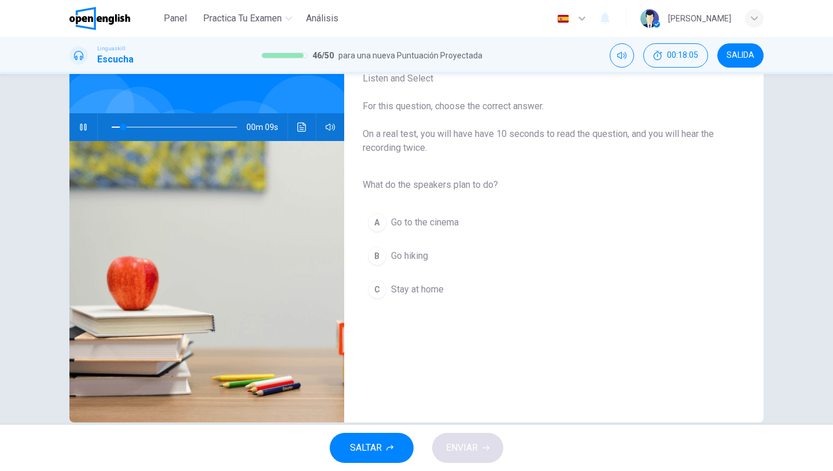
scroll to position [79, 0]
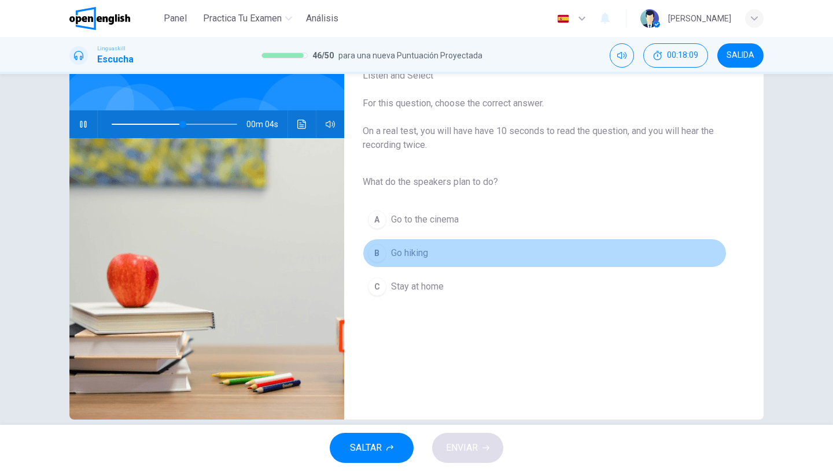
click at [431, 256] on button "B Go hiking" at bounding box center [545, 253] width 364 height 29
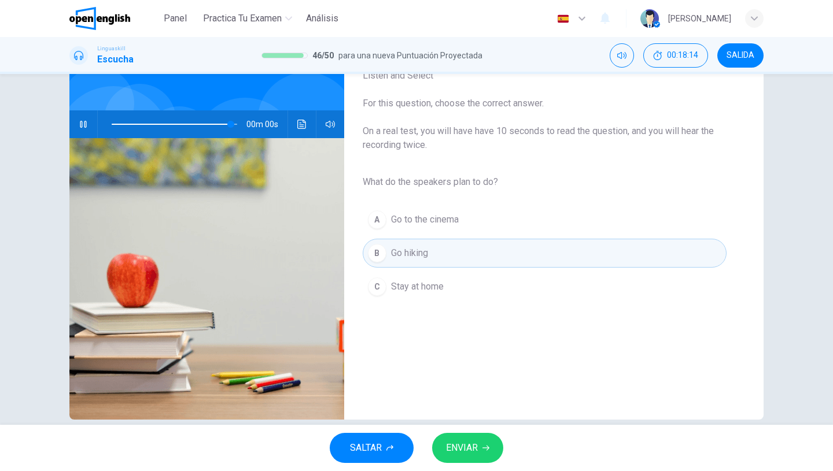
type input "*"
click at [578, 19] on icon "button" at bounding box center [581, 19] width 7 height 4
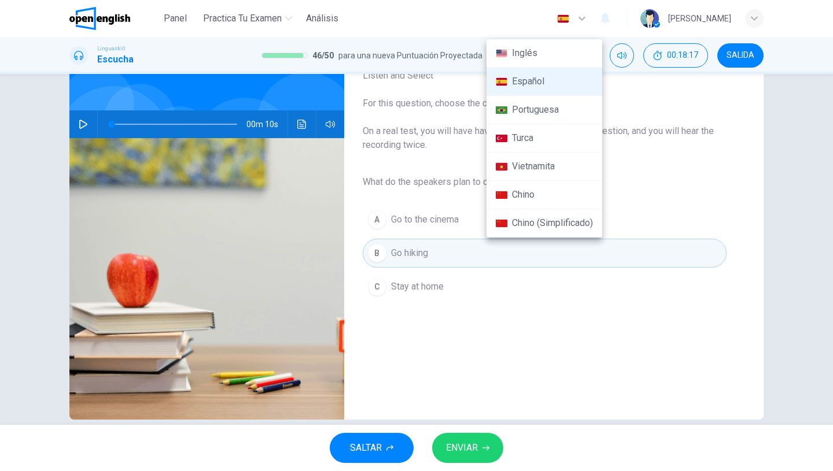
click at [585, 357] on div at bounding box center [416, 235] width 833 height 471
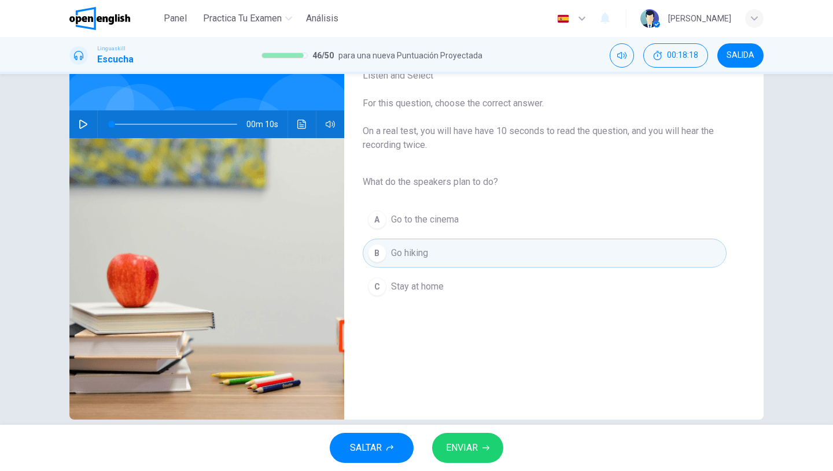
click at [466, 450] on span "ENVIAR" at bounding box center [462, 448] width 32 height 16
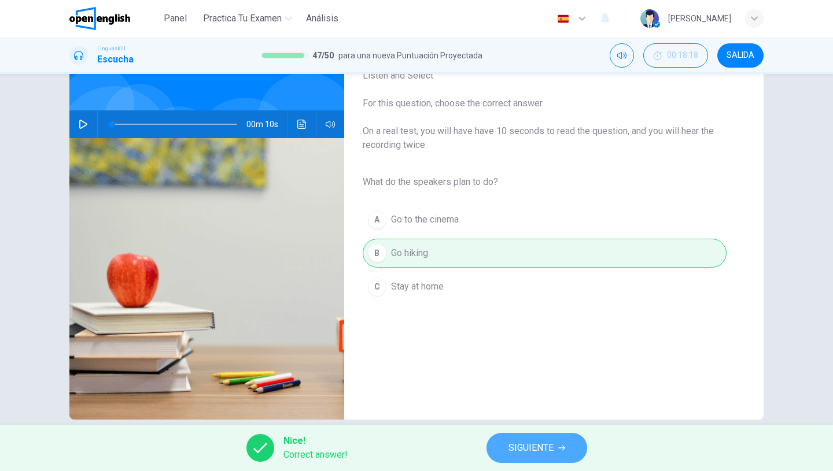
click at [527, 441] on span "SIGUIENTE" at bounding box center [530, 448] width 45 height 16
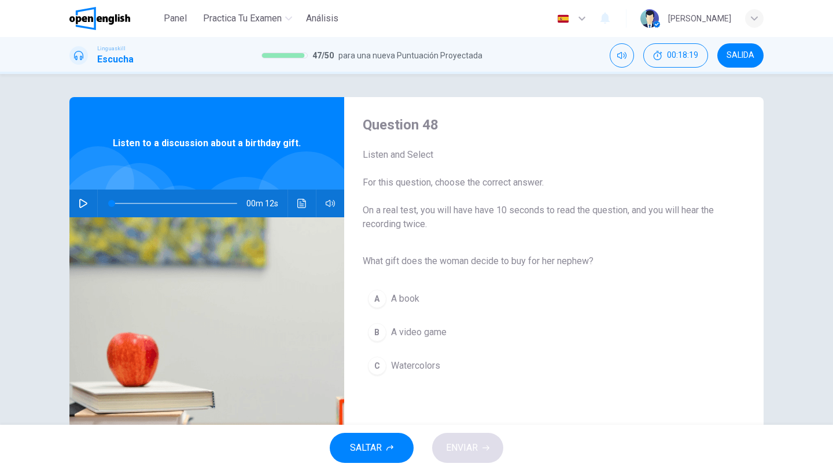
click at [86, 202] on icon "button" at bounding box center [83, 203] width 9 height 9
click at [446, 367] on button "C Watercolors" at bounding box center [545, 366] width 364 height 29
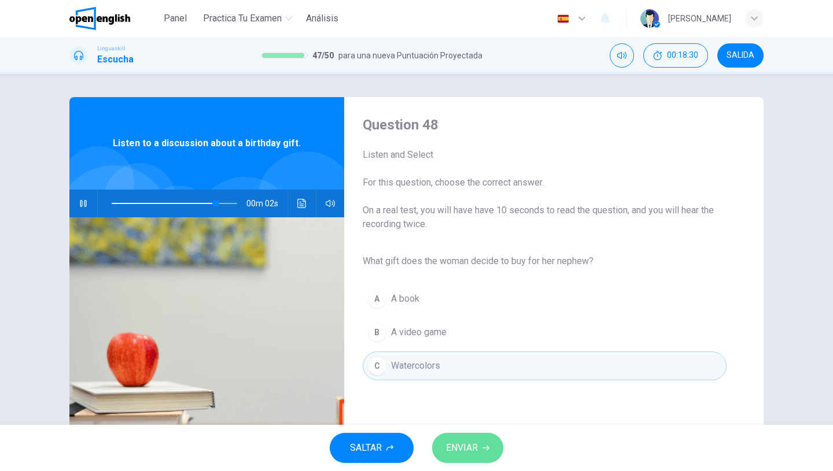
click at [465, 443] on span "ENVIAR" at bounding box center [462, 448] width 32 height 16
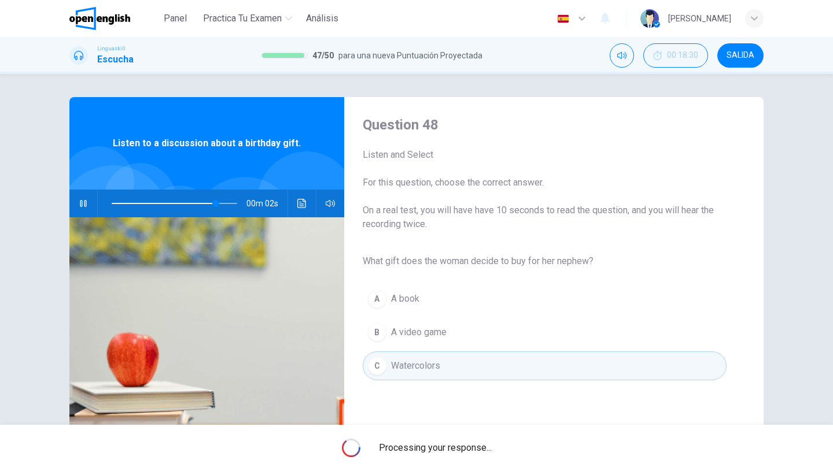
type input "**"
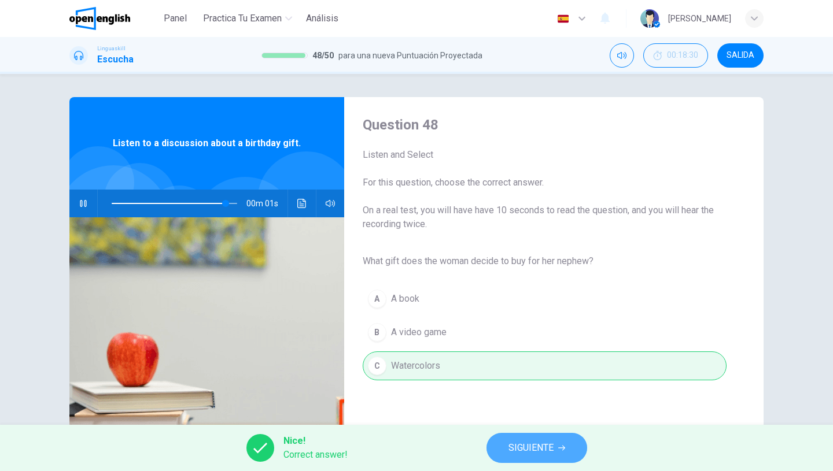
click at [534, 456] on span "SIGUIENTE" at bounding box center [530, 448] width 45 height 16
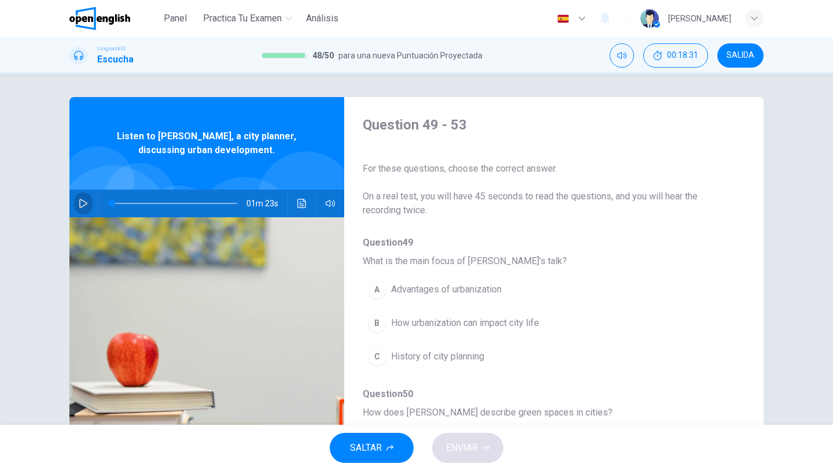
click at [79, 202] on icon "button" at bounding box center [83, 203] width 9 height 9
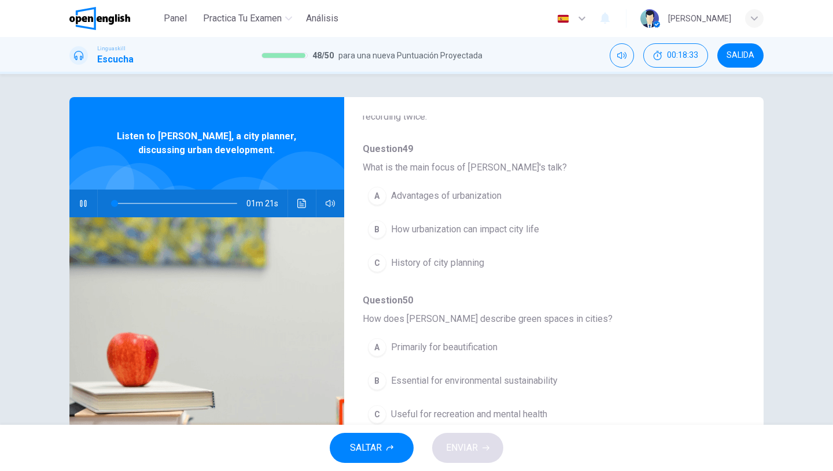
scroll to position [95, 0]
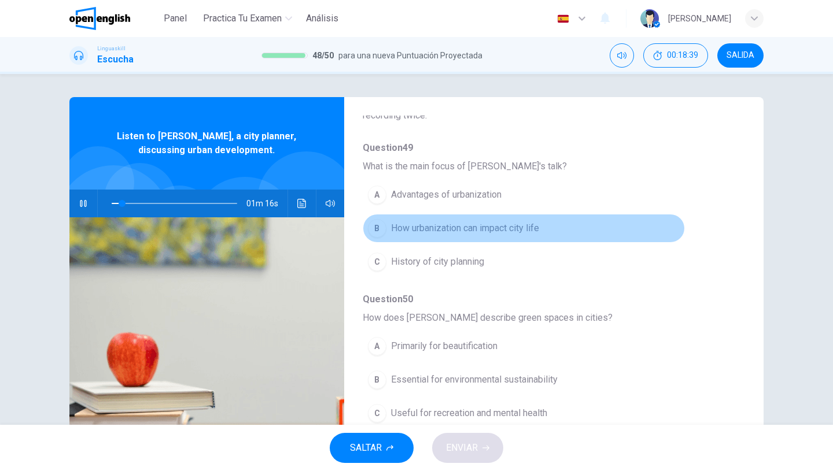
click at [464, 238] on button "B How urbanization can impact city life" at bounding box center [524, 228] width 322 height 29
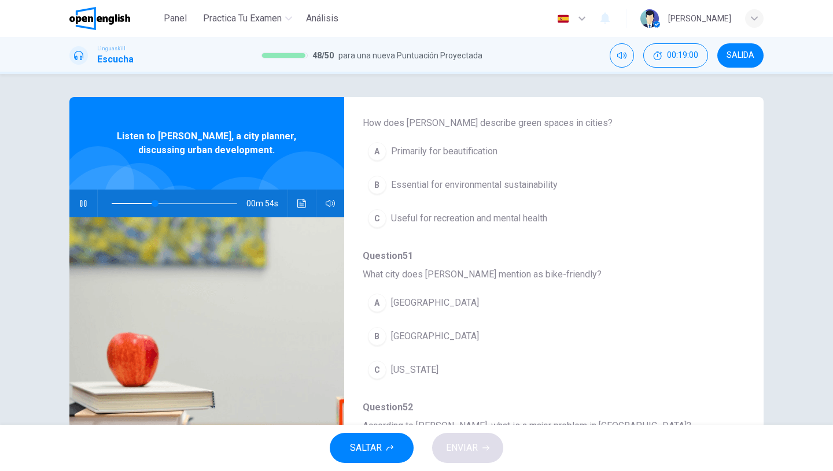
scroll to position [290, 0]
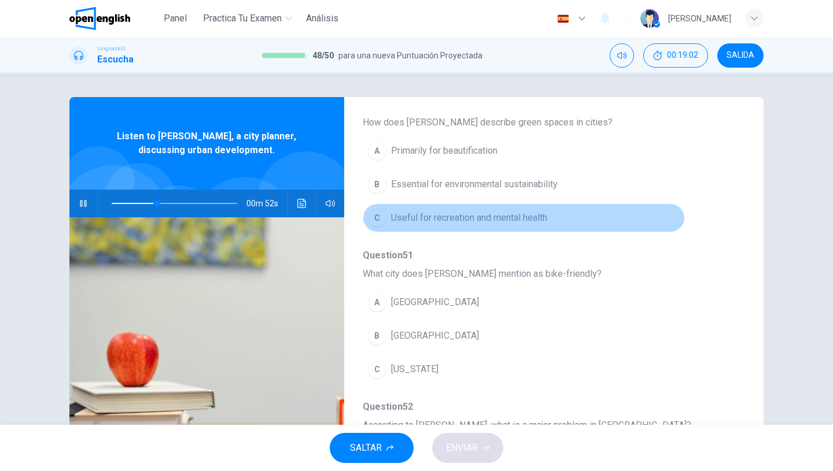
click at [486, 220] on span "Useful for recreation and mental health" at bounding box center [469, 218] width 156 height 14
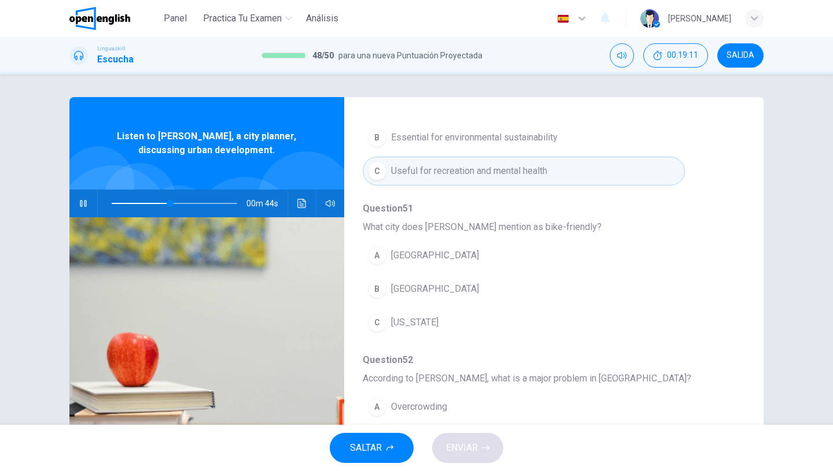
scroll to position [340, 0]
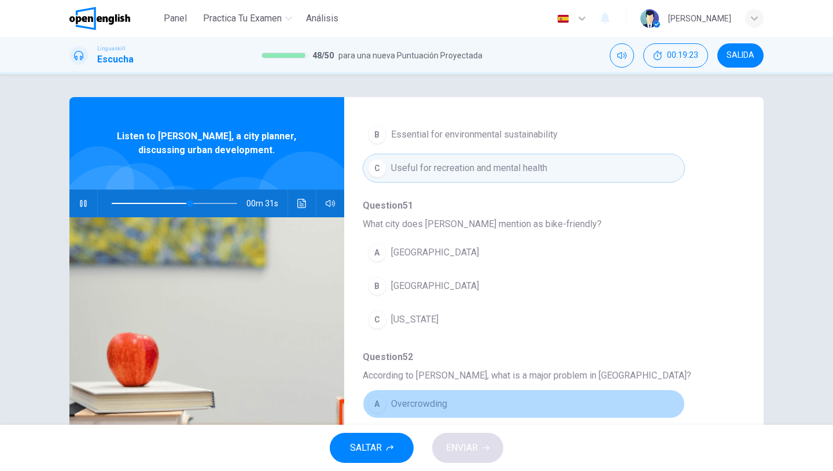
click at [431, 406] on span "Overcrowding" at bounding box center [419, 404] width 56 height 14
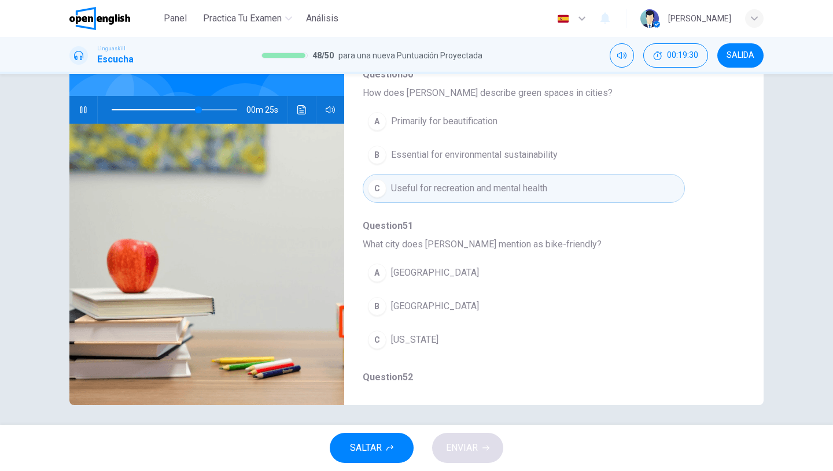
scroll to position [215, 0]
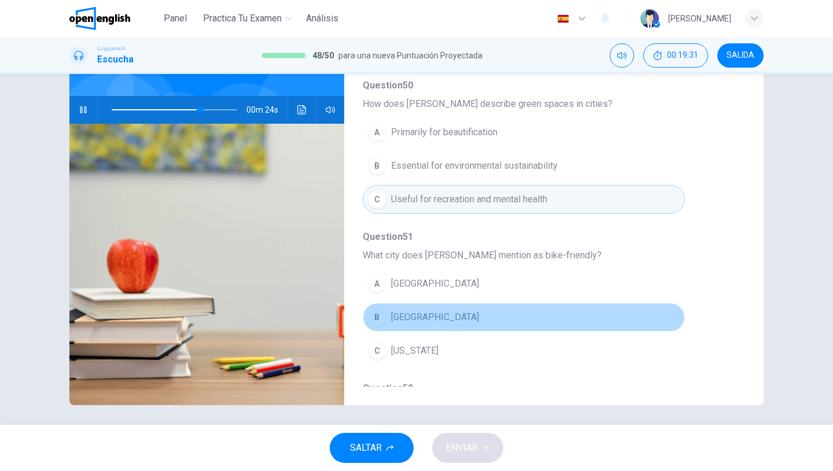
click at [412, 323] on span "Copenhagen" at bounding box center [435, 318] width 88 height 14
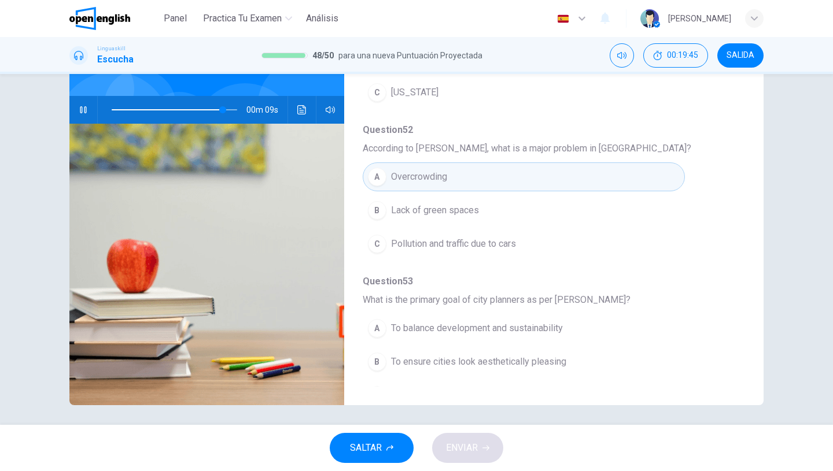
scroll to position [485, 0]
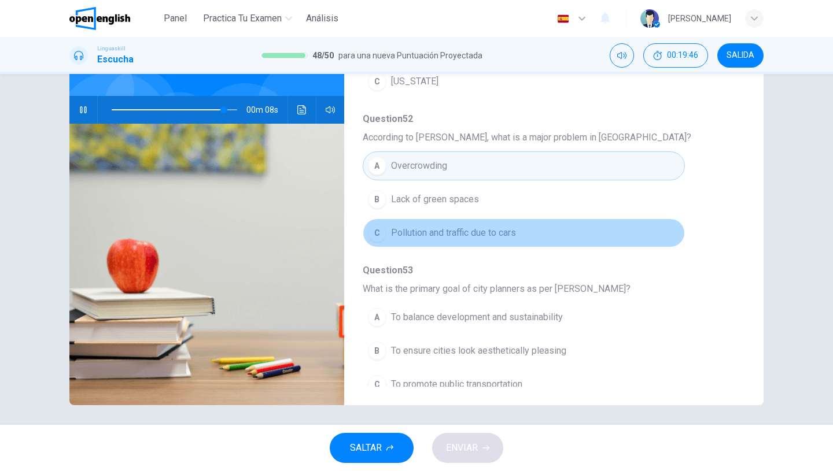
click at [470, 234] on span "Pollution and traffic due to cars" at bounding box center [453, 233] width 125 height 14
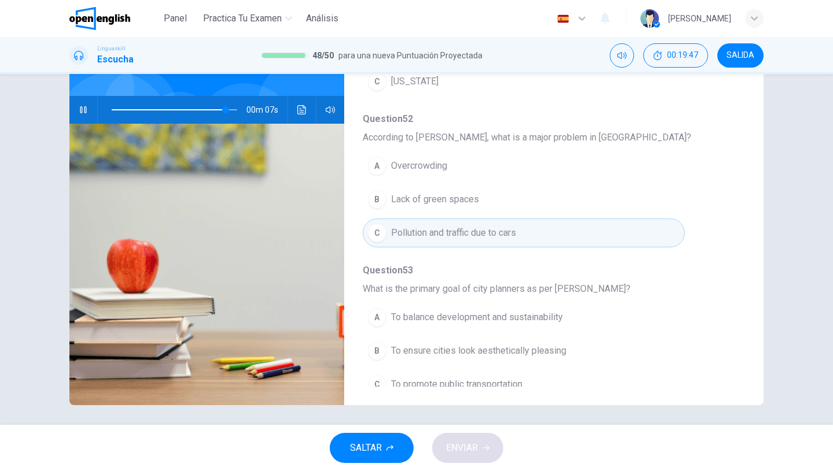
scroll to position [499, 0]
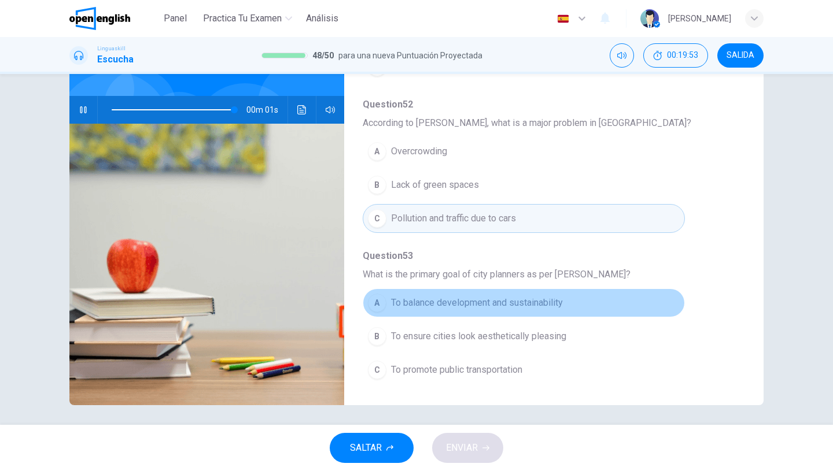
click at [512, 301] on span "To balance development and sustainability" at bounding box center [477, 303] width 172 height 14
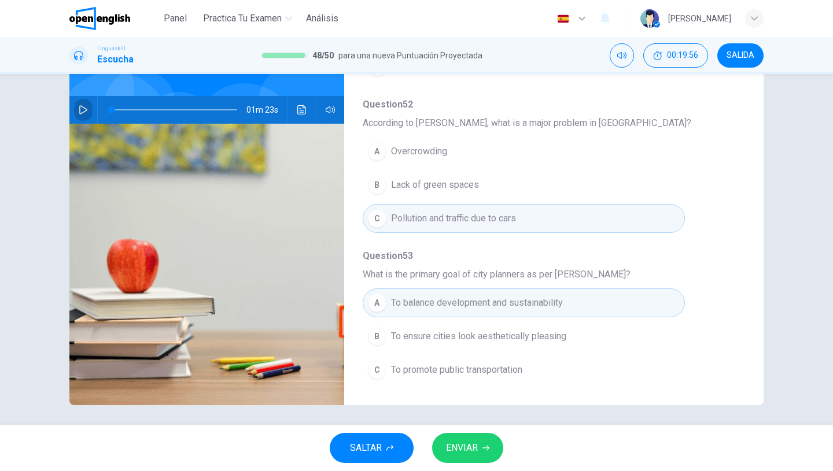
click at [79, 113] on icon "button" at bounding box center [83, 109] width 9 height 9
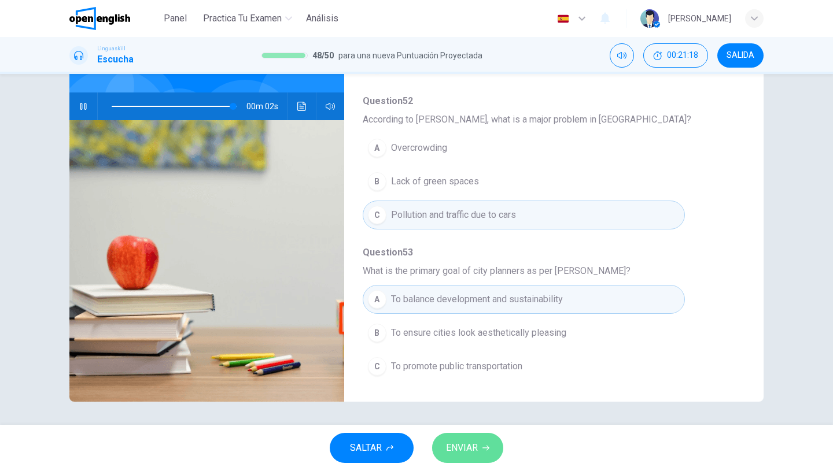
click at [493, 451] on button "ENVIAR" at bounding box center [467, 448] width 71 height 30
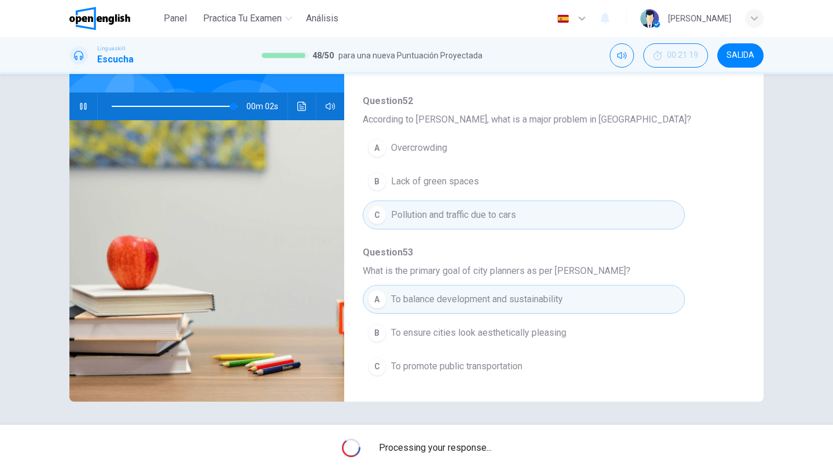
type input "**"
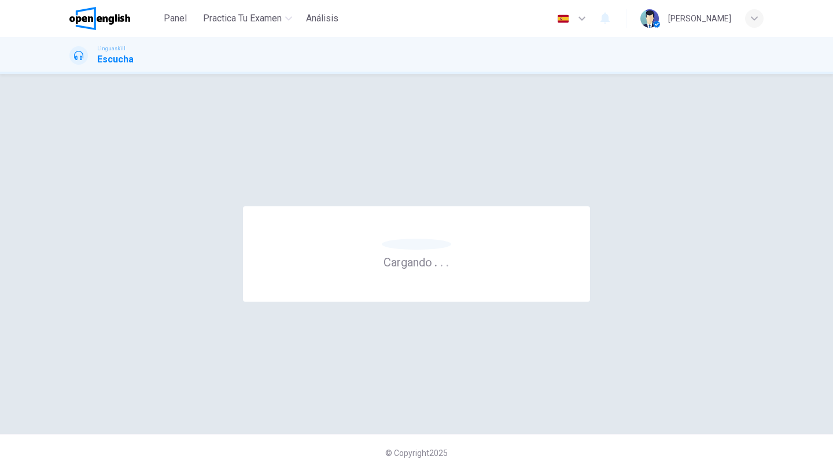
scroll to position [0, 0]
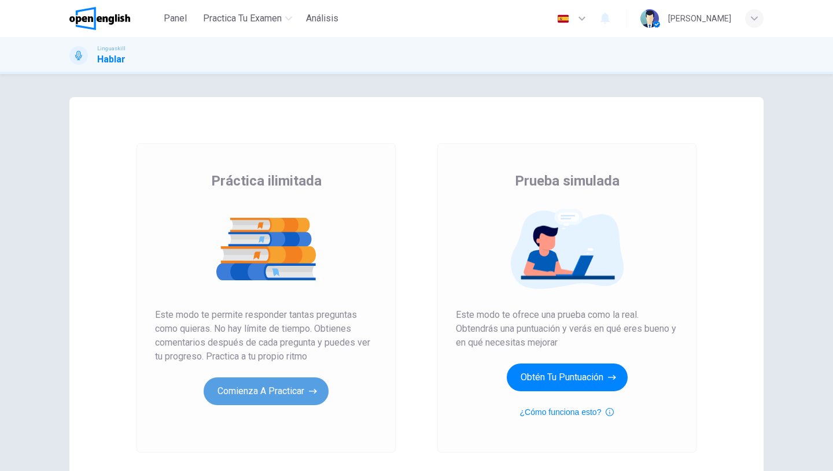
click at [281, 396] on button "Comienza a practicar" at bounding box center [266, 392] width 125 height 28
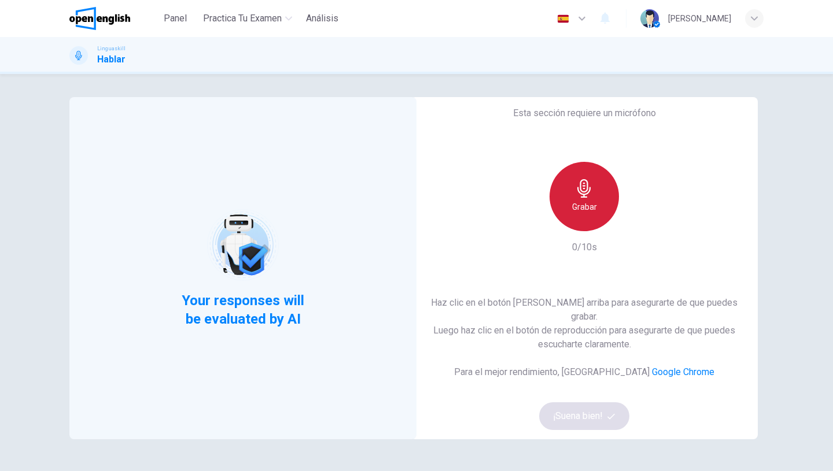
click at [578, 224] on div "Grabar" at bounding box center [583, 196] width 69 height 69
click at [590, 197] on icon "button" at bounding box center [584, 188] width 19 height 19
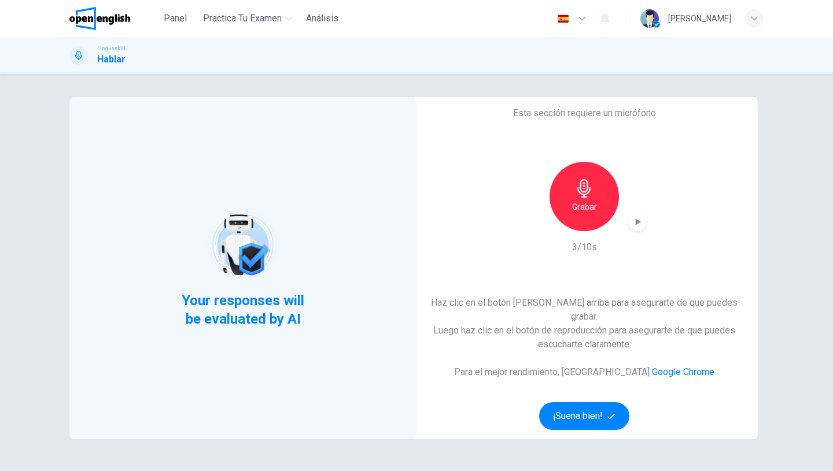
click at [585, 179] on div "Grabar" at bounding box center [583, 196] width 69 height 69
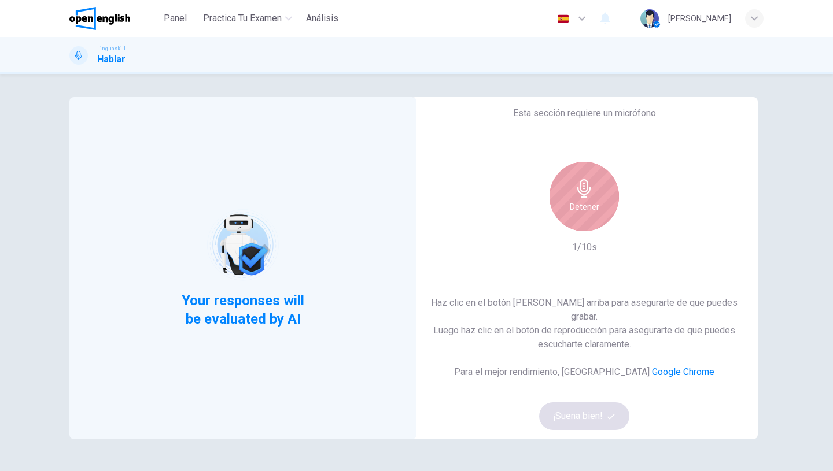
click at [588, 193] on icon "button" at bounding box center [583, 188] width 13 height 19
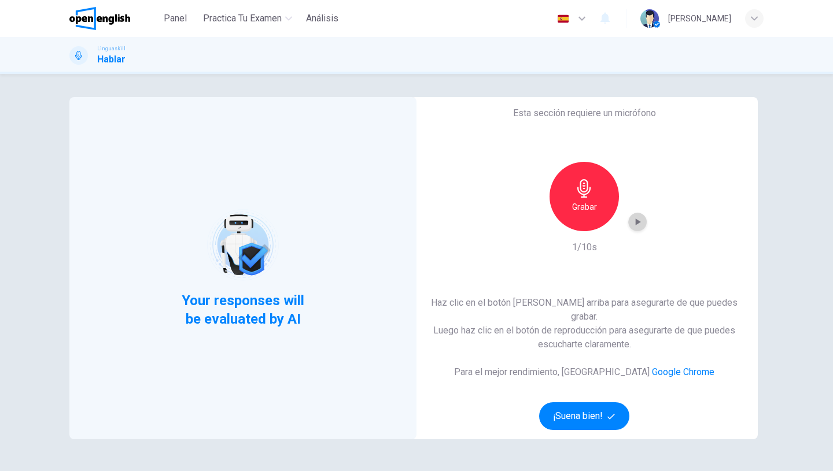
click at [634, 231] on div "button" at bounding box center [637, 222] width 19 height 19
click at [580, 205] on div "Grabar" at bounding box center [583, 196] width 69 height 69
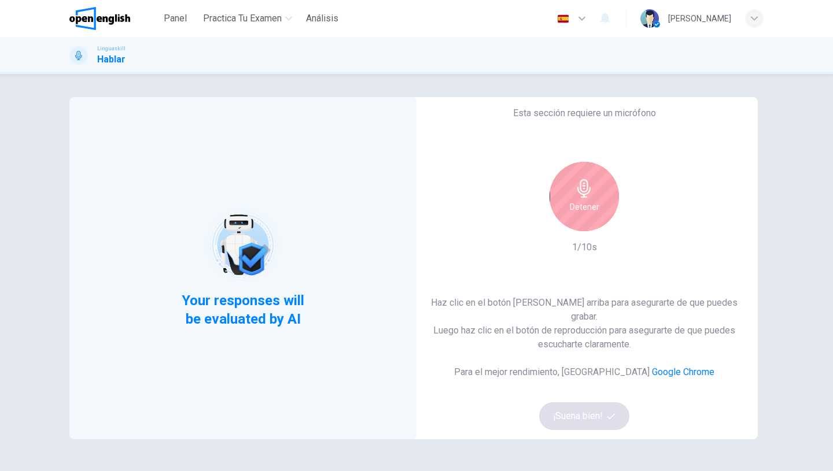
click at [588, 209] on h6 "Detener" at bounding box center [584, 207] width 29 height 14
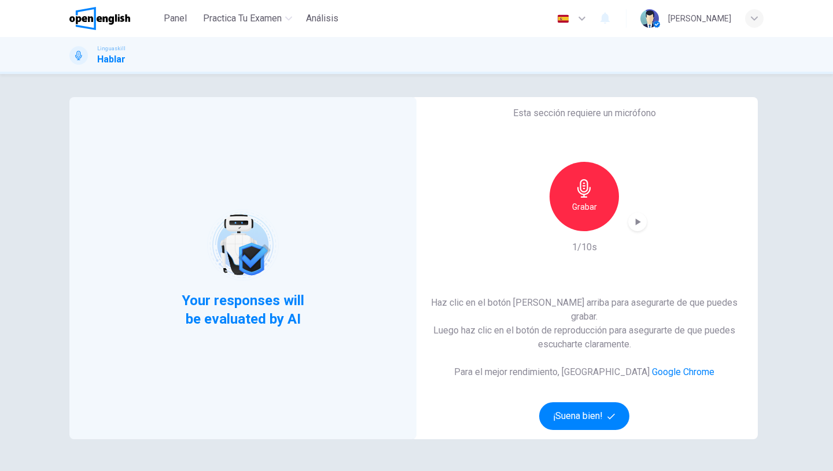
click at [635, 228] on icon "button" at bounding box center [638, 222] width 12 height 12
click at [583, 177] on div "Grabar" at bounding box center [583, 196] width 69 height 69
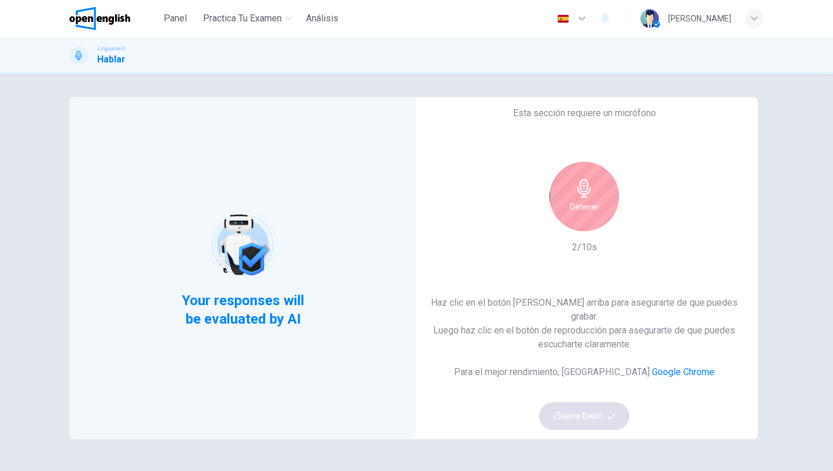
click at [600, 213] on div "Detener" at bounding box center [583, 196] width 69 height 69
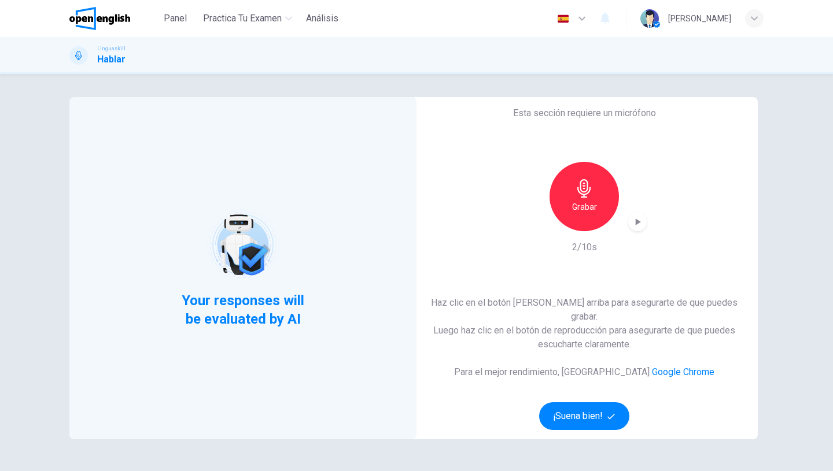
click at [605, 208] on div "Grabar" at bounding box center [583, 196] width 69 height 69
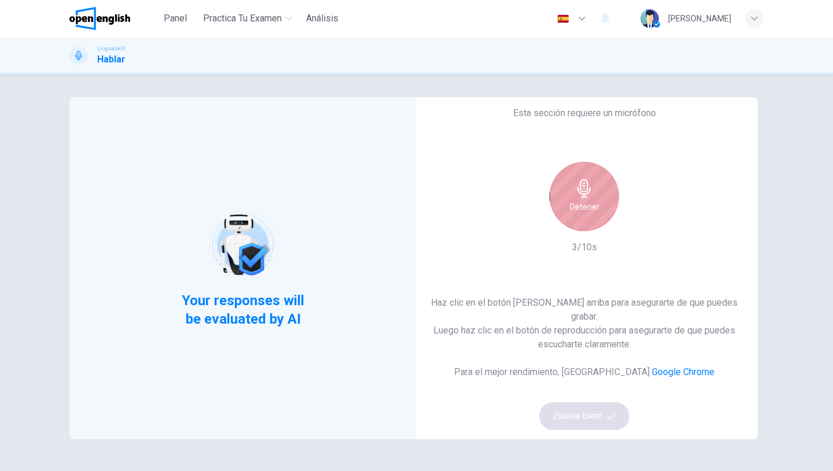
click at [603, 210] on div "Detener" at bounding box center [583, 196] width 69 height 69
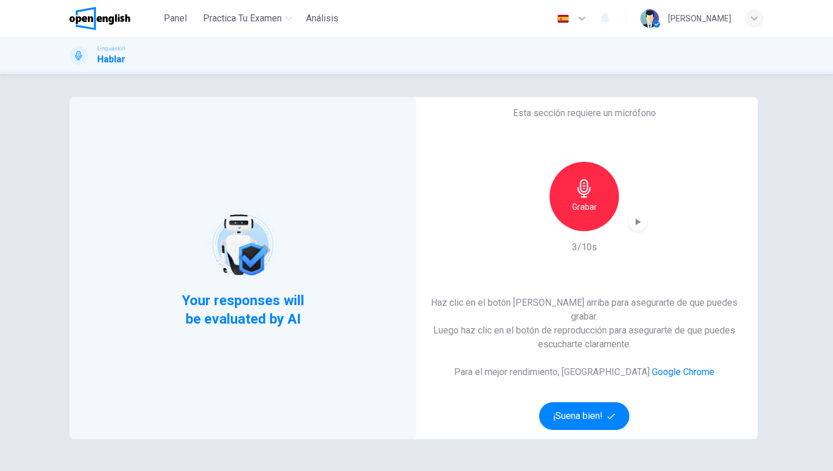
click at [644, 230] on div "button" at bounding box center [637, 222] width 19 height 19
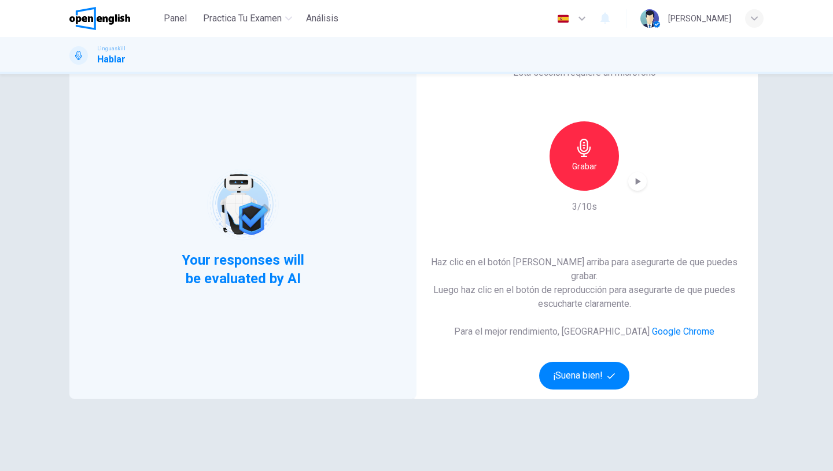
scroll to position [44, 0]
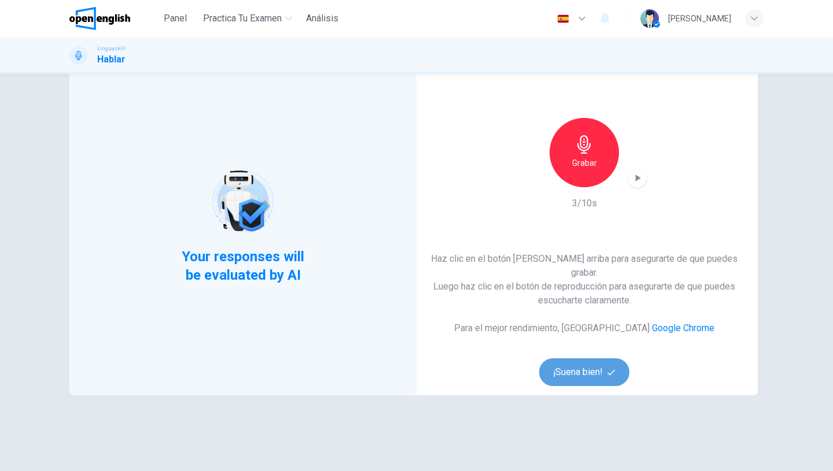
click at [577, 364] on button "¡Suena bien!" at bounding box center [584, 373] width 90 height 28
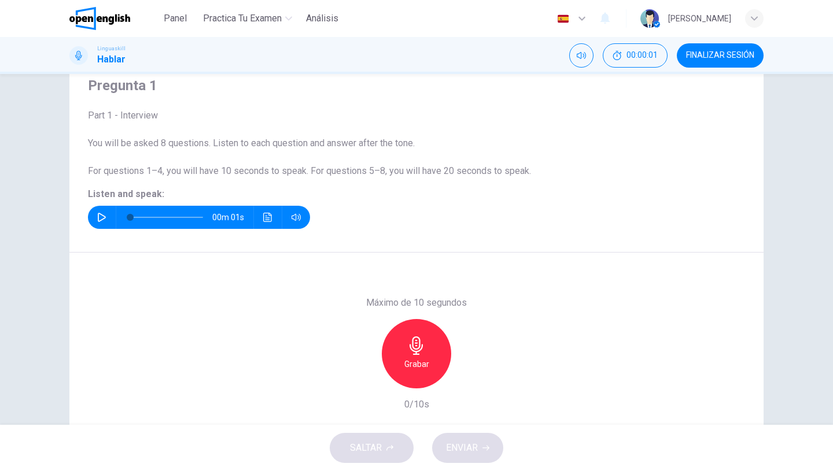
click at [101, 215] on icon "button" at bounding box center [102, 217] width 8 height 9
type input "*"
click at [411, 374] on div "Grabar" at bounding box center [416, 353] width 69 height 69
click at [416, 374] on div "Detener" at bounding box center [416, 353] width 69 height 69
click at [472, 453] on span "ENVIAR" at bounding box center [462, 448] width 32 height 16
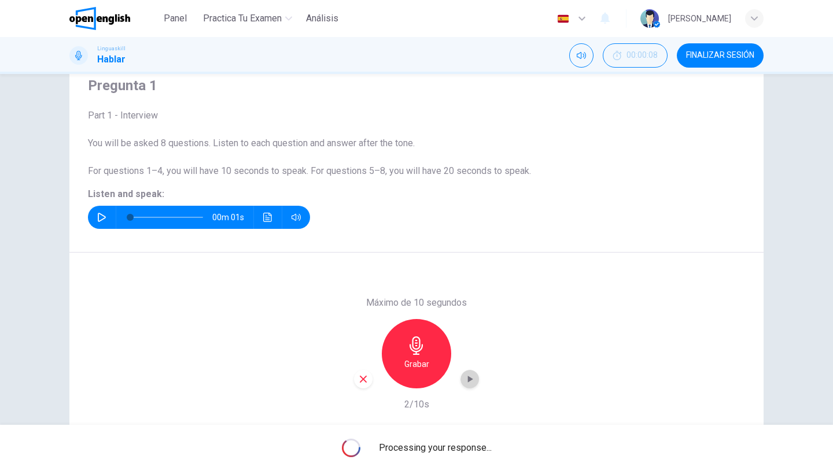
click at [470, 381] on icon "button" at bounding box center [470, 379] width 5 height 7
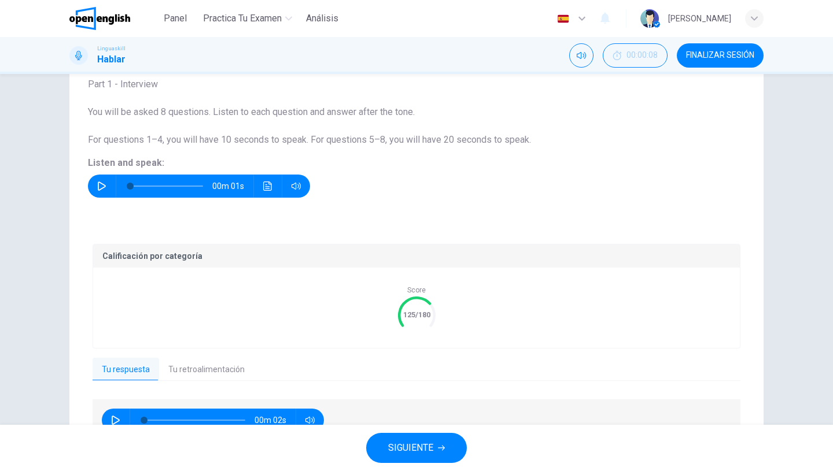
scroll to position [132, 0]
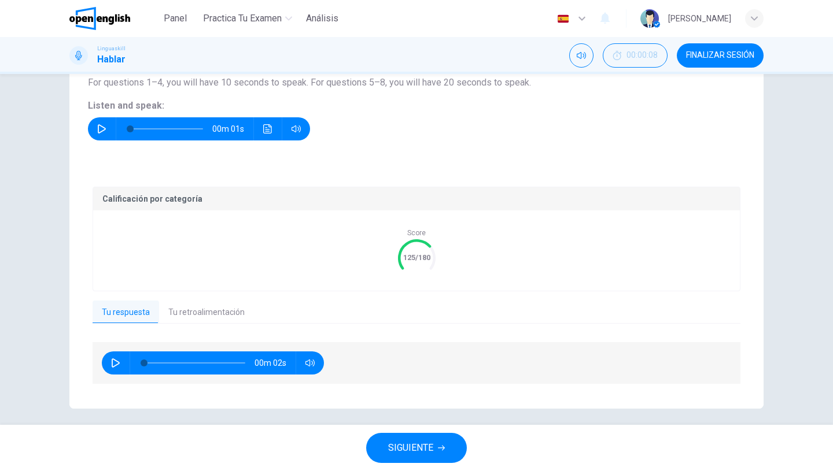
click at [109, 364] on button "button" at bounding box center [115, 363] width 19 height 23
type input "**"
click at [433, 447] on span "SIGUIENTE" at bounding box center [410, 448] width 45 height 16
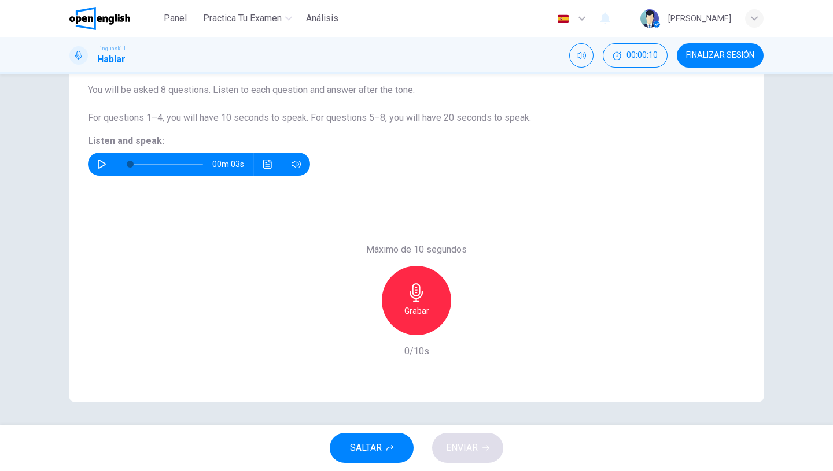
click at [101, 163] on icon "button" at bounding box center [101, 164] width 9 height 9
click at [425, 298] on icon "button" at bounding box center [416, 292] width 19 height 19
click at [424, 282] on div "Detener" at bounding box center [416, 300] width 69 height 69
click at [474, 446] on span "ENVIAR" at bounding box center [462, 448] width 32 height 16
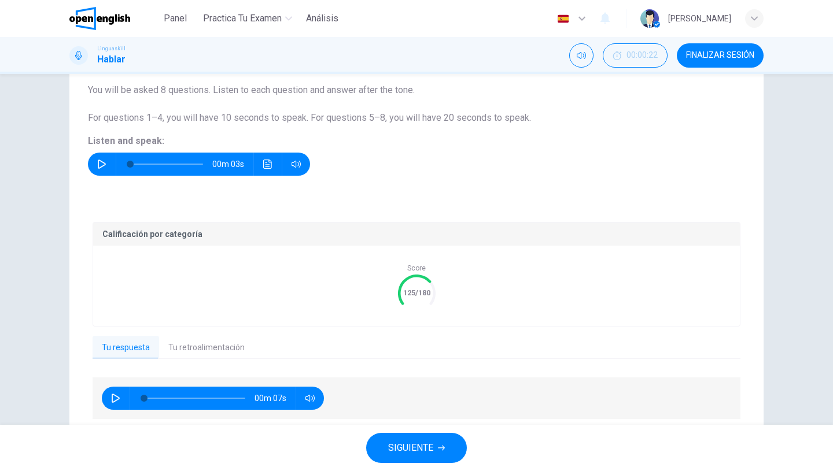
click at [413, 444] on span "SIGUIENTE" at bounding box center [410, 448] width 45 height 16
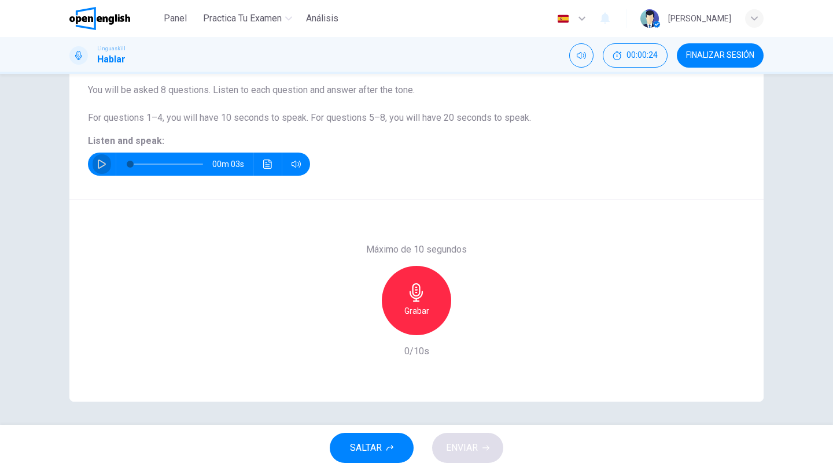
click at [101, 165] on icon "button" at bounding box center [101, 164] width 9 height 9
click at [398, 300] on div "Grabar" at bounding box center [416, 300] width 69 height 69
click at [419, 296] on icon "button" at bounding box center [415, 292] width 13 height 19
click at [468, 444] on span "ENVIAR" at bounding box center [462, 448] width 32 height 16
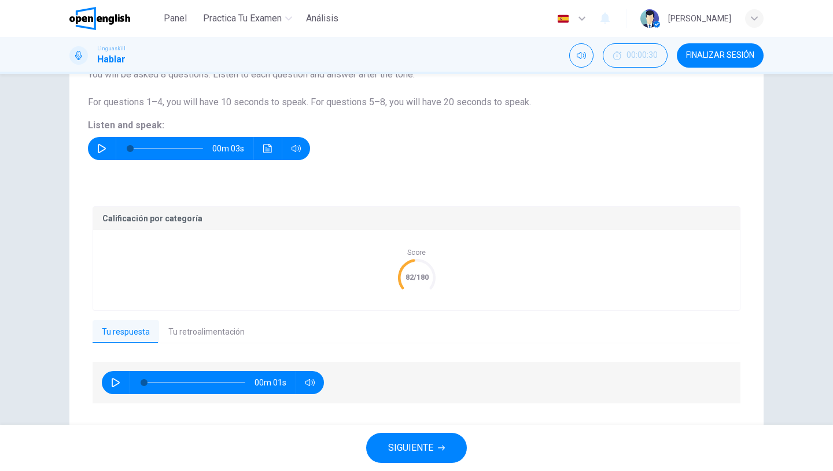
scroll to position [139, 0]
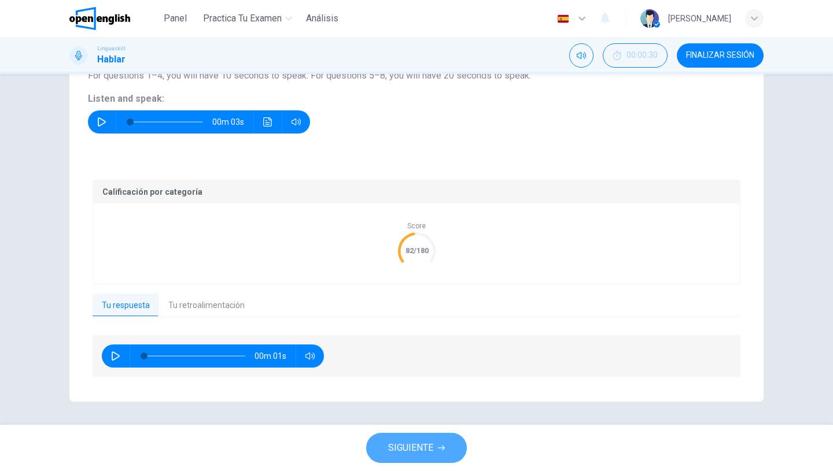
click at [399, 445] on span "SIGUIENTE" at bounding box center [410, 448] width 45 height 16
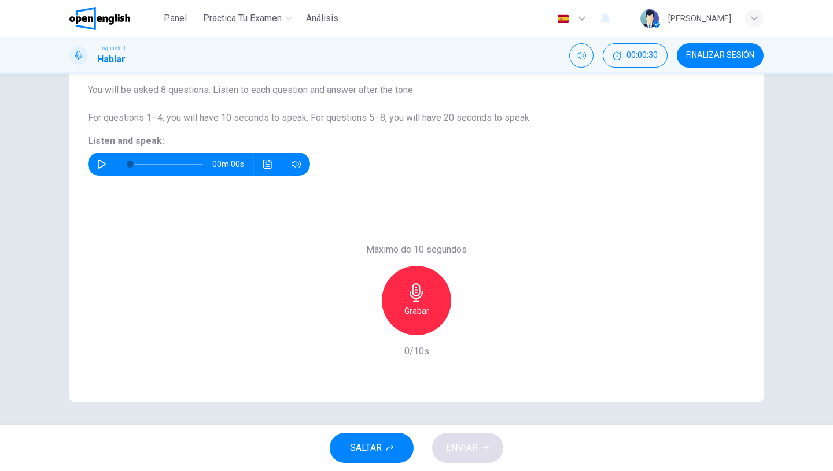
scroll to position [97, 0]
click at [105, 167] on icon "button" at bounding box center [101, 164] width 9 height 9
click at [423, 296] on icon "button" at bounding box center [416, 292] width 19 height 19
click at [405, 295] on div "Detener" at bounding box center [416, 300] width 69 height 69
click at [452, 452] on span "ENVIAR" at bounding box center [462, 448] width 32 height 16
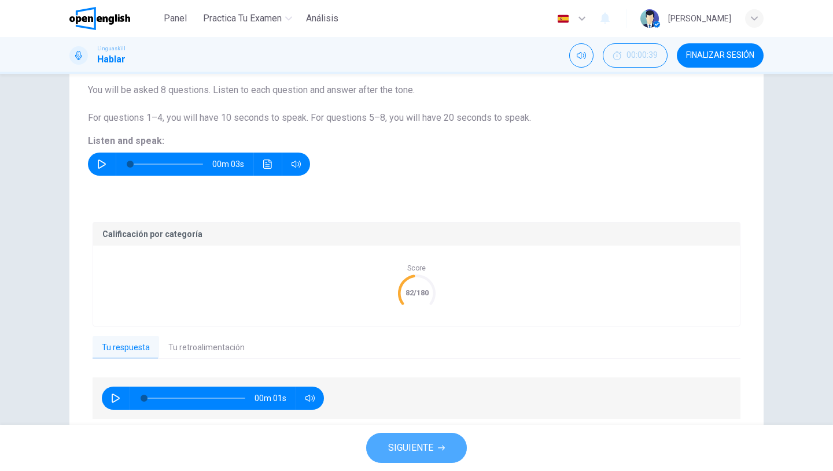
click at [416, 460] on button "SIGUIENTE" at bounding box center [416, 448] width 101 height 30
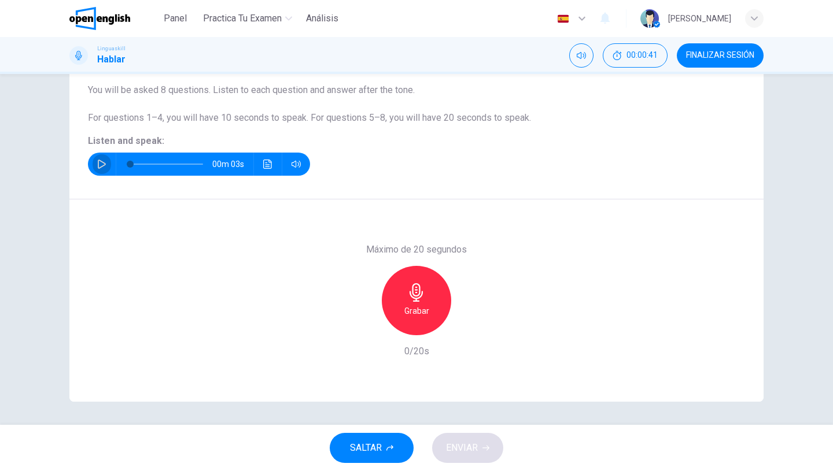
click at [103, 166] on icon "button" at bounding box center [102, 164] width 8 height 9
click at [399, 299] on div "Grabar" at bounding box center [416, 300] width 69 height 69
click at [399, 299] on div "Detener" at bounding box center [416, 300] width 69 height 69
click at [468, 441] on span "ENVIAR" at bounding box center [462, 448] width 32 height 16
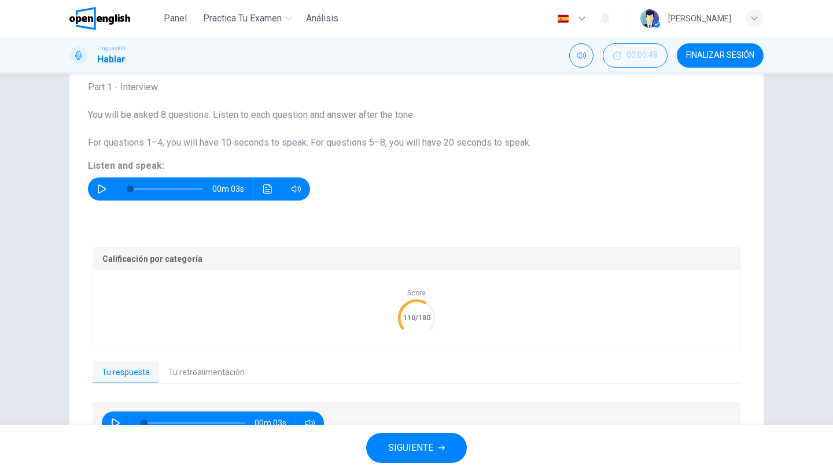
scroll to position [139, 0]
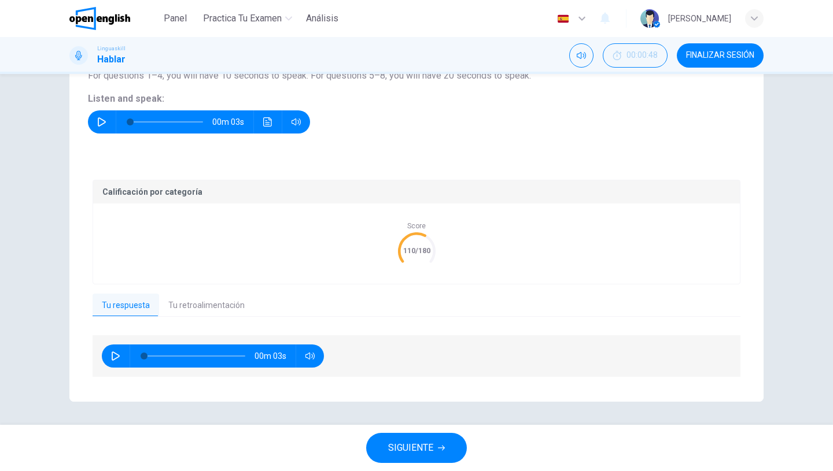
click at [414, 448] on span "SIGUIENTE" at bounding box center [410, 448] width 45 height 16
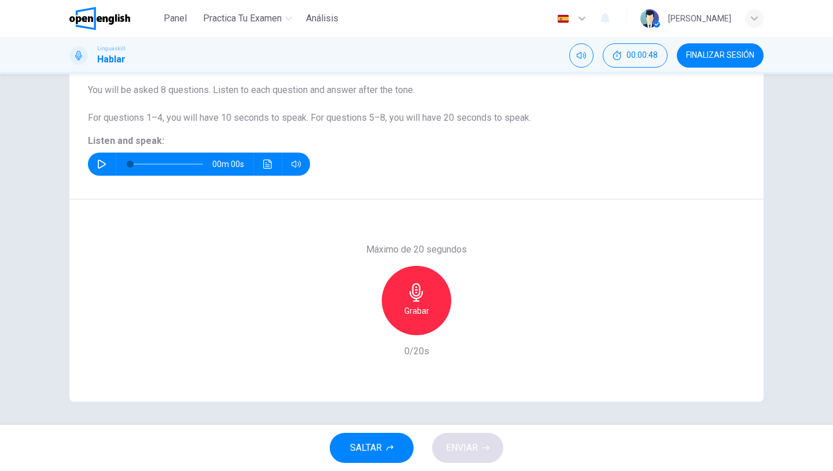
scroll to position [97, 0]
click at [100, 159] on button "button" at bounding box center [102, 164] width 19 height 23
click at [427, 325] on div "Grabar" at bounding box center [416, 300] width 69 height 69
click at [430, 298] on div "Detener" at bounding box center [416, 300] width 69 height 69
click at [467, 454] on span "ENVIAR" at bounding box center [462, 448] width 32 height 16
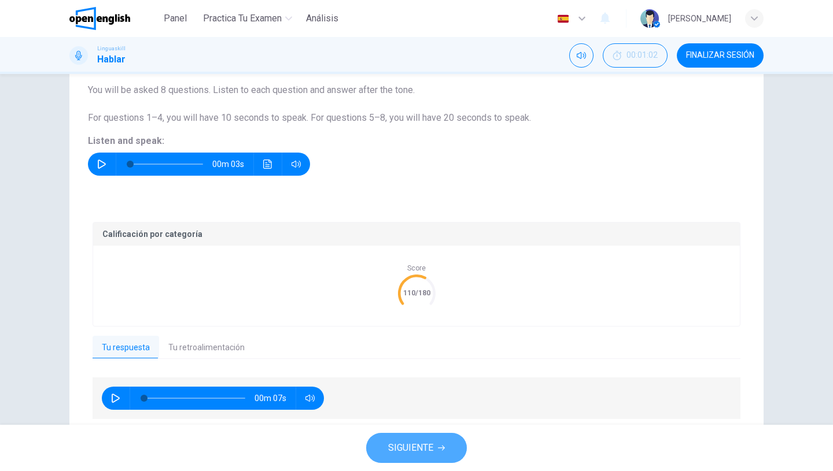
click at [426, 457] on button "SIGUIENTE" at bounding box center [416, 448] width 101 height 30
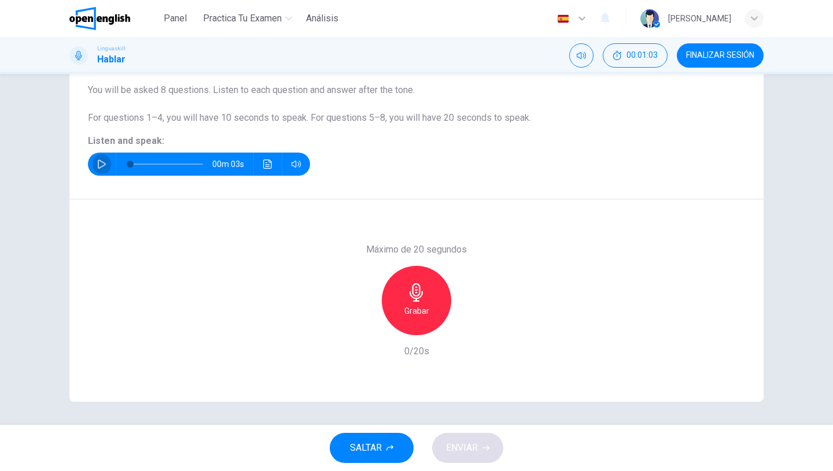
click at [98, 159] on button "button" at bounding box center [102, 164] width 19 height 23
click at [104, 165] on icon "button" at bounding box center [102, 164] width 8 height 9
click at [425, 309] on h6 "Grabar" at bounding box center [416, 311] width 25 height 14
click at [425, 309] on h6 "Detener" at bounding box center [416, 311] width 29 height 14
click at [463, 442] on span "ENVIAR" at bounding box center [462, 448] width 32 height 16
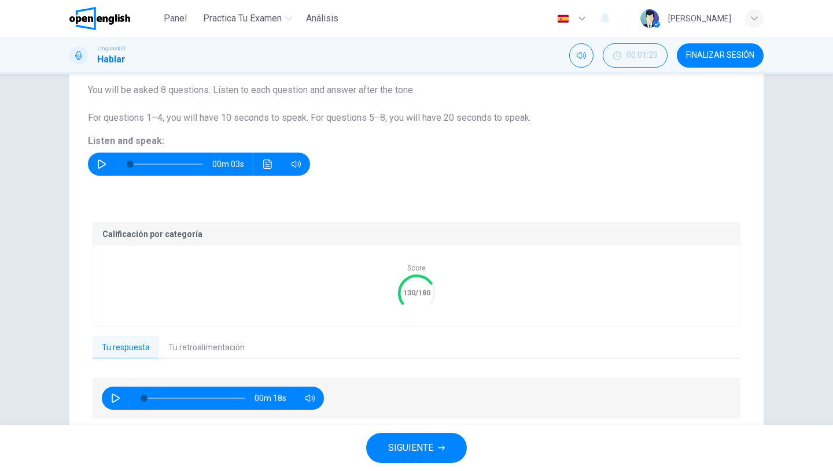
click at [401, 444] on span "SIGUIENTE" at bounding box center [410, 448] width 45 height 16
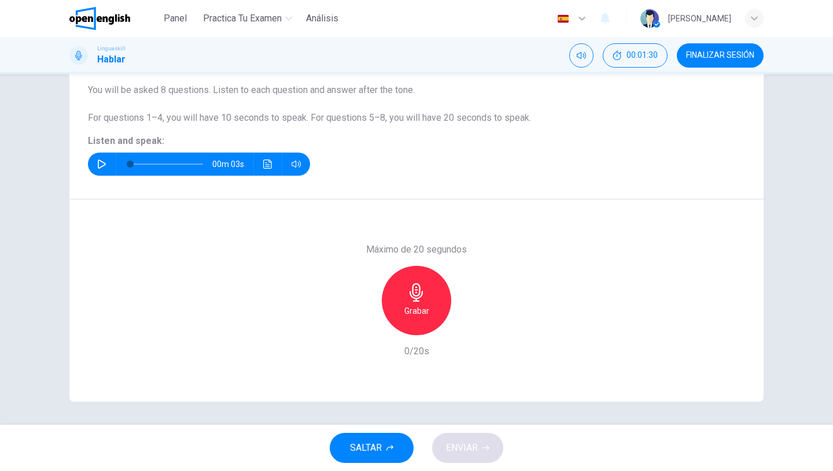
click at [108, 163] on button "button" at bounding box center [102, 164] width 19 height 23
type input "*"
click at [416, 293] on icon "button" at bounding box center [415, 292] width 13 height 19
click at [417, 300] on icon "button" at bounding box center [416, 292] width 19 height 19
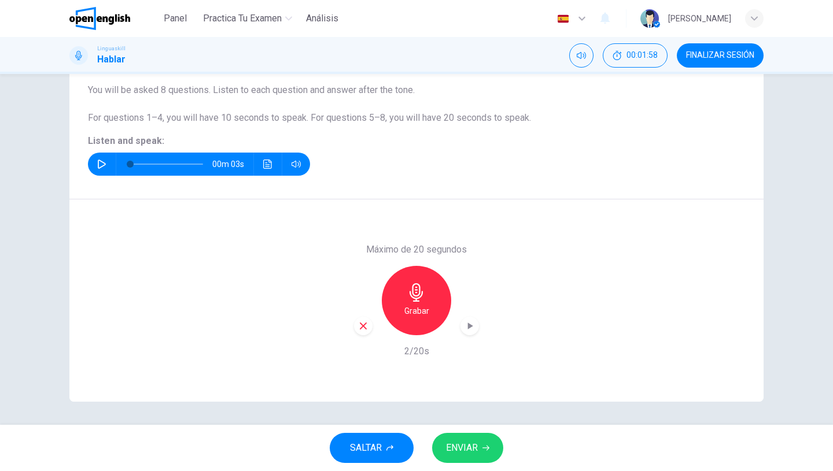
click at [361, 323] on icon "button" at bounding box center [363, 326] width 10 height 10
click at [429, 310] on div "Grabar" at bounding box center [416, 300] width 69 height 69
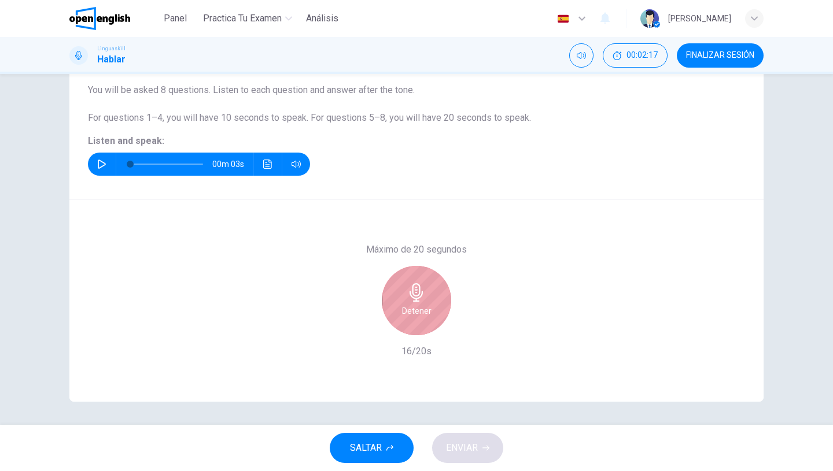
click at [438, 294] on div "Detener" at bounding box center [416, 300] width 69 height 69
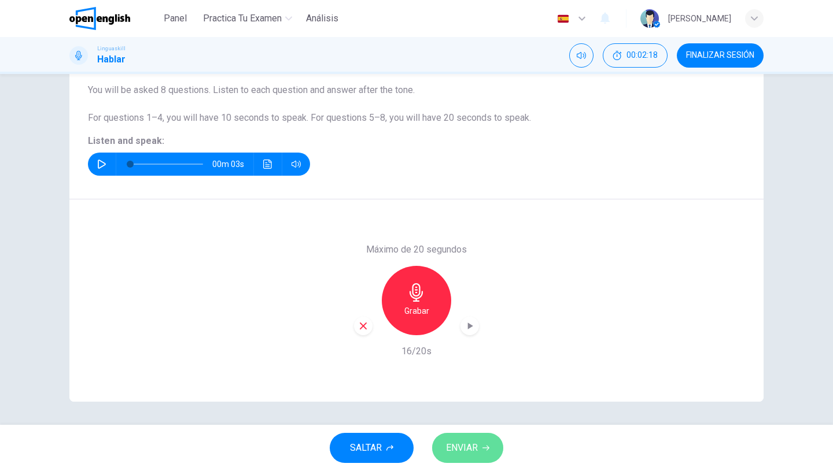
click at [470, 451] on span "ENVIAR" at bounding box center [462, 448] width 32 height 16
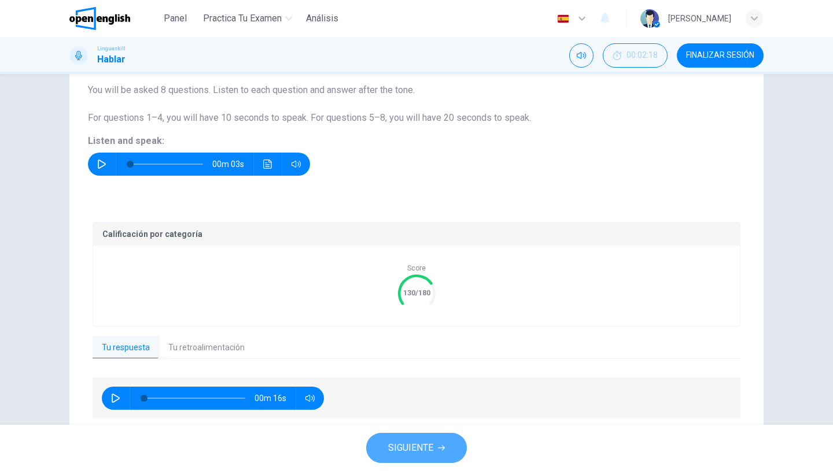
click at [409, 447] on span "SIGUIENTE" at bounding box center [410, 448] width 45 height 16
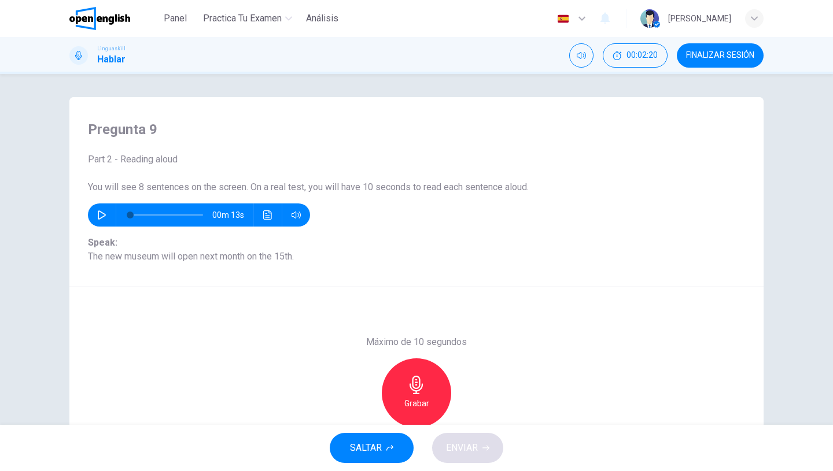
click at [99, 209] on button "button" at bounding box center [102, 215] width 19 height 23
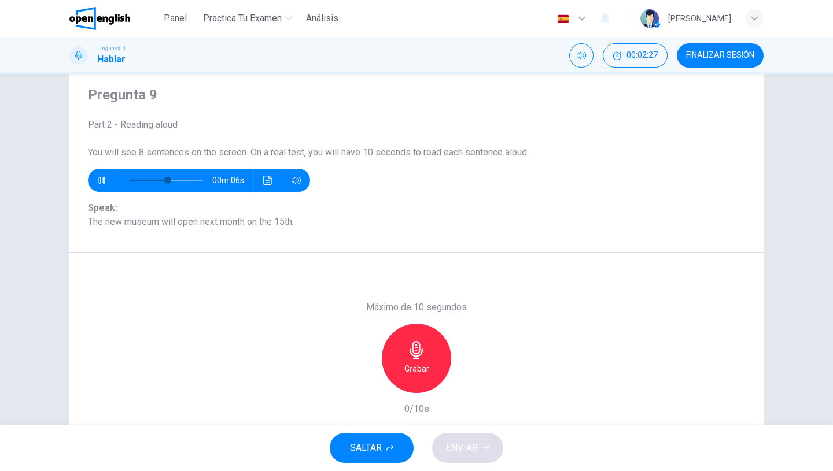
scroll to position [97, 0]
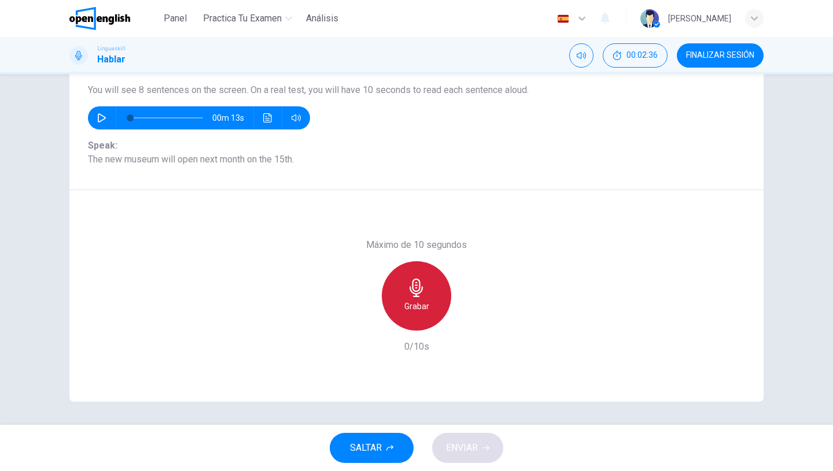
click at [405, 272] on div "Grabar" at bounding box center [416, 295] width 69 height 69
click at [427, 296] on div "Detener" at bounding box center [416, 295] width 69 height 69
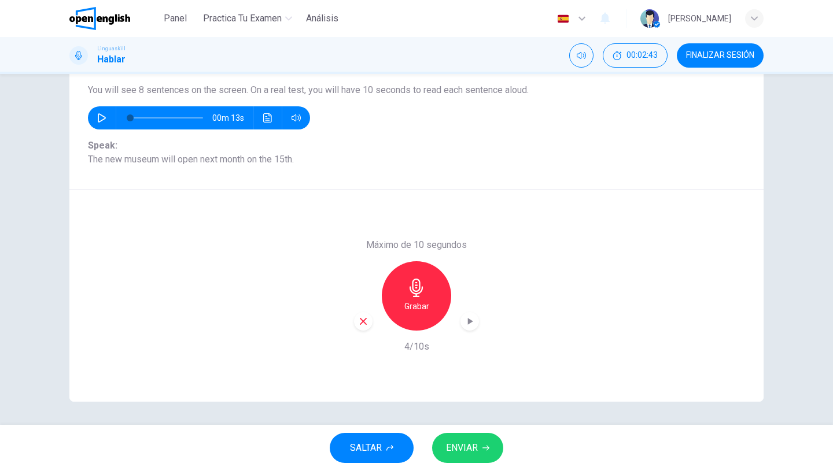
click at [466, 451] on span "ENVIAR" at bounding box center [462, 448] width 32 height 16
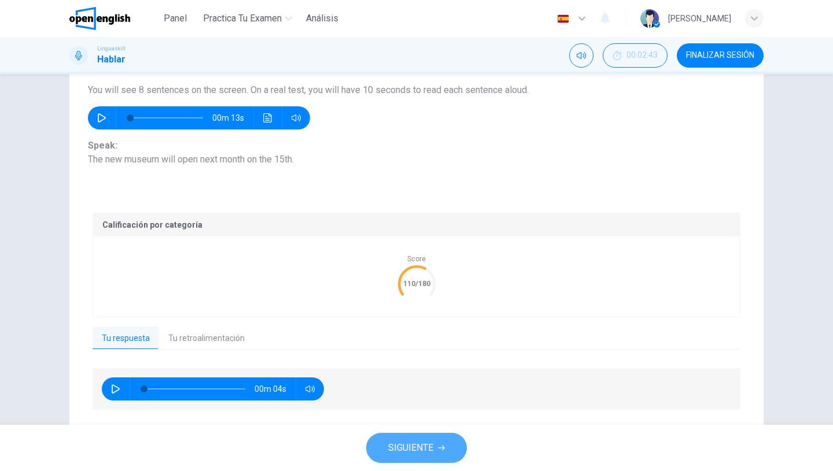
click at [408, 445] on span "SIGUIENTE" at bounding box center [410, 448] width 45 height 16
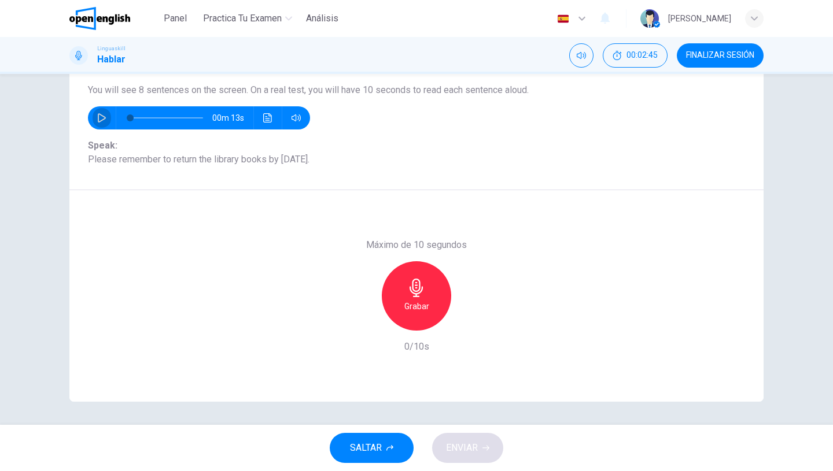
click at [100, 115] on icon "button" at bounding box center [102, 117] width 8 height 9
type input "*"
click at [414, 294] on icon "button" at bounding box center [415, 288] width 13 height 19
click at [420, 284] on icon "button" at bounding box center [415, 288] width 13 height 19
click at [461, 444] on span "ENVIAR" at bounding box center [462, 448] width 32 height 16
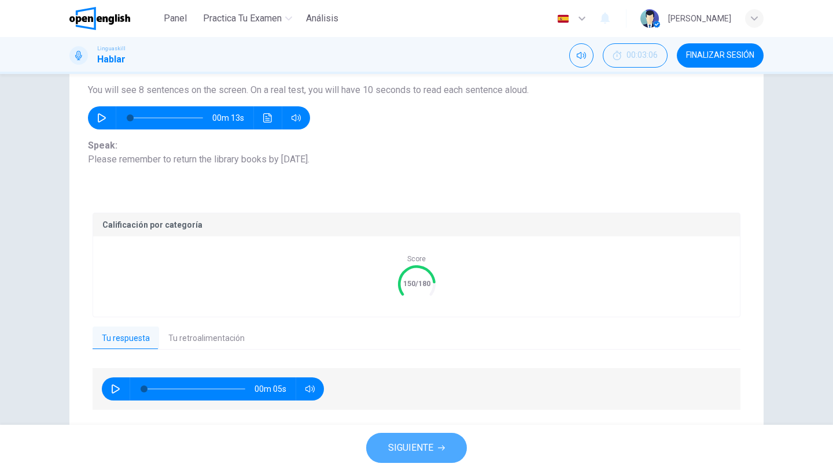
click at [408, 449] on span "SIGUIENTE" at bounding box center [410, 448] width 45 height 16
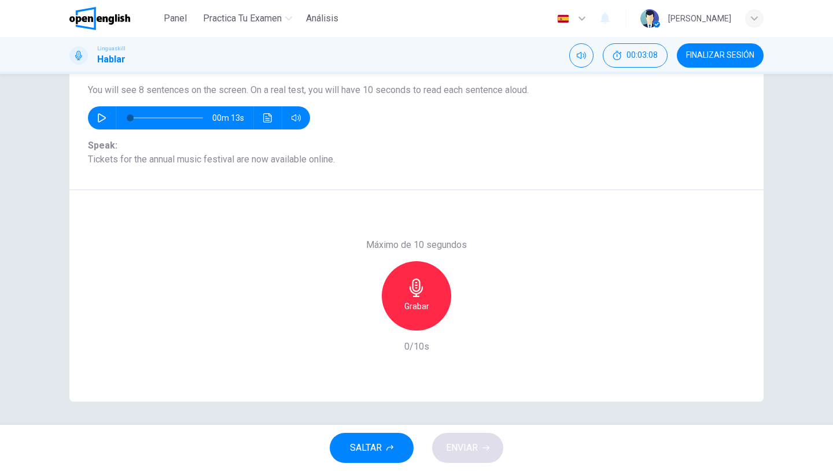
click at [391, 275] on div "Grabar" at bounding box center [416, 295] width 69 height 69
click at [419, 287] on icon "button" at bounding box center [415, 288] width 13 height 19
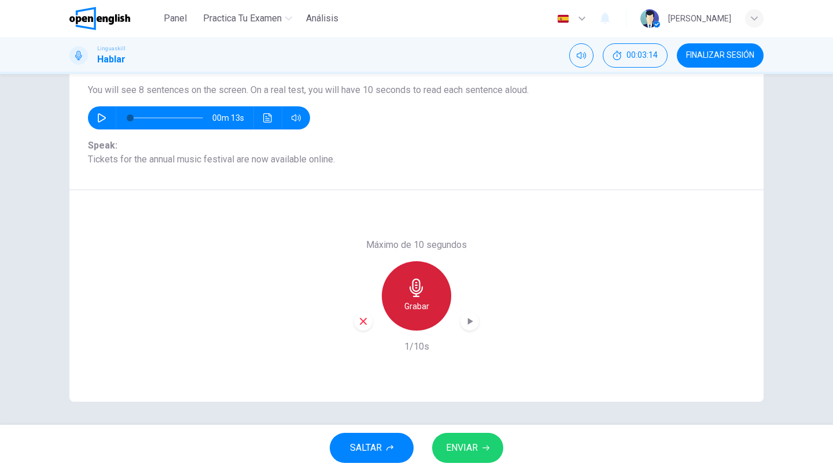
click at [430, 295] on div "Grabar" at bounding box center [416, 295] width 69 height 69
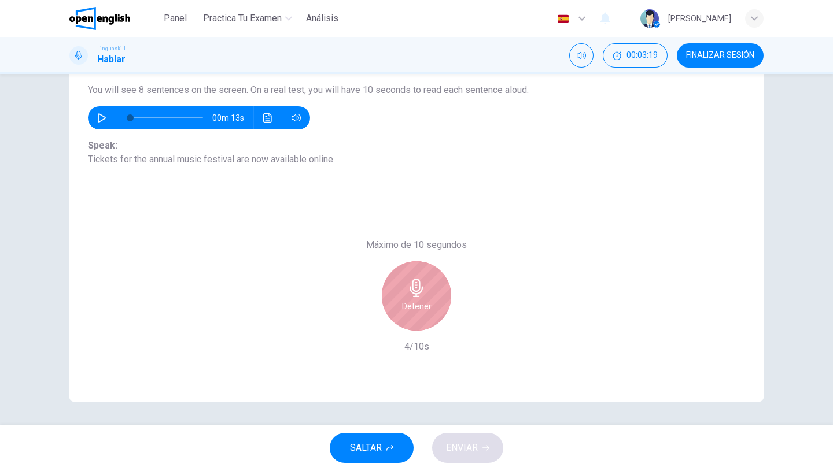
click at [421, 307] on h6 "Detener" at bounding box center [416, 307] width 29 height 14
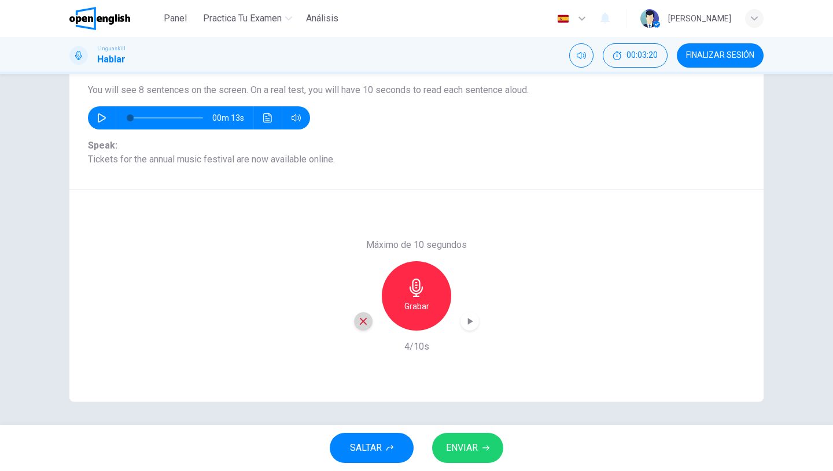
click at [363, 327] on div "button" at bounding box center [363, 321] width 19 height 19
click at [422, 308] on h6 "Grabar" at bounding box center [416, 307] width 25 height 14
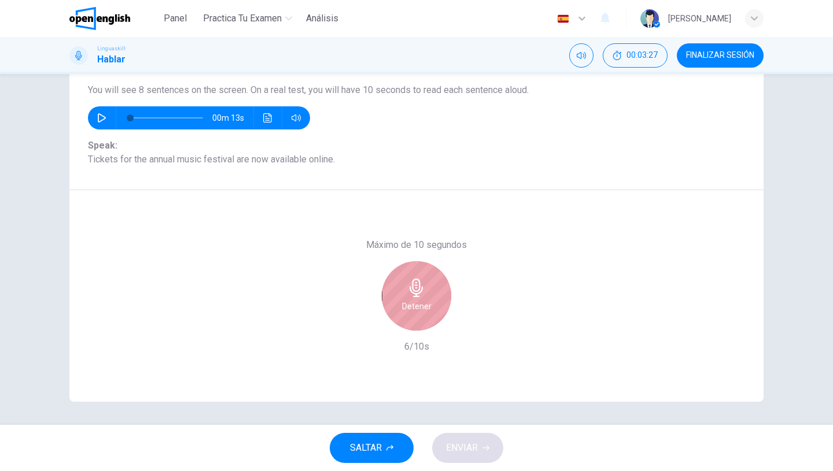
click at [415, 280] on icon "button" at bounding box center [415, 288] width 13 height 19
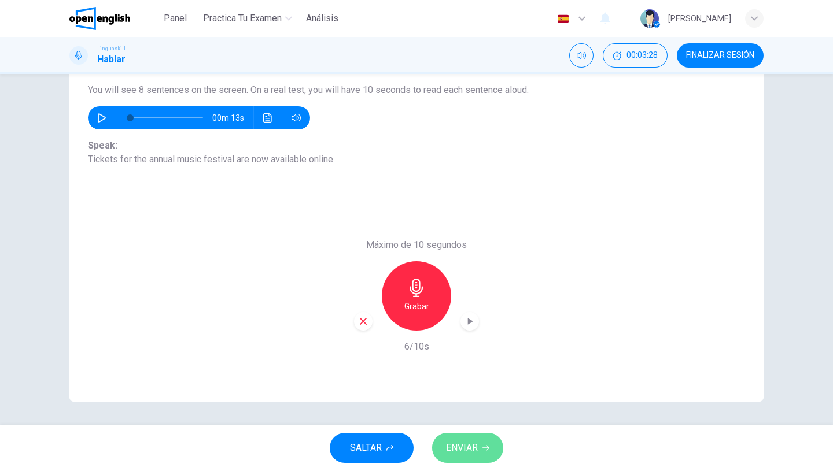
click at [461, 446] on span "ENVIAR" at bounding box center [462, 448] width 32 height 16
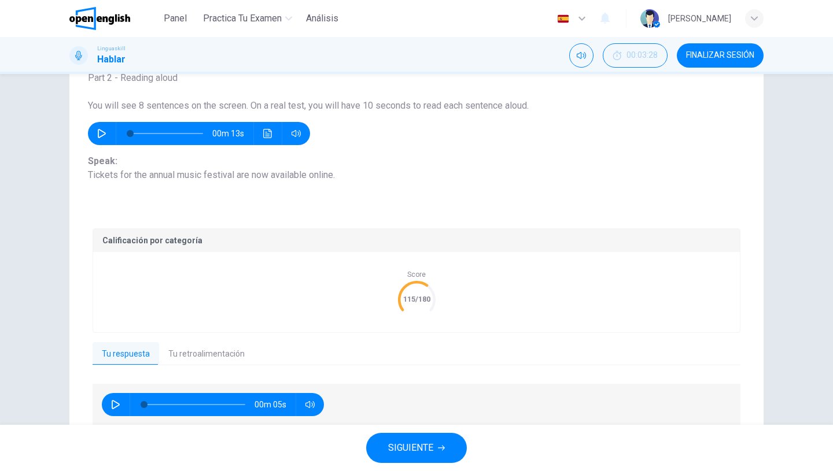
scroll to position [84, 0]
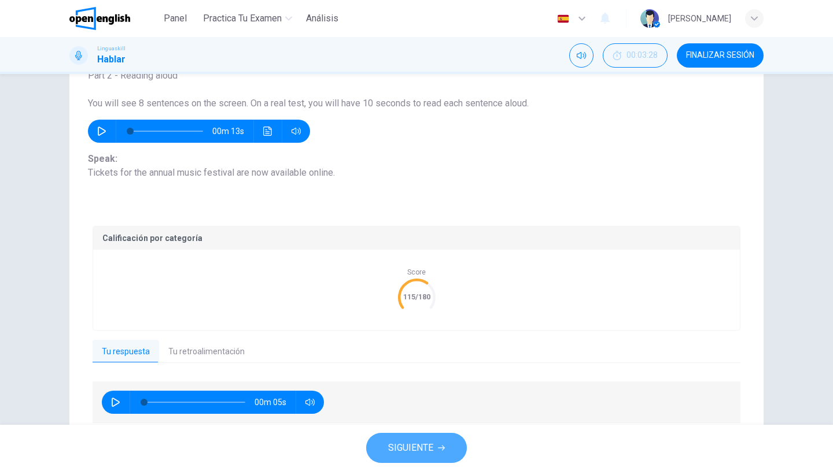
click at [409, 445] on span "SIGUIENTE" at bounding box center [410, 448] width 45 height 16
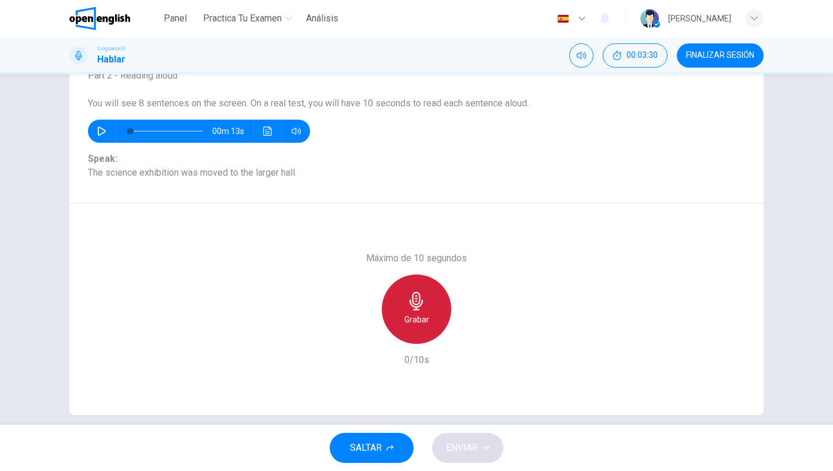
click at [401, 309] on div "Grabar" at bounding box center [416, 309] width 69 height 69
click at [420, 304] on icon "button" at bounding box center [416, 301] width 19 height 19
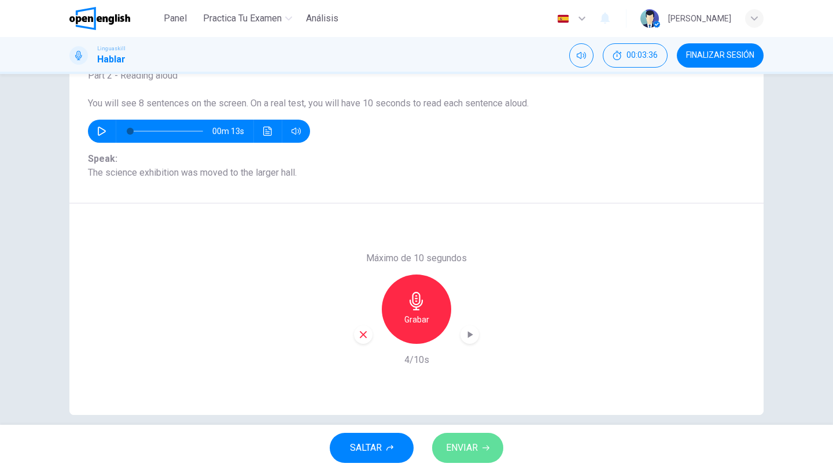
click at [468, 441] on span "ENVIAR" at bounding box center [462, 448] width 32 height 16
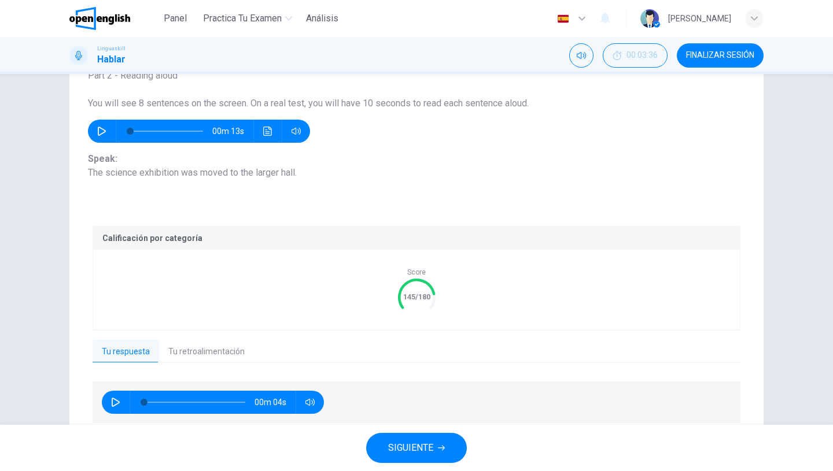
click at [401, 452] on span "SIGUIENTE" at bounding box center [410, 448] width 45 height 16
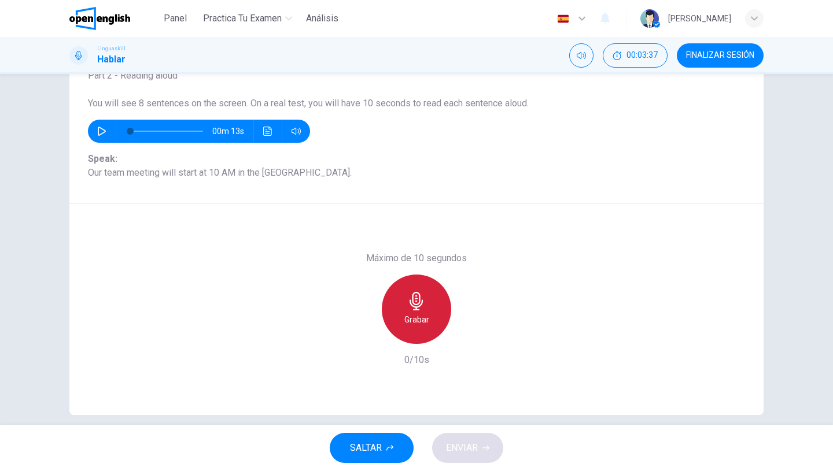
click at [407, 300] on icon "button" at bounding box center [416, 301] width 19 height 19
click at [435, 297] on div "Detener" at bounding box center [416, 309] width 69 height 69
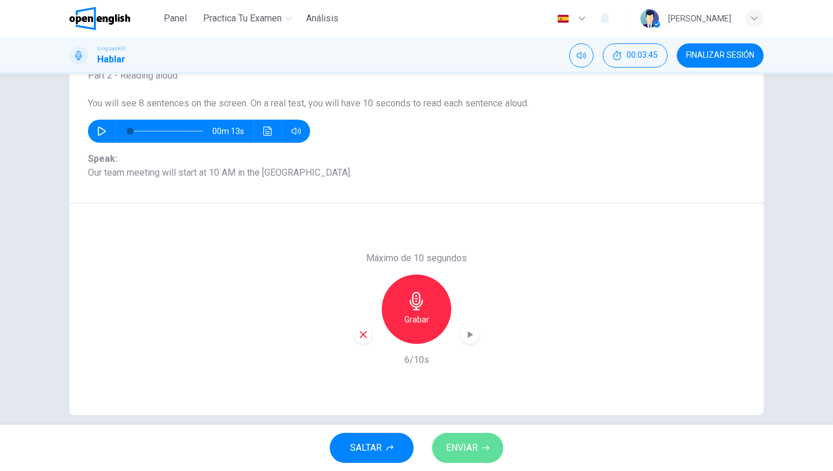
click at [483, 437] on button "ENVIAR" at bounding box center [467, 448] width 71 height 30
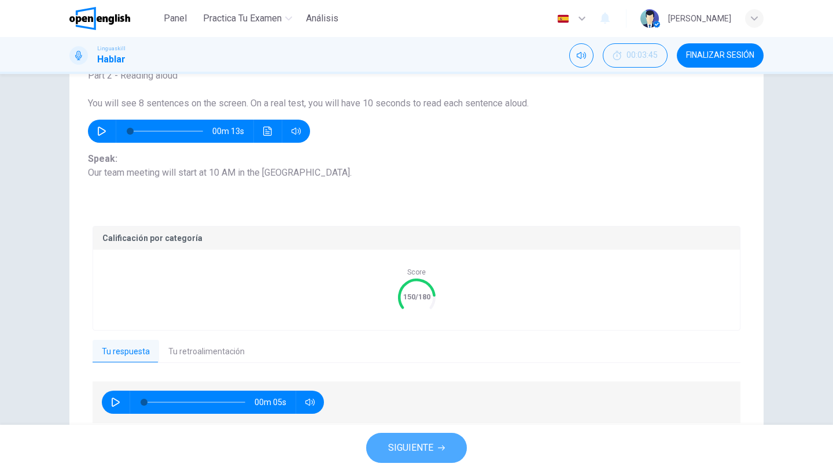
click at [417, 448] on span "SIGUIENTE" at bounding box center [410, 448] width 45 height 16
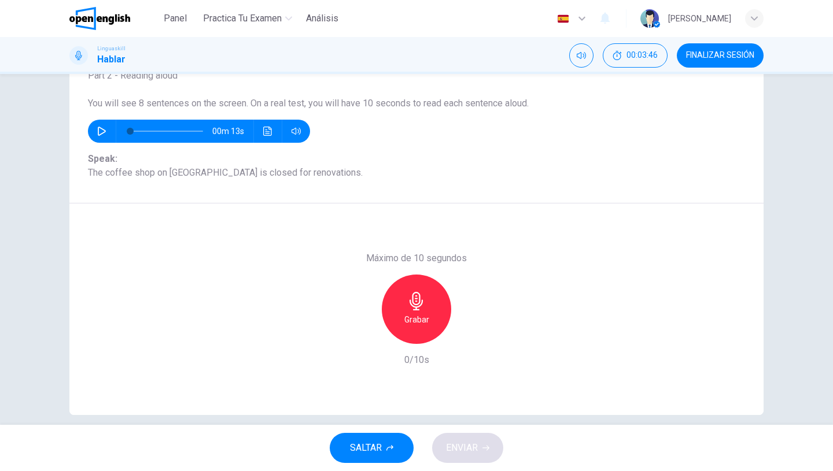
click at [408, 294] on icon "button" at bounding box center [416, 301] width 19 height 19
click at [410, 301] on icon "button" at bounding box center [415, 301] width 13 height 19
click at [470, 442] on span "ENVIAR" at bounding box center [462, 448] width 32 height 16
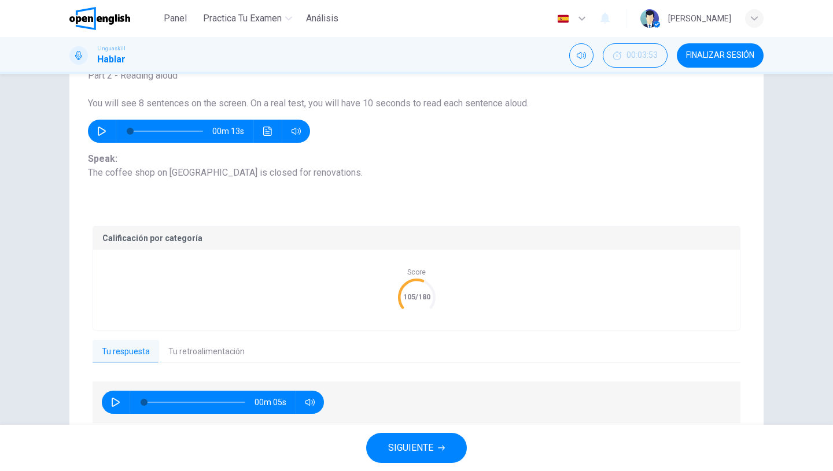
click at [413, 457] on button "SIGUIENTE" at bounding box center [416, 448] width 101 height 30
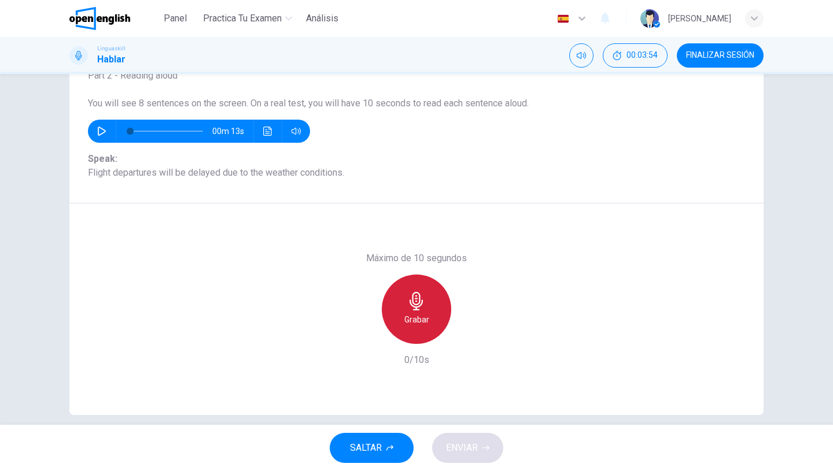
click at [425, 309] on icon "button" at bounding box center [416, 301] width 19 height 19
click at [424, 304] on icon "button" at bounding box center [416, 301] width 19 height 19
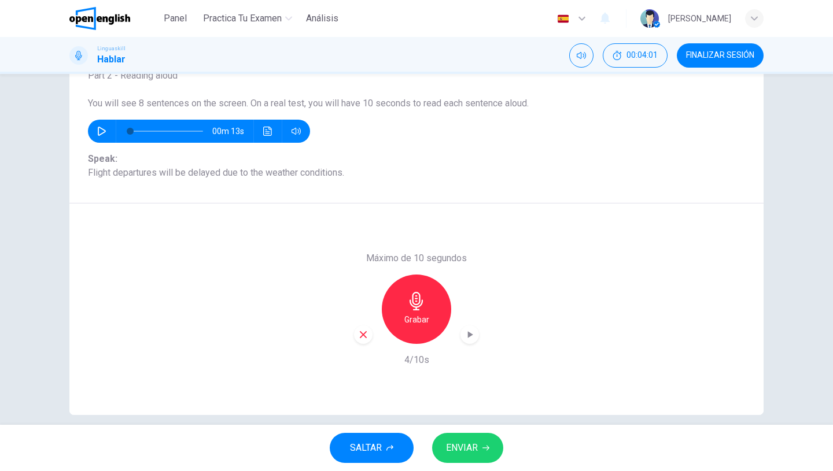
click at [454, 447] on span "ENVIAR" at bounding box center [462, 448] width 32 height 16
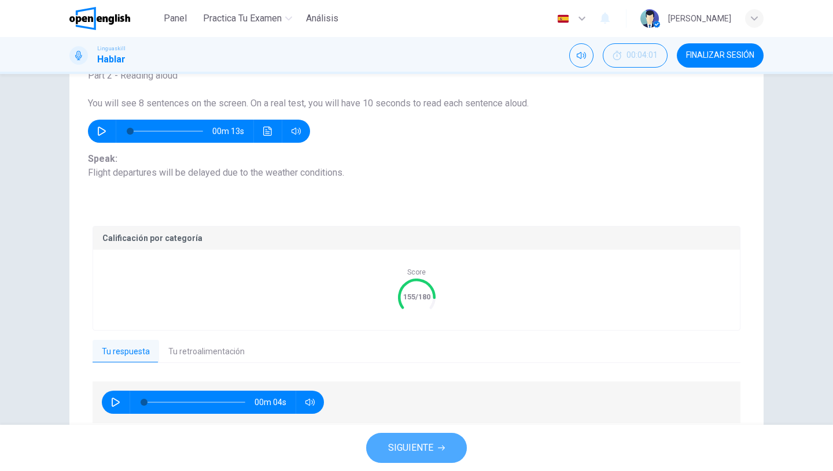
click at [414, 446] on span "SIGUIENTE" at bounding box center [410, 448] width 45 height 16
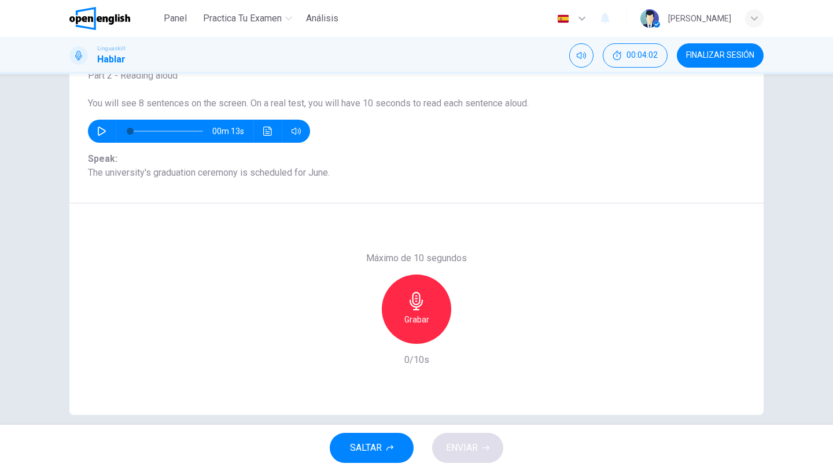
click at [400, 293] on div "Grabar" at bounding box center [416, 309] width 69 height 69
click at [433, 307] on div "Detener" at bounding box center [416, 309] width 69 height 69
click at [473, 440] on button "ENVIAR" at bounding box center [467, 448] width 71 height 30
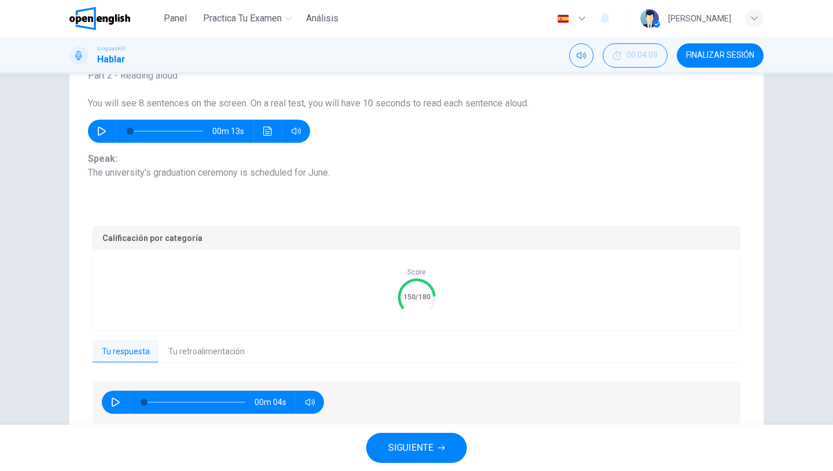
click at [433, 438] on button "SIGUIENTE" at bounding box center [416, 448] width 101 height 30
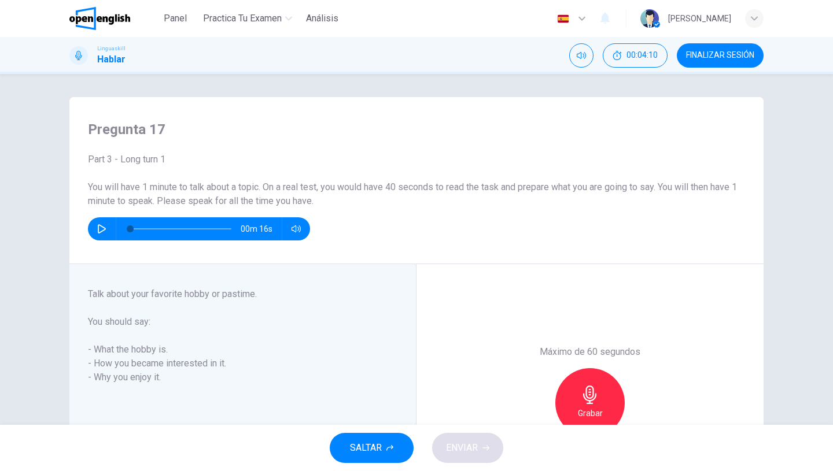
scroll to position [13, 0]
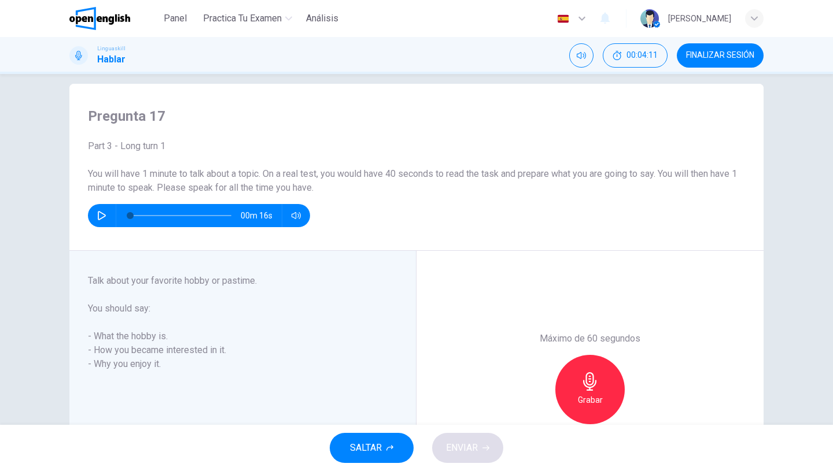
click at [102, 219] on icon "button" at bounding box center [102, 215] width 8 height 9
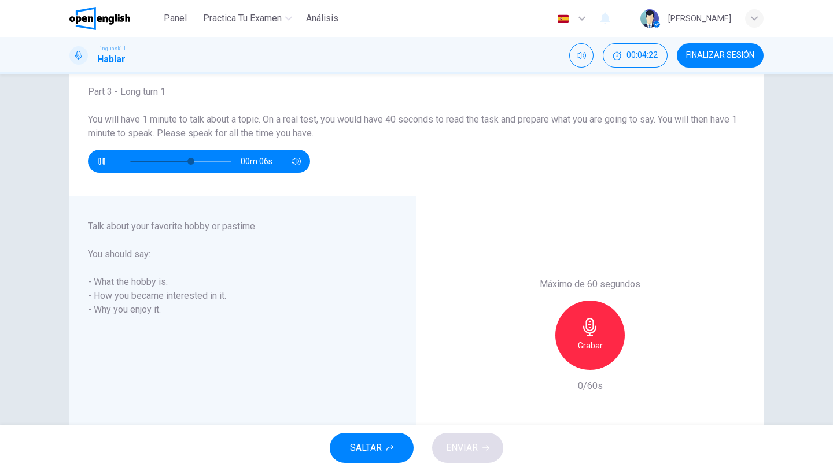
scroll to position [69, 0]
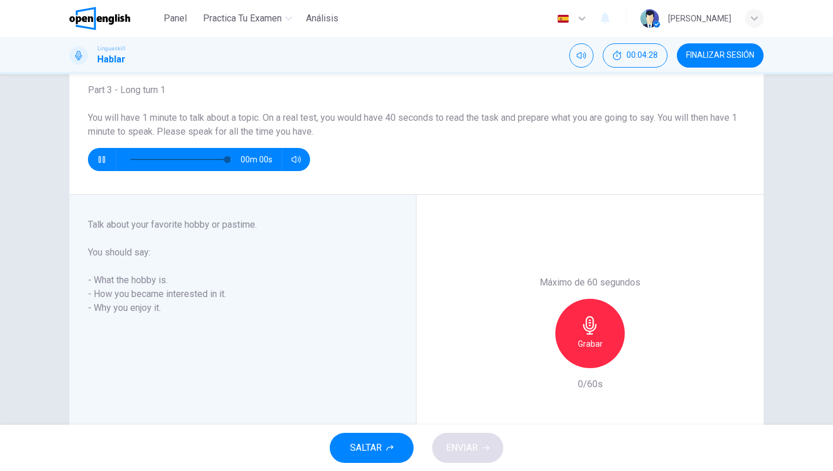
type input "*"
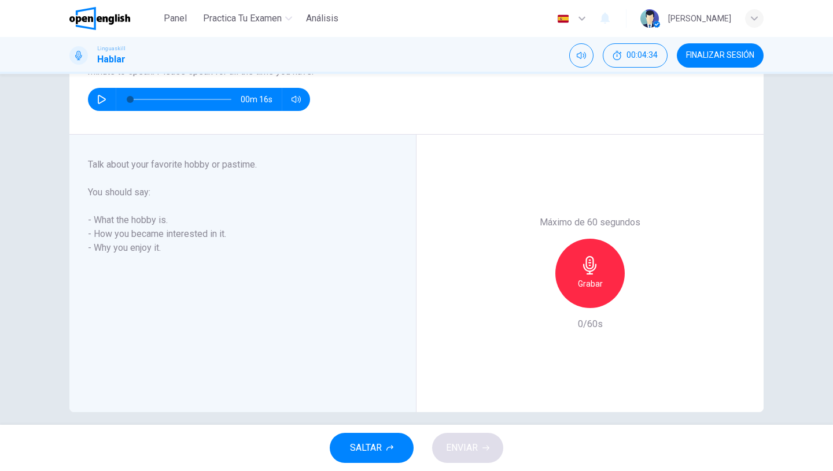
scroll to position [134, 0]
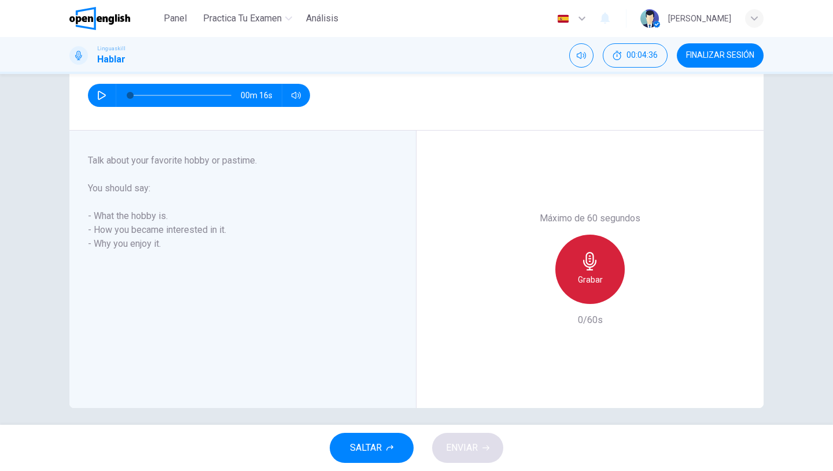
click at [580, 275] on h6 "Grabar" at bounding box center [590, 280] width 25 height 14
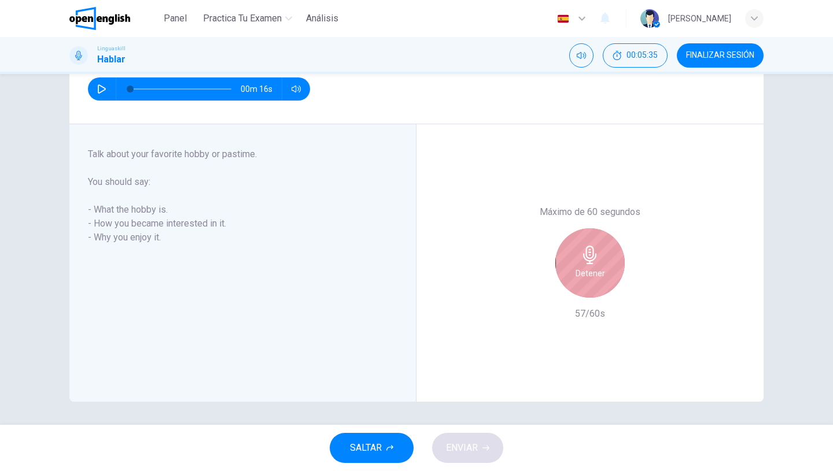
click at [601, 269] on h6 "Detener" at bounding box center [589, 274] width 29 height 14
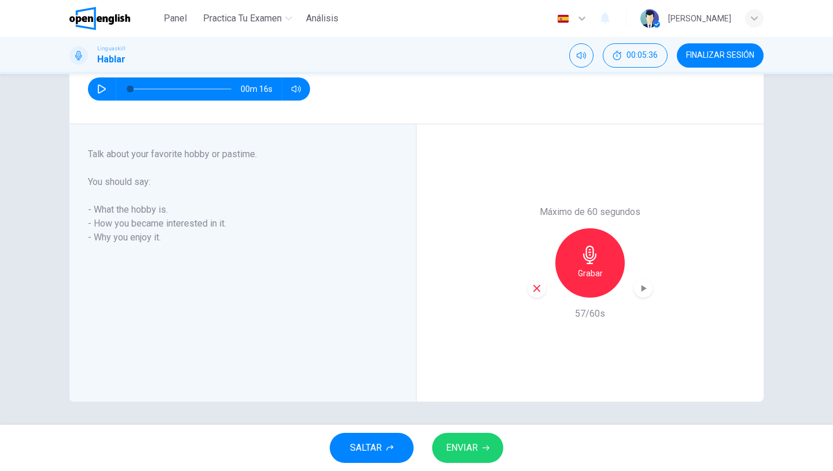
click at [470, 449] on span "ENVIAR" at bounding box center [462, 448] width 32 height 16
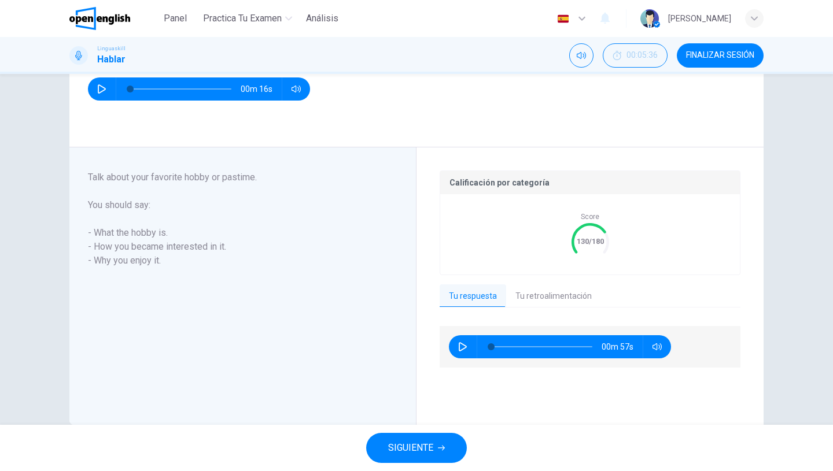
click at [444, 440] on button "SIGUIENTE" at bounding box center [416, 448] width 101 height 30
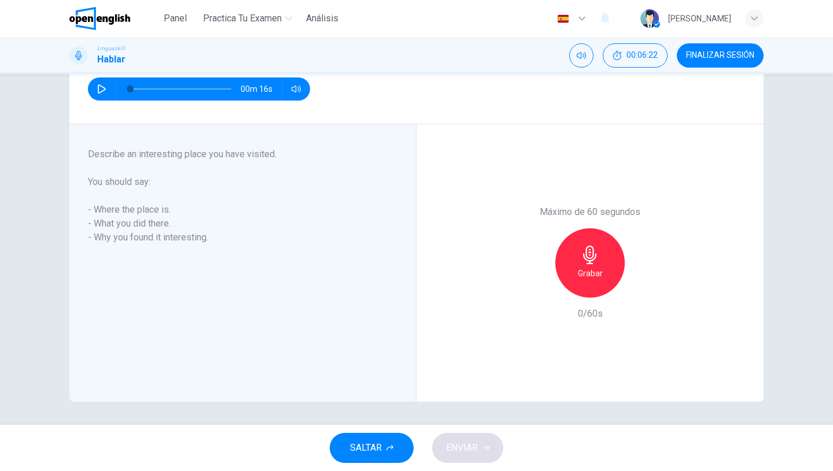
drag, startPoint x: 585, startPoint y: 270, endPoint x: 437, endPoint y: 342, distance: 164.5
click at [442, 346] on div "Máximo de 60 segundos Grabar 0/60s" at bounding box center [589, 263] width 347 height 278
click at [585, 281] on div "Grabar" at bounding box center [589, 262] width 69 height 69
click at [607, 272] on div "Detener" at bounding box center [589, 262] width 69 height 69
click at [457, 435] on button "ENVIAR" at bounding box center [467, 448] width 71 height 30
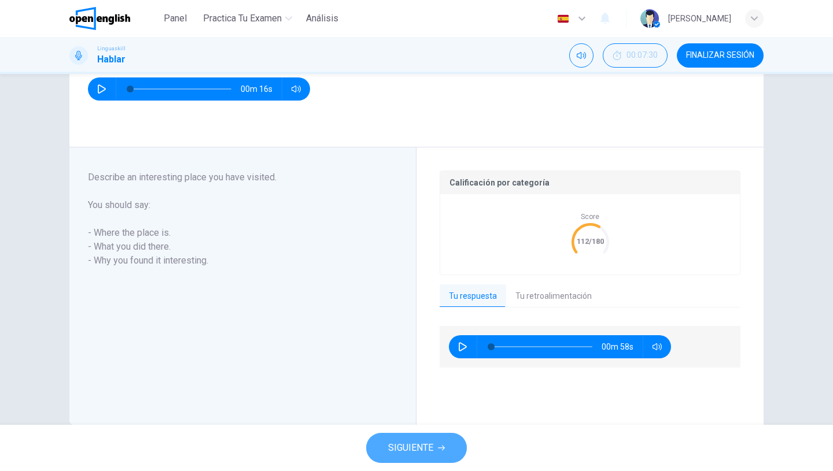
click at [430, 440] on span "SIGUIENTE" at bounding box center [410, 448] width 45 height 16
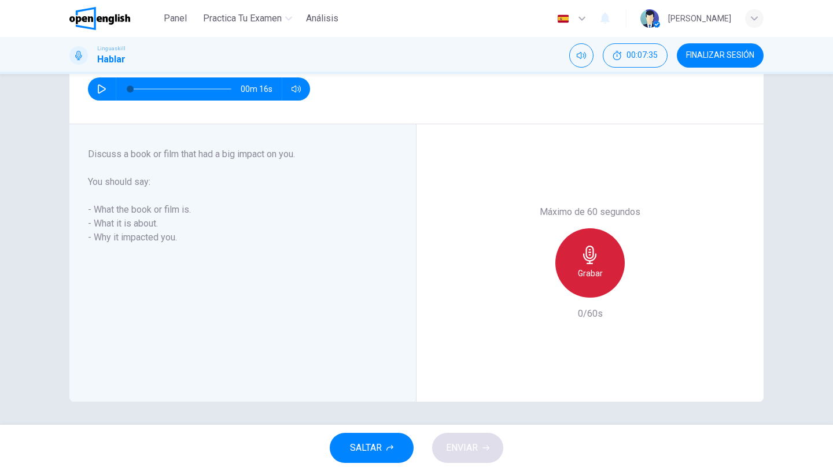
click at [586, 253] on icon "button" at bounding box center [589, 255] width 13 height 19
click at [591, 283] on div "Detener" at bounding box center [589, 262] width 69 height 69
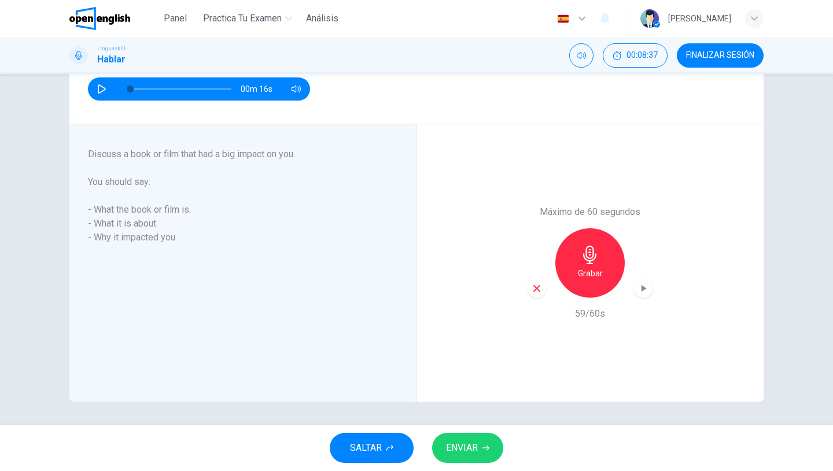
click at [466, 446] on span "ENVIAR" at bounding box center [462, 448] width 32 height 16
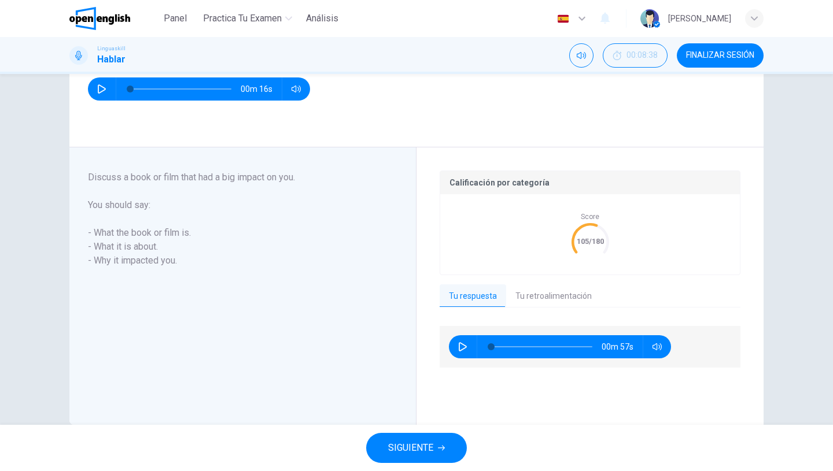
click at [431, 442] on span "SIGUIENTE" at bounding box center [410, 448] width 45 height 16
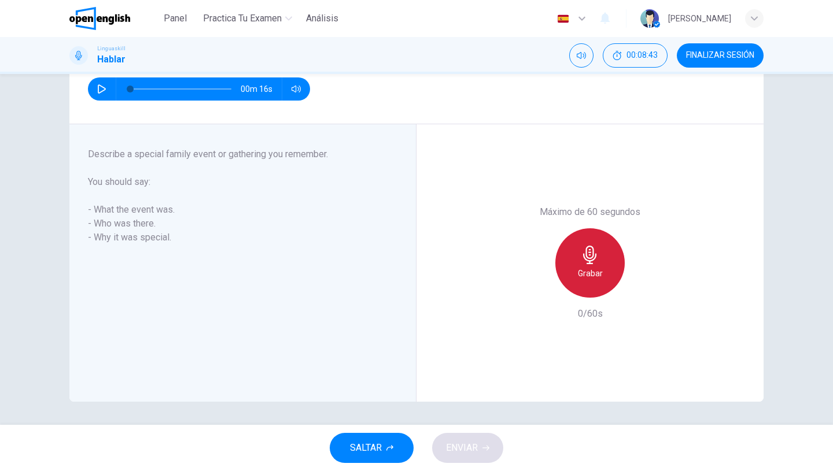
click at [593, 254] on icon "button" at bounding box center [589, 255] width 13 height 19
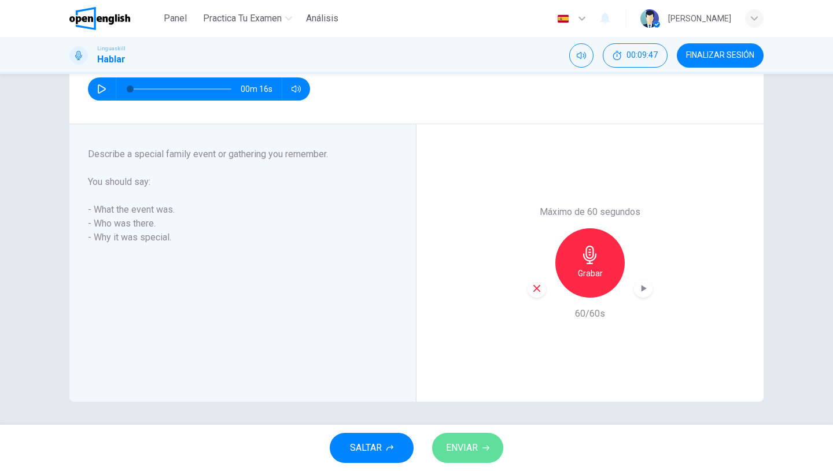
click at [468, 446] on span "ENVIAR" at bounding box center [462, 448] width 32 height 16
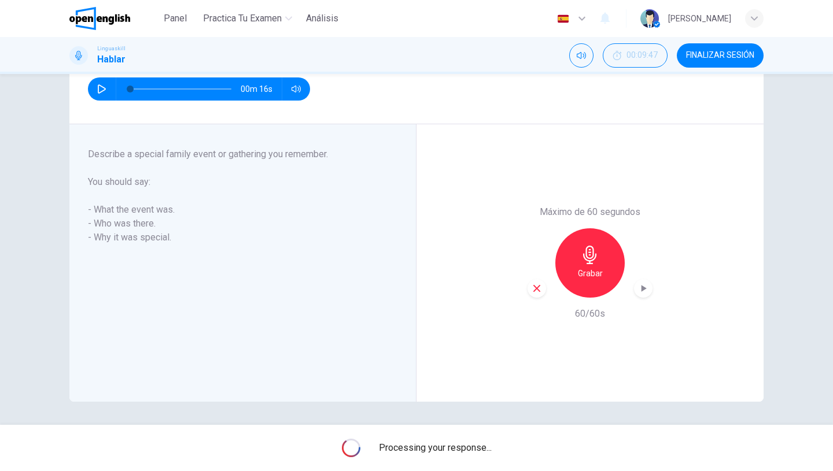
click at [707, 54] on span "FINALIZAR SESIÓN" at bounding box center [720, 55] width 68 height 9
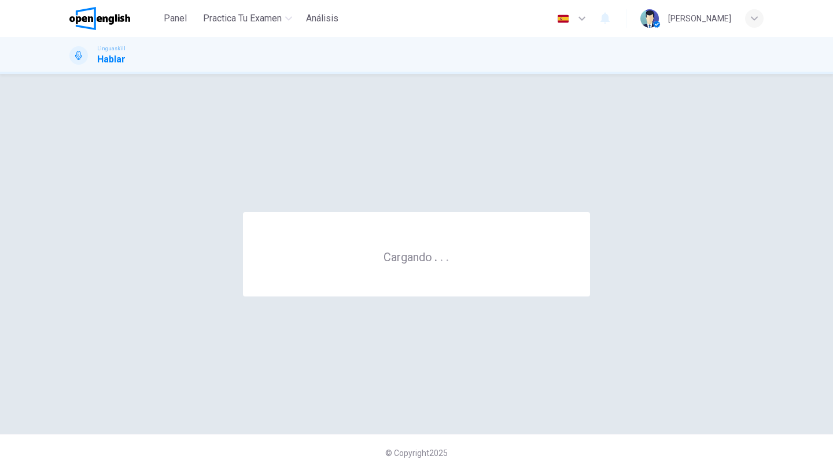
scroll to position [0, 0]
